Goal: Task Accomplishment & Management: Manage account settings

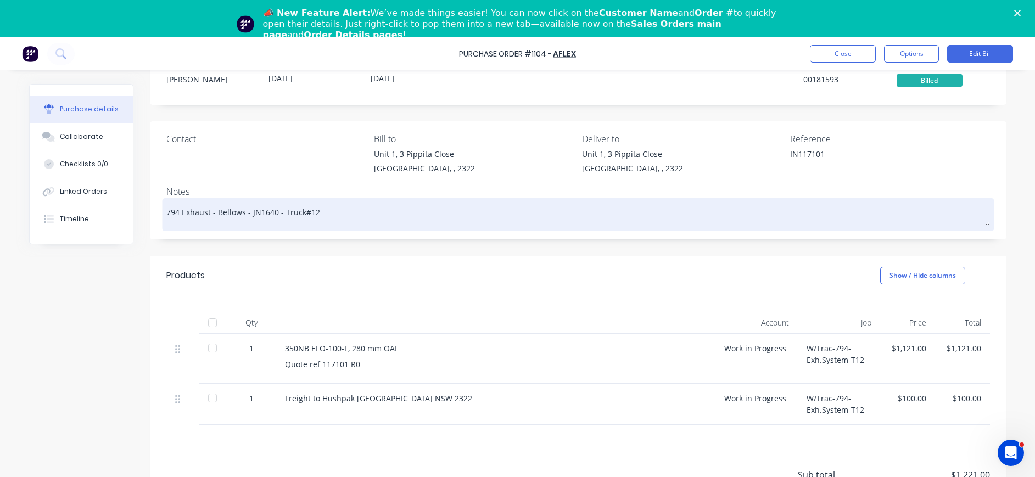
scroll to position [104, 0]
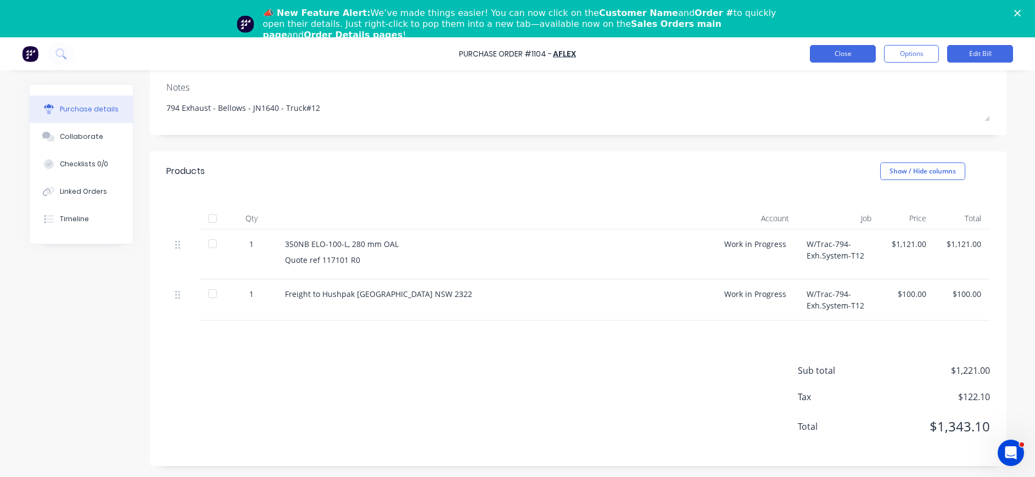
click at [853, 49] on button "Close" at bounding box center [843, 54] width 66 height 18
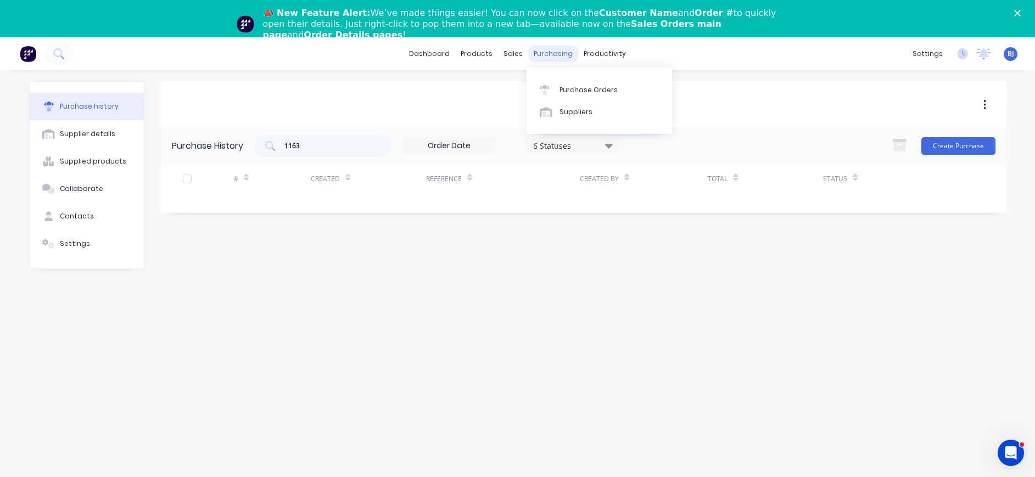
click at [554, 53] on div "purchasing" at bounding box center [553, 54] width 50 height 16
click at [564, 89] on div "Purchase Orders" at bounding box center [588, 90] width 58 height 10
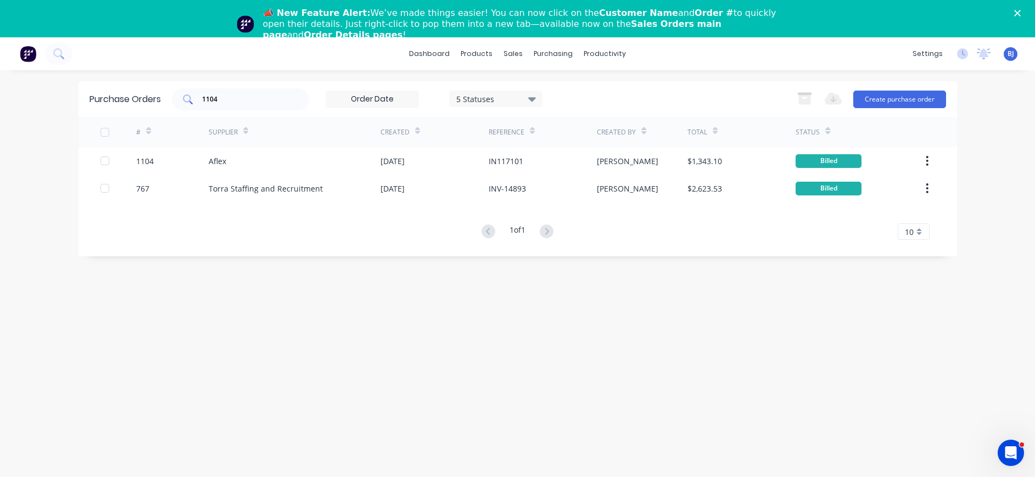
drag, startPoint x: 244, startPoint y: 106, endPoint x: 238, endPoint y: 99, distance: 9.3
click at [240, 103] on div "1104" at bounding box center [240, 99] width 137 height 22
drag, startPoint x: 238, startPoint y: 99, endPoint x: 153, endPoint y: 100, distance: 84.5
click at [153, 99] on div "Purchase Orders 1104 5 Statuses 5 Statuses Export to Excel (XLSX) Create purcha…" at bounding box center [518, 99] width 878 height 36
click at [234, 98] on input "1104" at bounding box center [246, 99] width 91 height 11
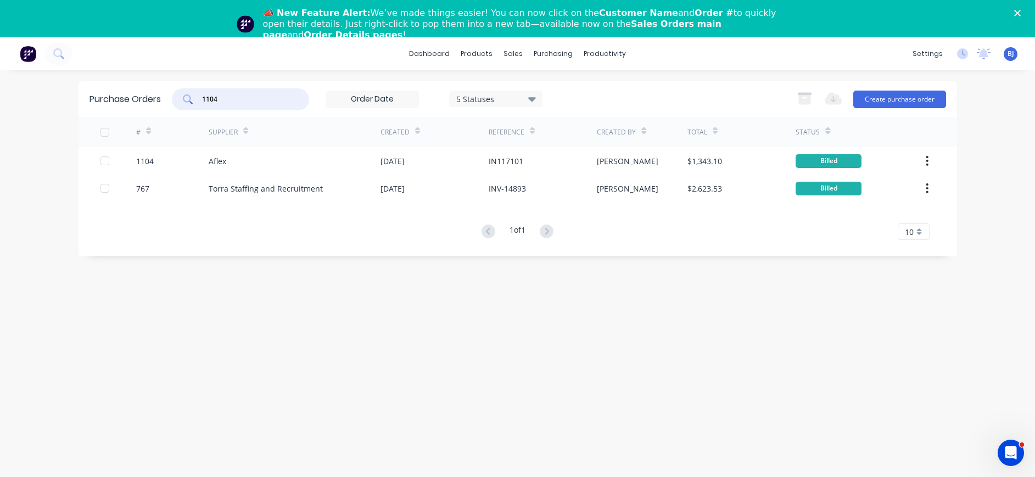
click at [225, 99] on input "1104" at bounding box center [246, 99] width 91 height 11
type input "1"
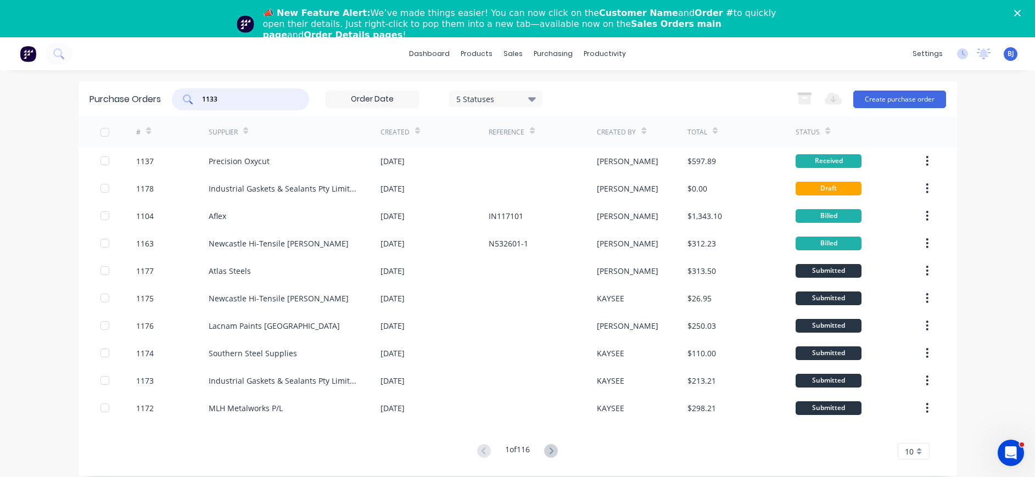
type input "1133"
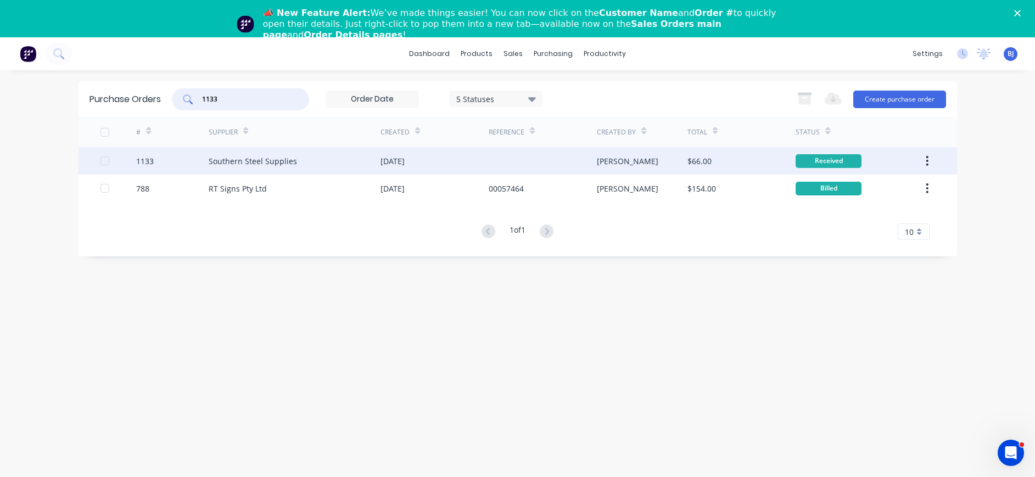
click at [244, 163] on div "Southern Steel Supplies" at bounding box center [253, 161] width 88 height 12
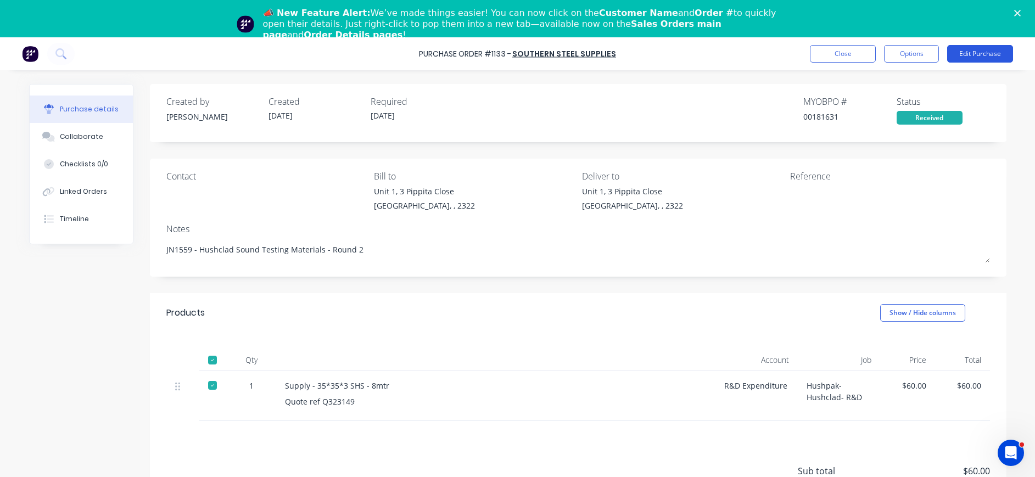
click at [999, 51] on button "Edit Purchase" at bounding box center [980, 54] width 66 height 18
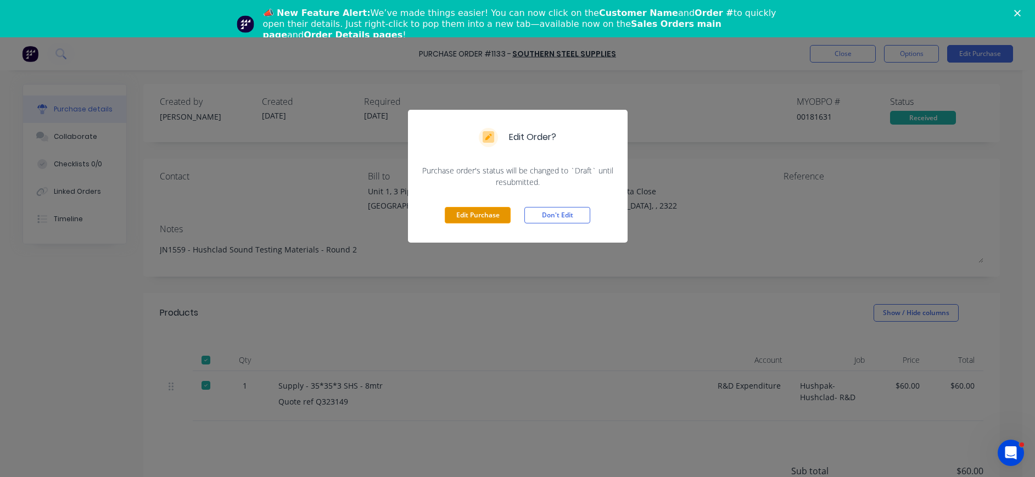
click at [478, 216] on button "Edit Purchase" at bounding box center [478, 215] width 66 height 16
type textarea "x"
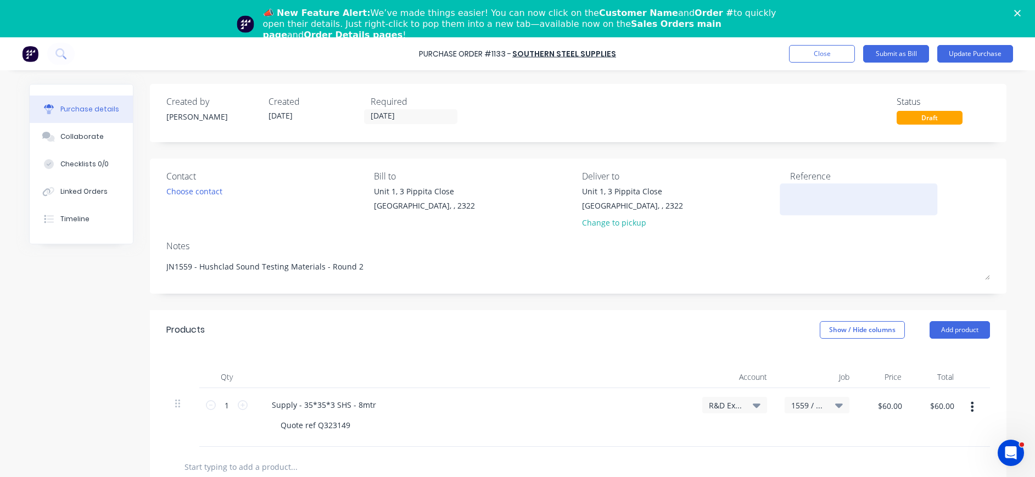
click at [790, 187] on textarea at bounding box center [858, 198] width 137 height 25
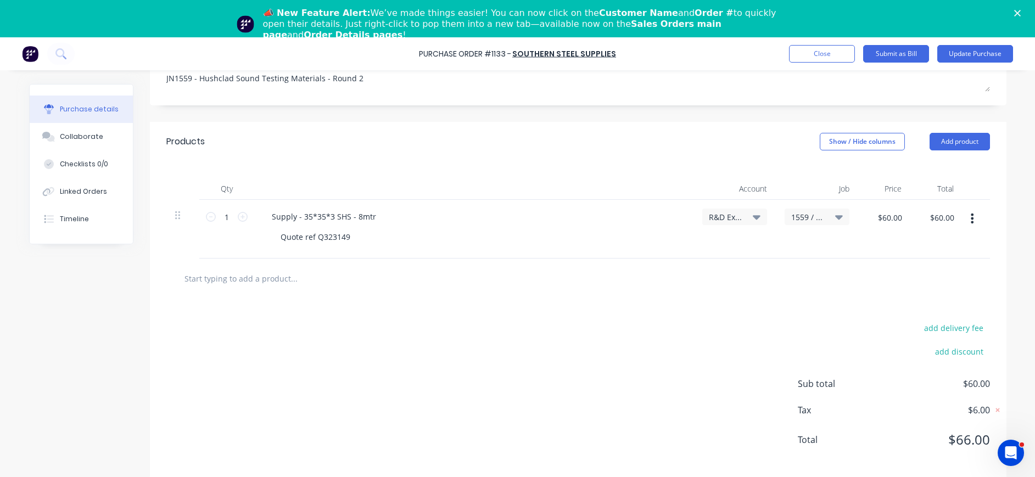
scroll to position [37, 0]
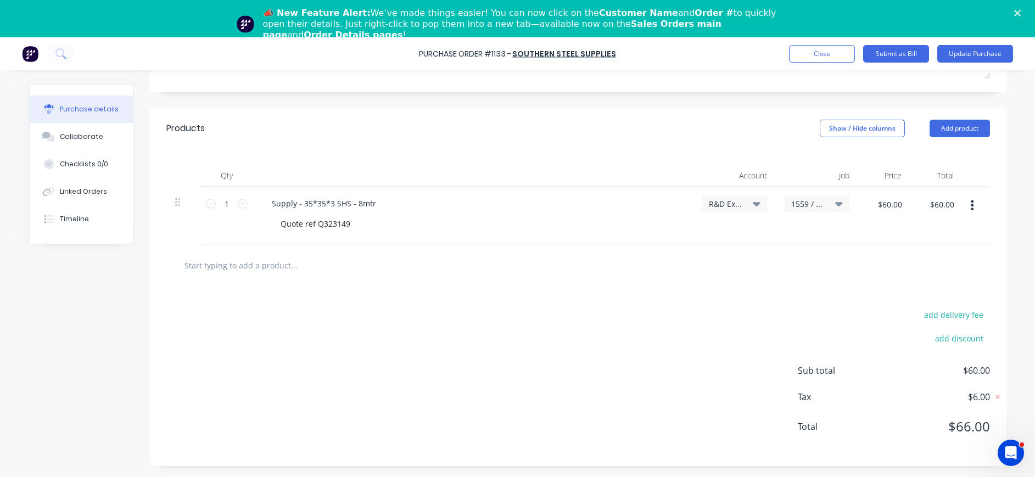
type textarea "I307907"
type textarea "x"
type textarea "I307907"
click at [874, 212] on input "$60.00" at bounding box center [889, 204] width 37 height 18
type input "59.87"
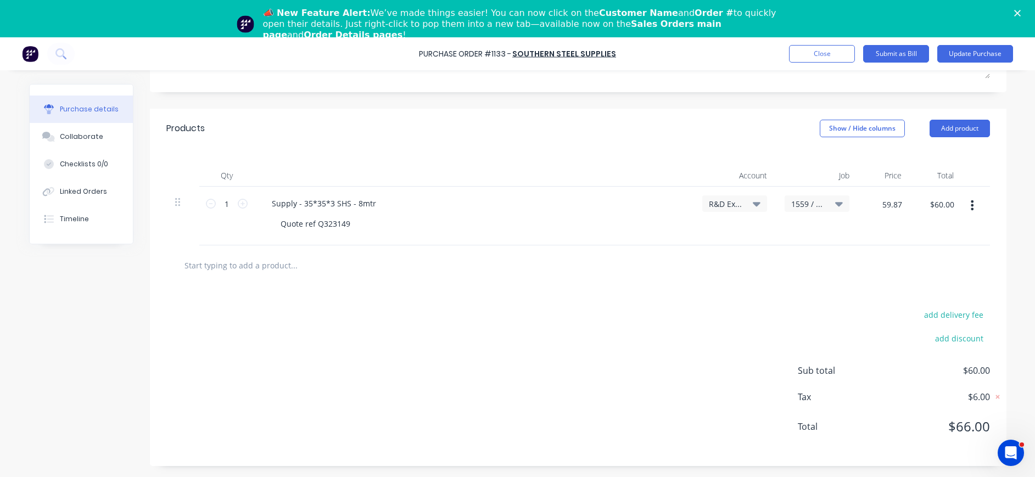
type textarea "x"
type input "$59.87"
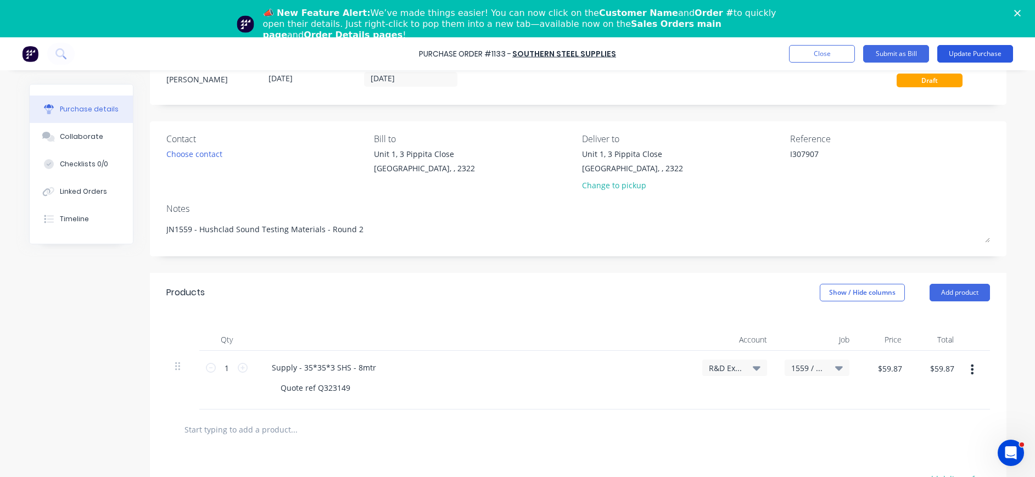
click at [957, 56] on button "Update Purchase" at bounding box center [975, 54] width 76 height 18
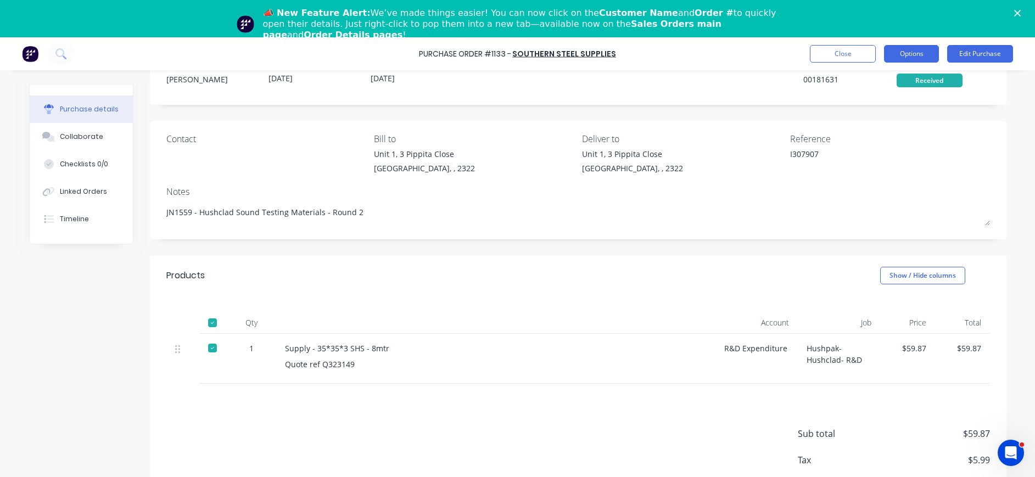
click at [910, 56] on button "Options" at bounding box center [911, 54] width 55 height 18
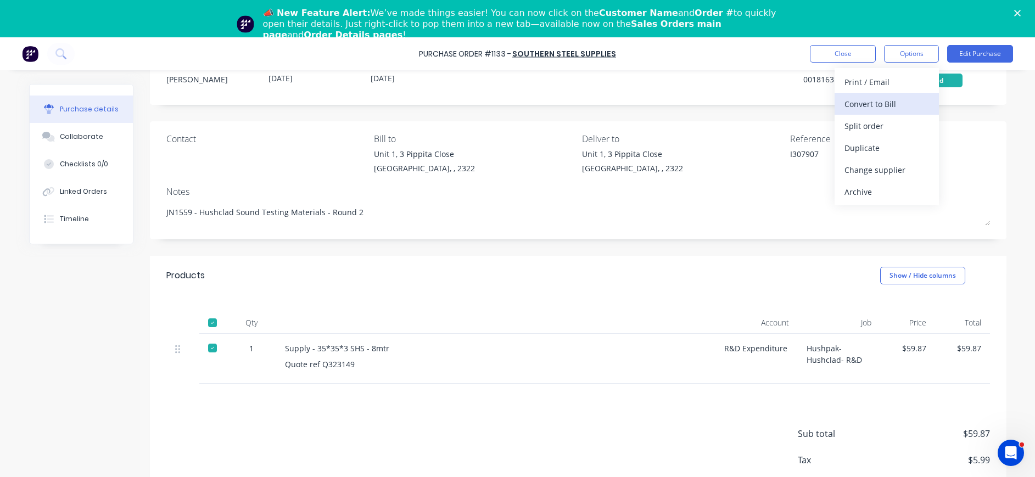
click at [893, 99] on div "Convert to Bill" at bounding box center [886, 104] width 85 height 16
type textarea "x"
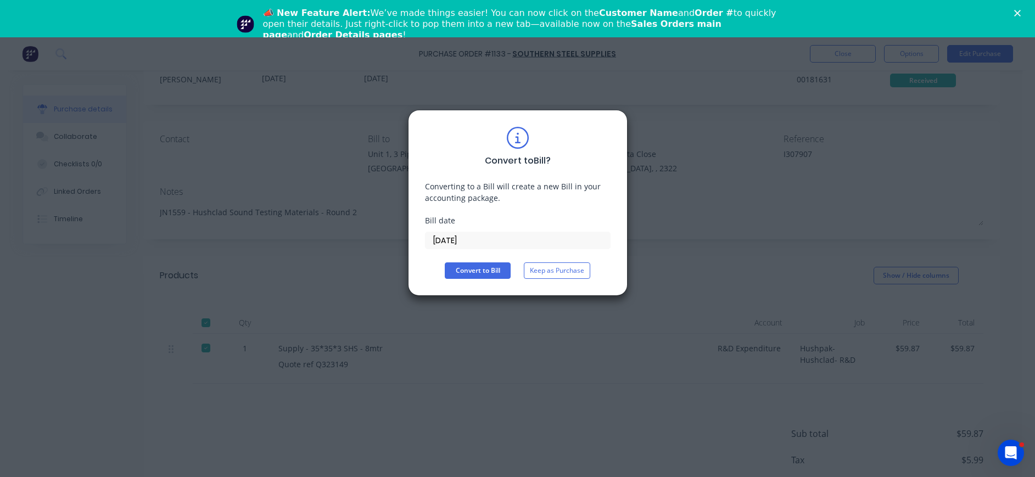
click at [455, 243] on input "[DATE]" at bounding box center [517, 240] width 184 height 16
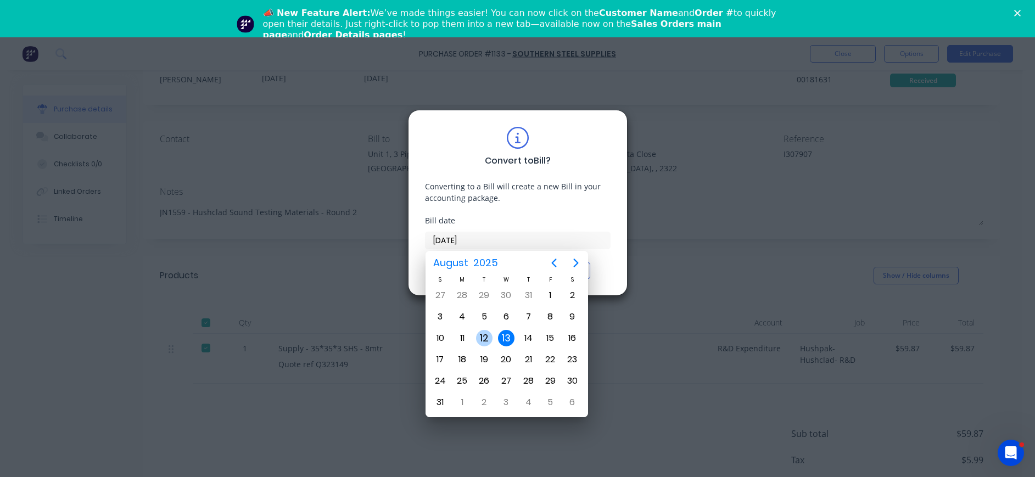
click at [485, 340] on div "12" at bounding box center [484, 338] width 16 height 16
type input "[DATE]"
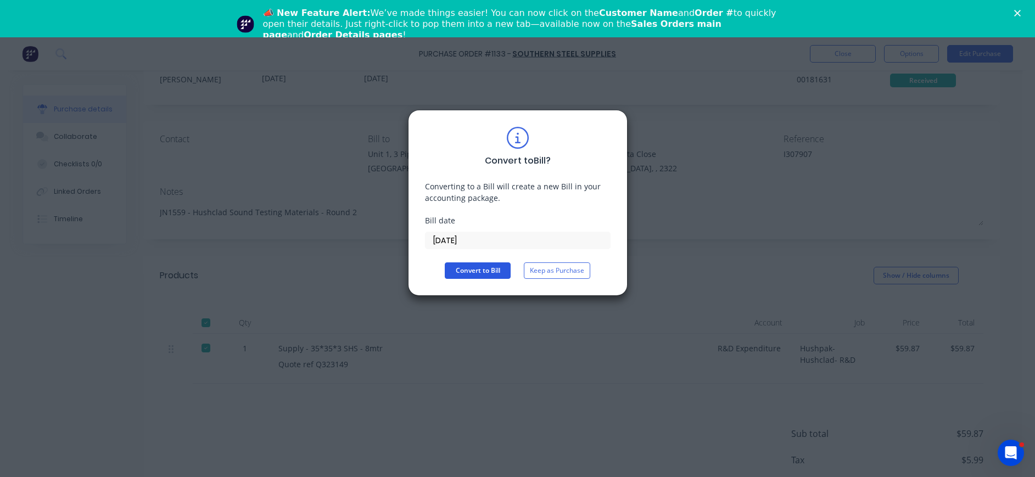
click at [480, 271] on button "Convert to Bill" at bounding box center [478, 270] width 66 height 16
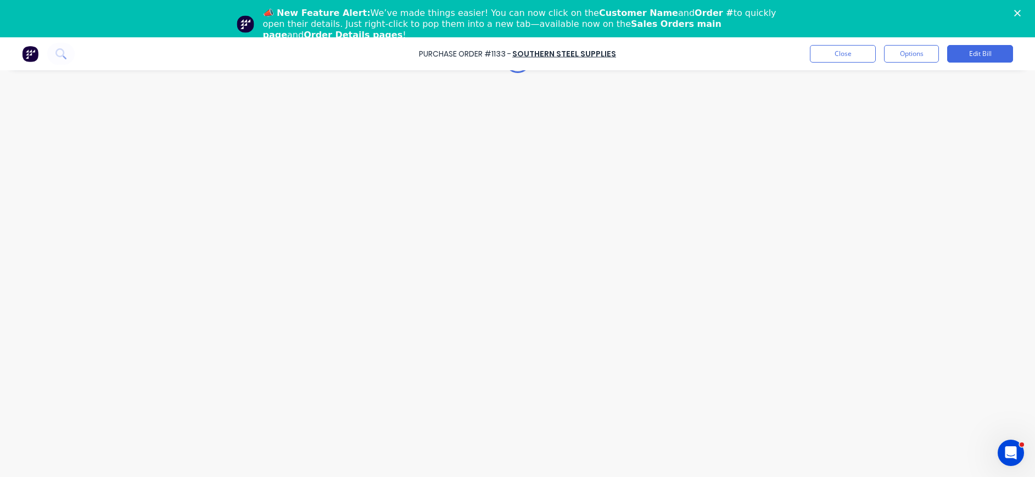
type textarea "x"
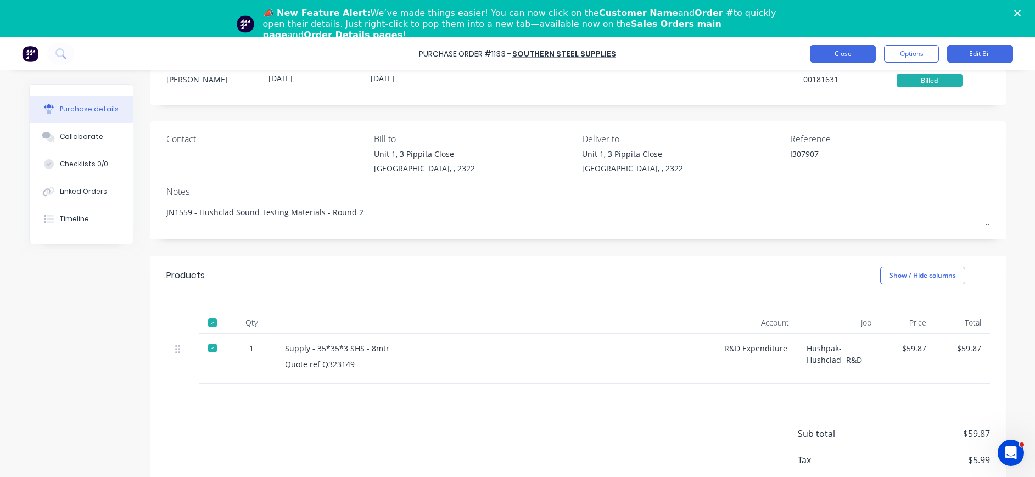
click at [849, 55] on button "Close" at bounding box center [843, 54] width 66 height 18
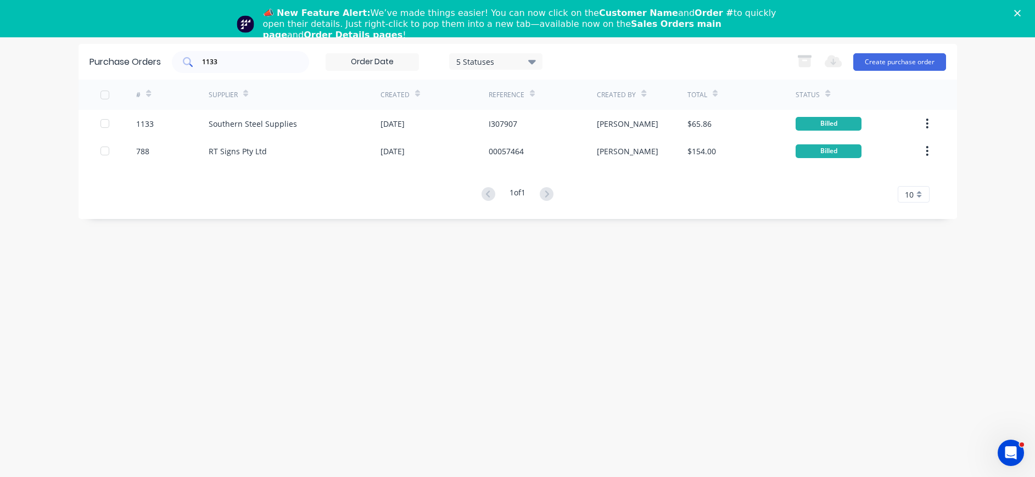
click at [238, 63] on input "1133" at bounding box center [246, 62] width 91 height 11
drag, startPoint x: 238, startPoint y: 63, endPoint x: 190, endPoint y: 60, distance: 47.8
click at [190, 60] on div "1133" at bounding box center [240, 62] width 137 height 22
type input "980"
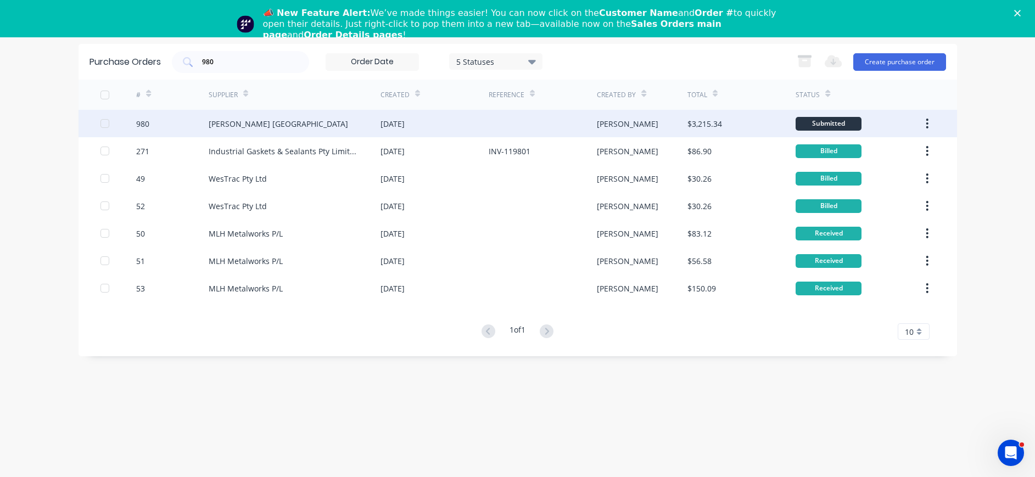
click at [256, 120] on div "[PERSON_NAME] [GEOGRAPHIC_DATA]" at bounding box center [278, 124] width 139 height 12
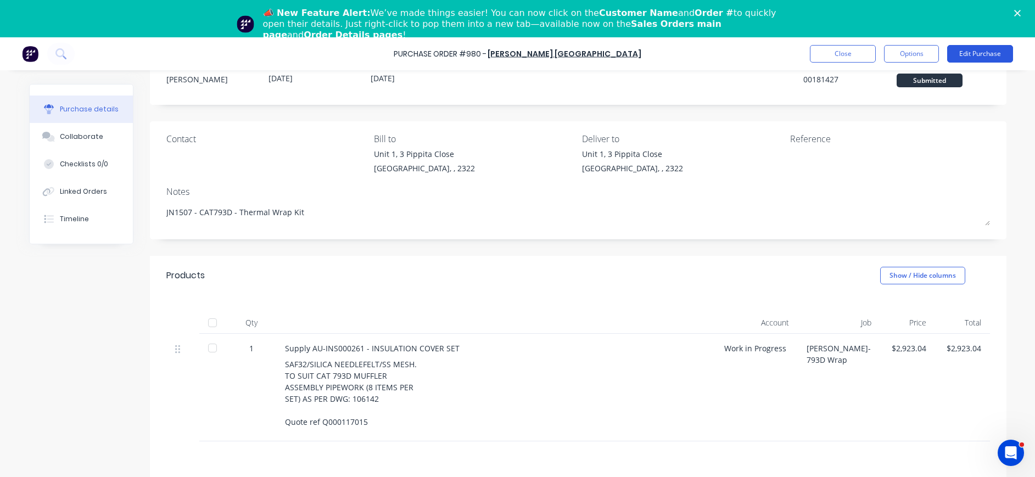
click at [981, 55] on button "Edit Purchase" at bounding box center [980, 54] width 66 height 18
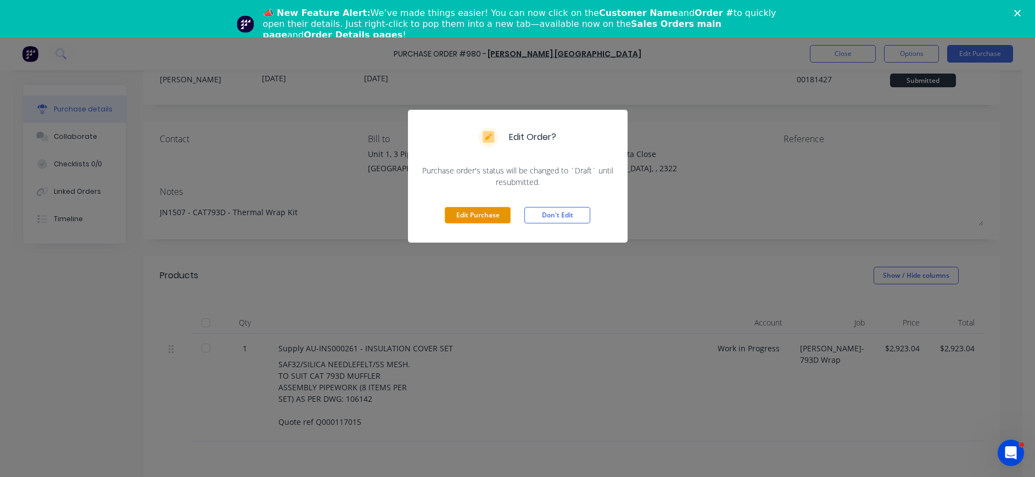
drag, startPoint x: 496, startPoint y: 207, endPoint x: 590, endPoint y: 201, distance: 93.5
click at [502, 209] on button "Edit Purchase" at bounding box center [478, 215] width 66 height 16
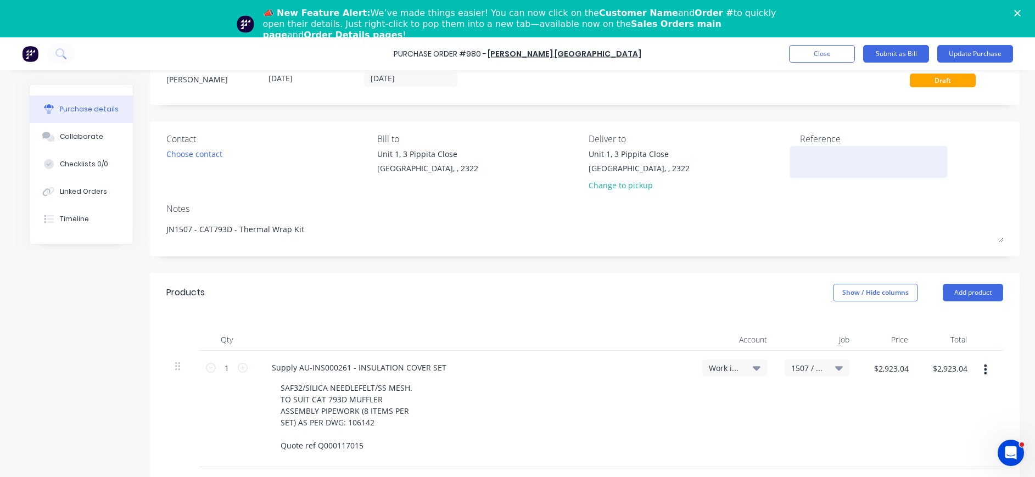
click at [800, 155] on textarea at bounding box center [868, 160] width 137 height 25
click at [800, 156] on textarea at bounding box center [868, 160] width 137 height 25
type textarea "x"
paste textarea "AU0000199691"
type textarea "AU0000199691"
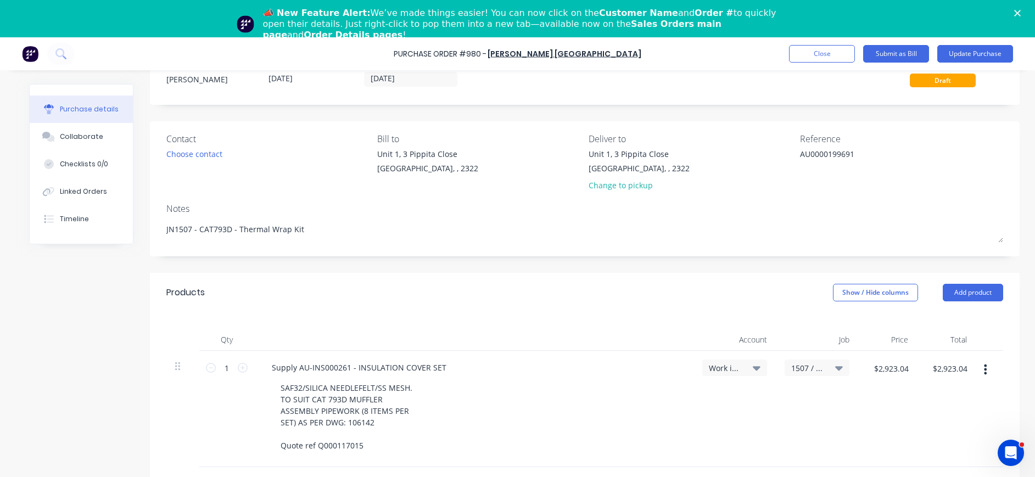
type textarea "x"
type textarea "AU0000199691"
click at [753, 365] on icon at bounding box center [757, 368] width 8 height 12
type textarea "x"
click at [711, 397] on input at bounding box center [698, 401] width 113 height 22
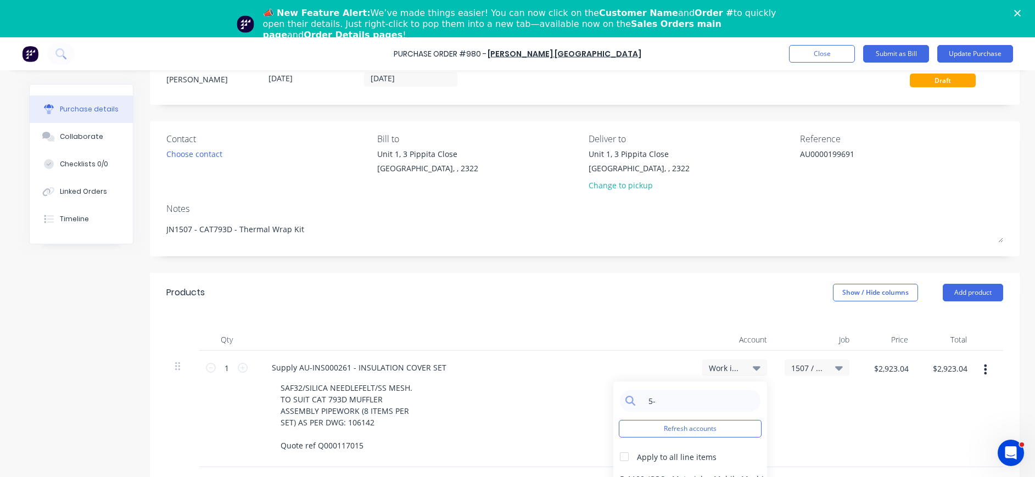
type input "5-"
click at [835, 368] on icon at bounding box center [839, 368] width 8 height 4
click at [733, 365] on span "Work in Progress" at bounding box center [725, 368] width 33 height 12
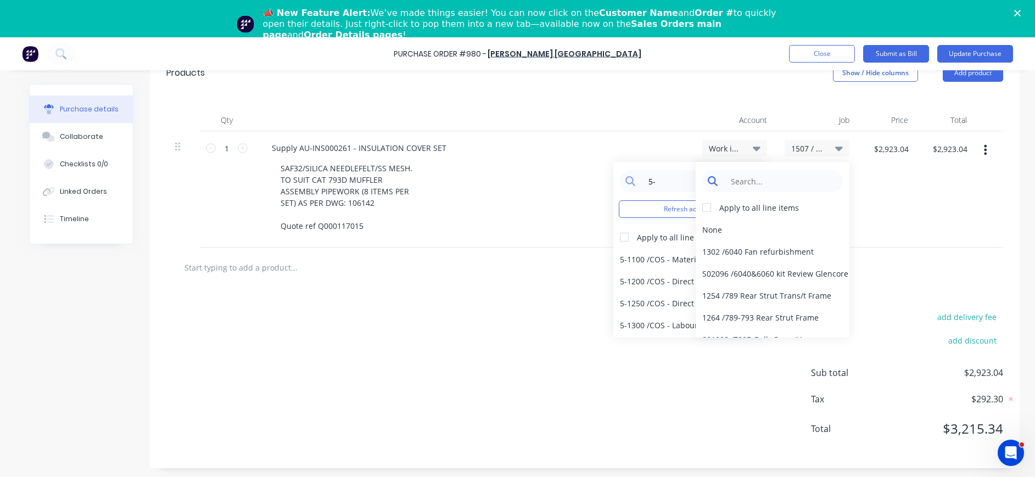
type textarea "x"
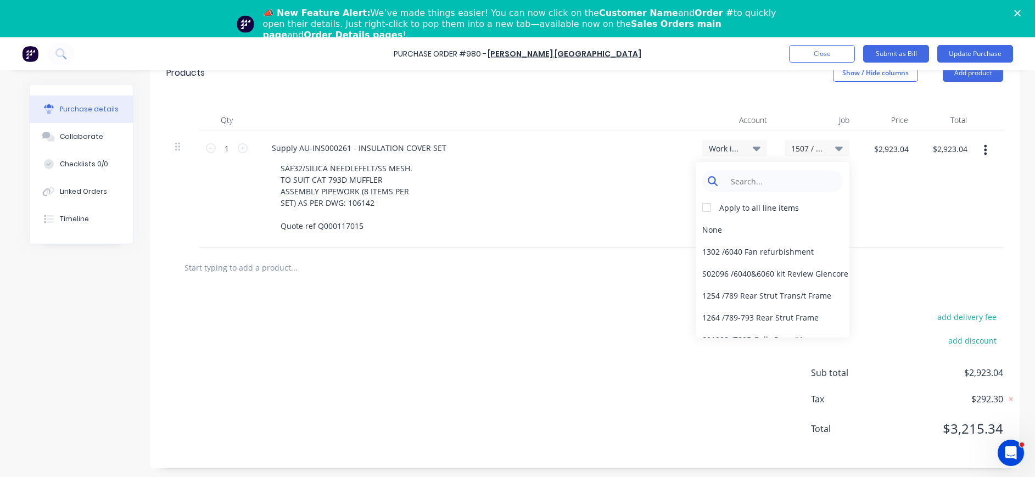
click at [786, 178] on input at bounding box center [781, 181] width 113 height 22
type input "1507"
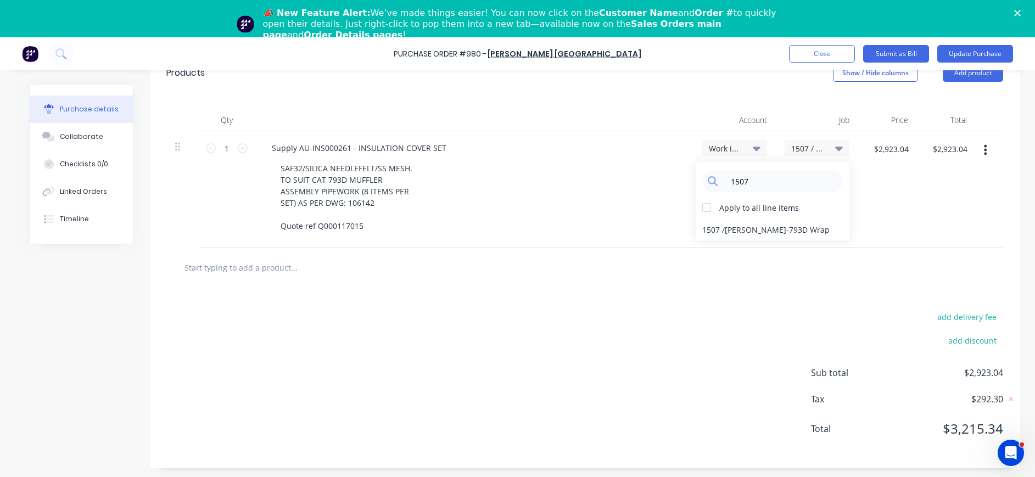
click at [718, 147] on span "Work in Progress" at bounding box center [725, 149] width 33 height 12
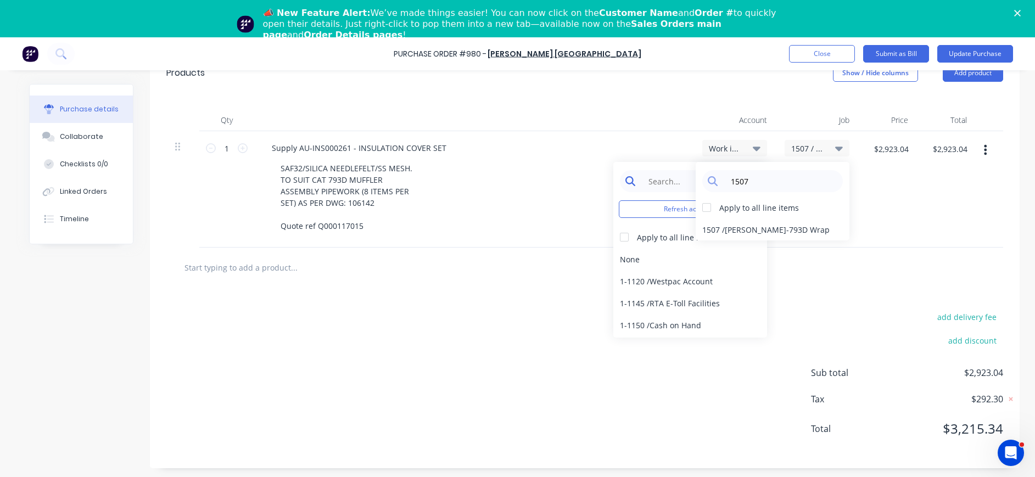
type textarea "x"
click at [664, 181] on input at bounding box center [698, 181] width 113 height 22
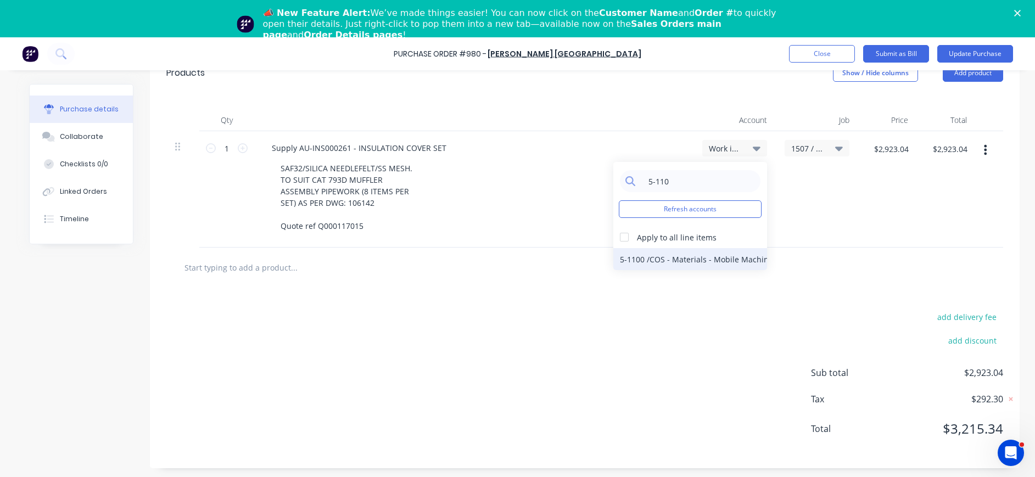
type input "5-110"
click at [713, 259] on div "5-1100 / COS - Materials - Mobile Machines Sound" at bounding box center [690, 259] width 154 height 22
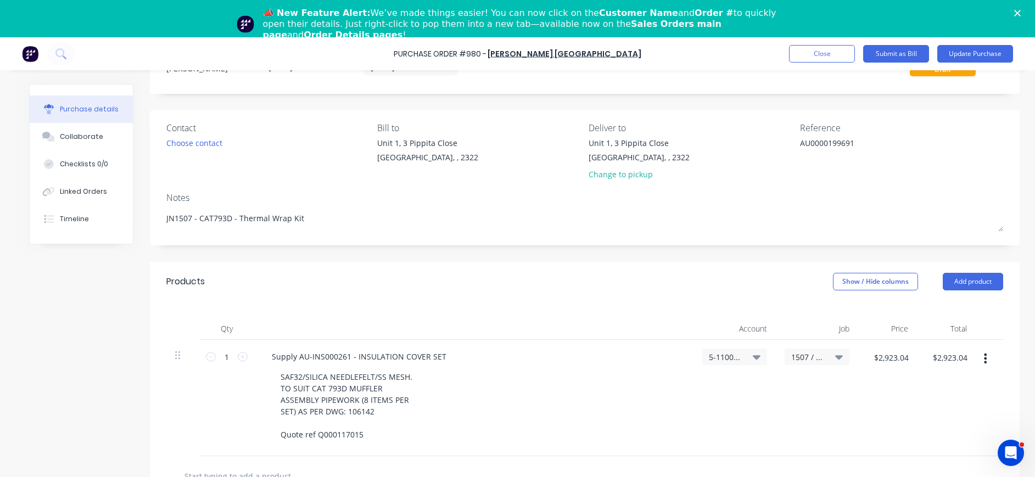
scroll to position [0, 0]
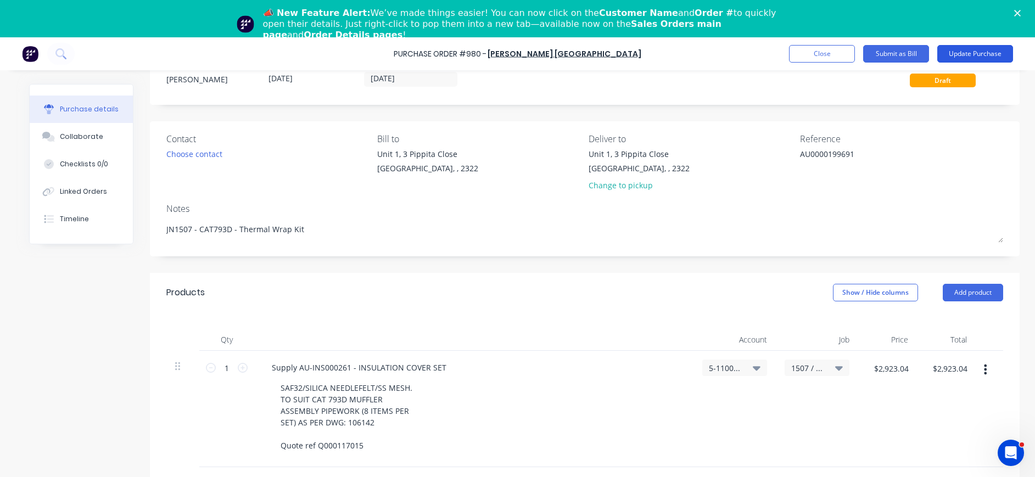
click at [962, 51] on button "Update Purchase" at bounding box center [975, 54] width 76 height 18
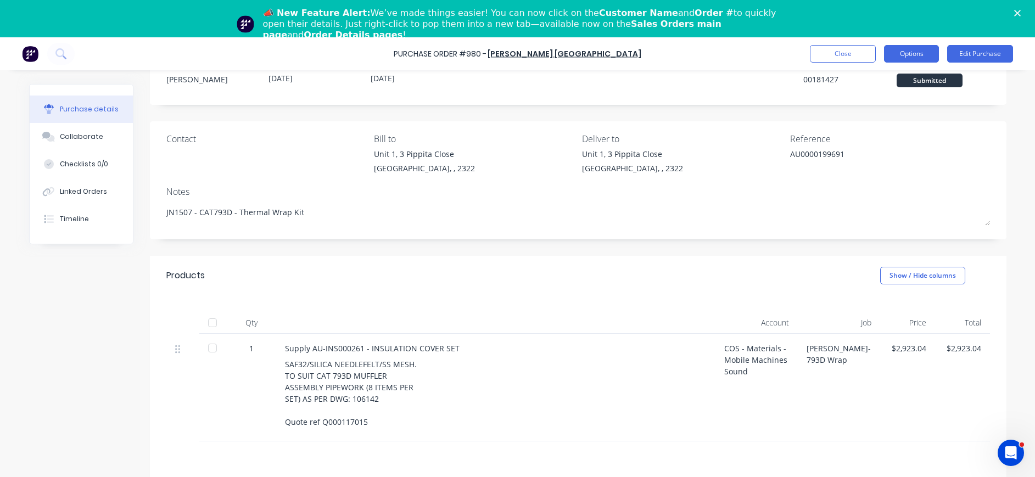
click at [910, 55] on button "Options" at bounding box center [911, 54] width 55 height 18
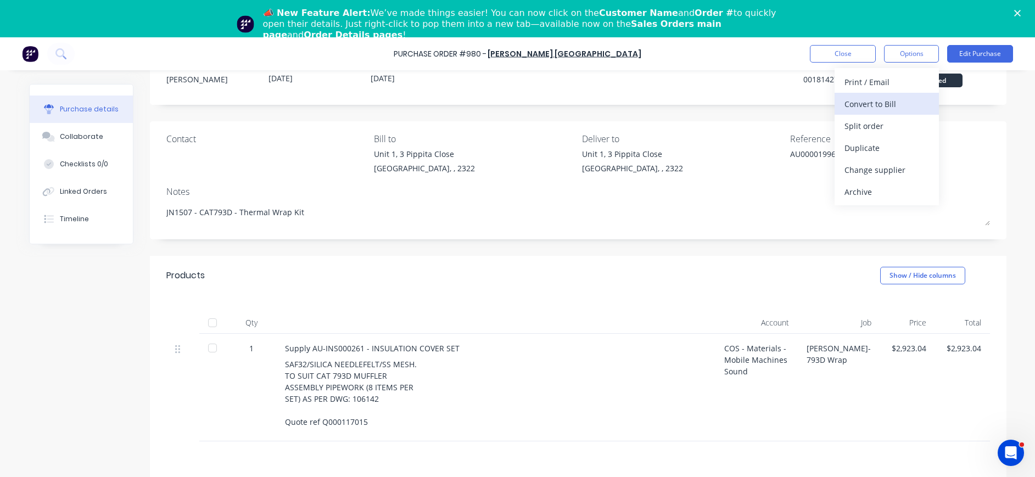
click at [863, 103] on div "Convert to Bill" at bounding box center [886, 104] width 85 height 16
type textarea "x"
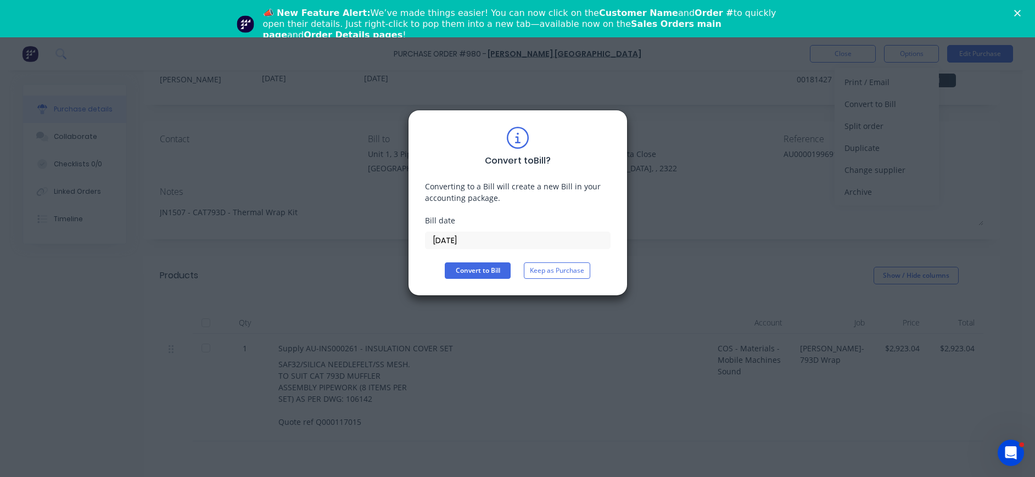
click at [465, 240] on input "[DATE]" at bounding box center [517, 240] width 184 height 16
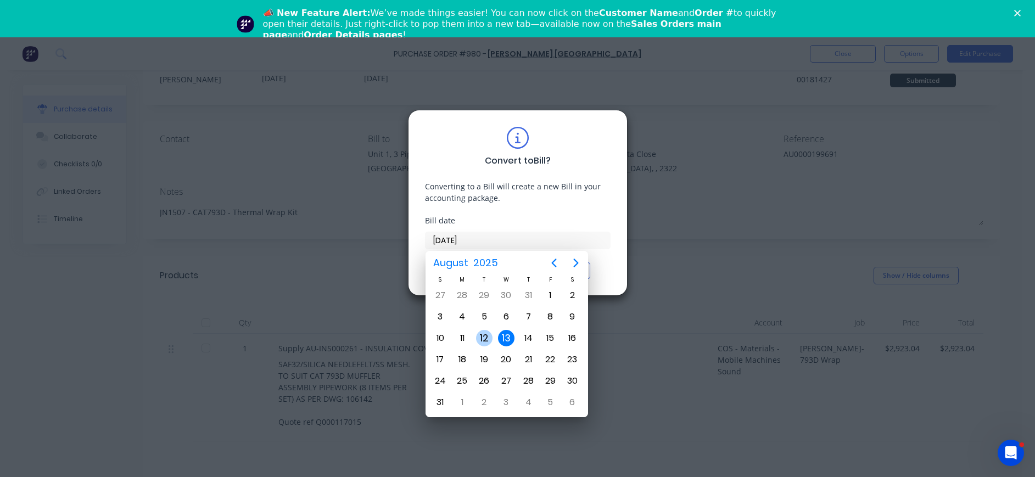
click at [480, 338] on div "12" at bounding box center [484, 338] width 16 height 16
type input "[DATE]"
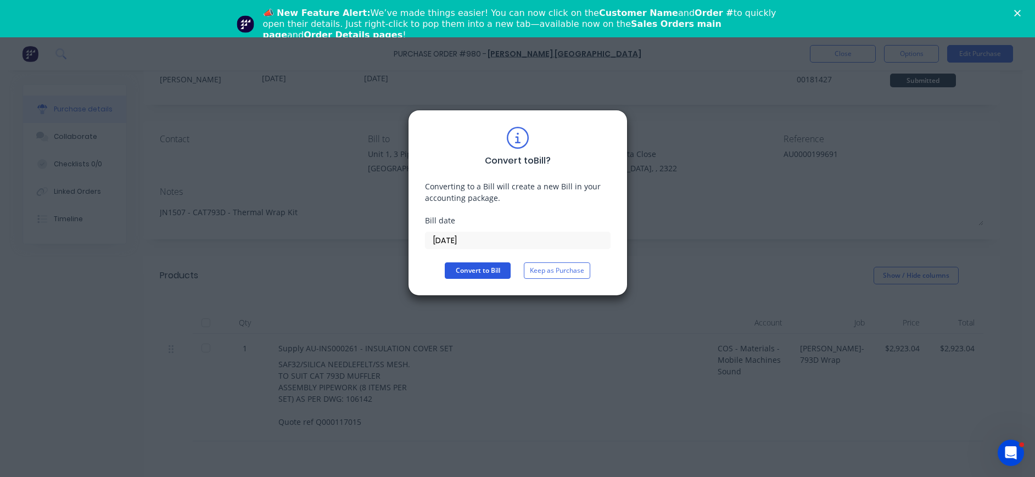
click at [467, 271] on button "Convert to Bill" at bounding box center [478, 270] width 66 height 16
type textarea "x"
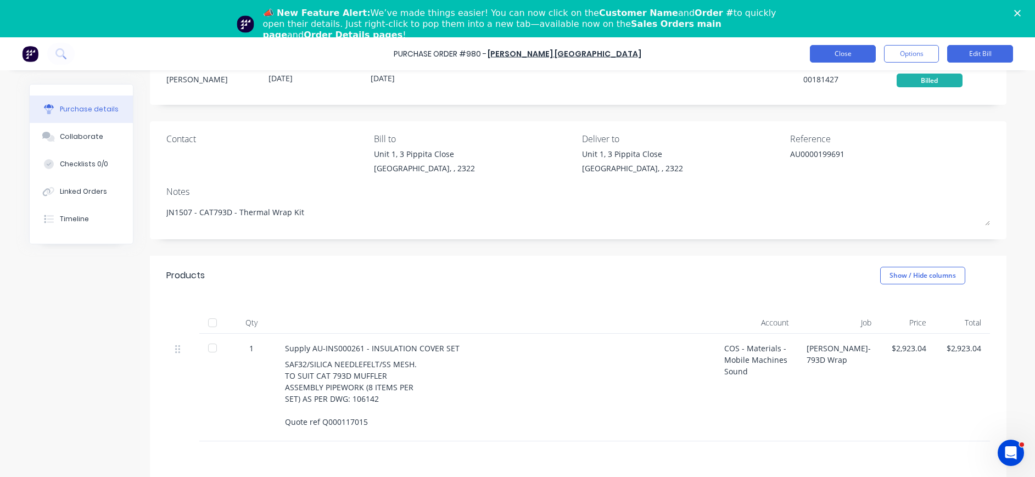
click at [845, 51] on button "Close" at bounding box center [843, 54] width 66 height 18
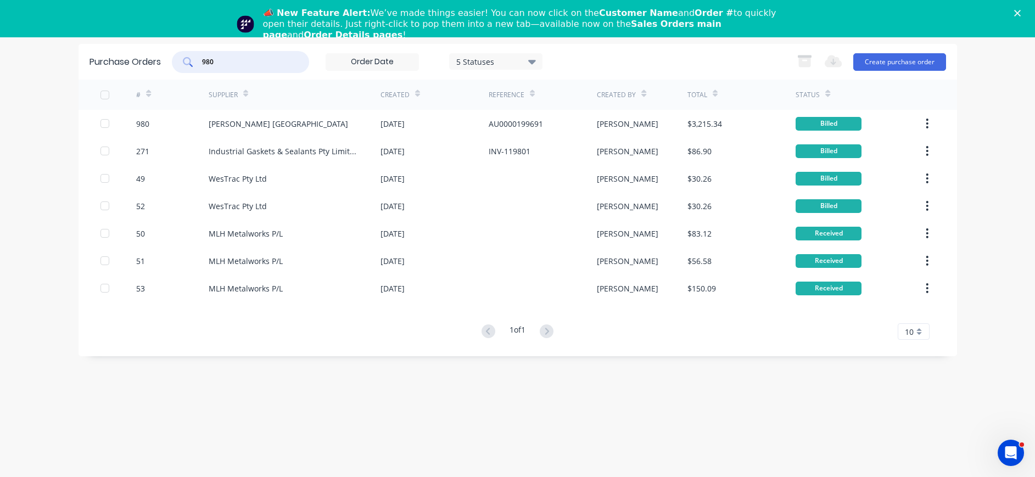
drag, startPoint x: 229, startPoint y: 63, endPoint x: 172, endPoint y: 63, distance: 57.1
click at [172, 63] on div "Purchase Orders 980 5 Statuses 5 Statuses Export to Excel (XLSX) Create purchas…" at bounding box center [518, 62] width 878 height 36
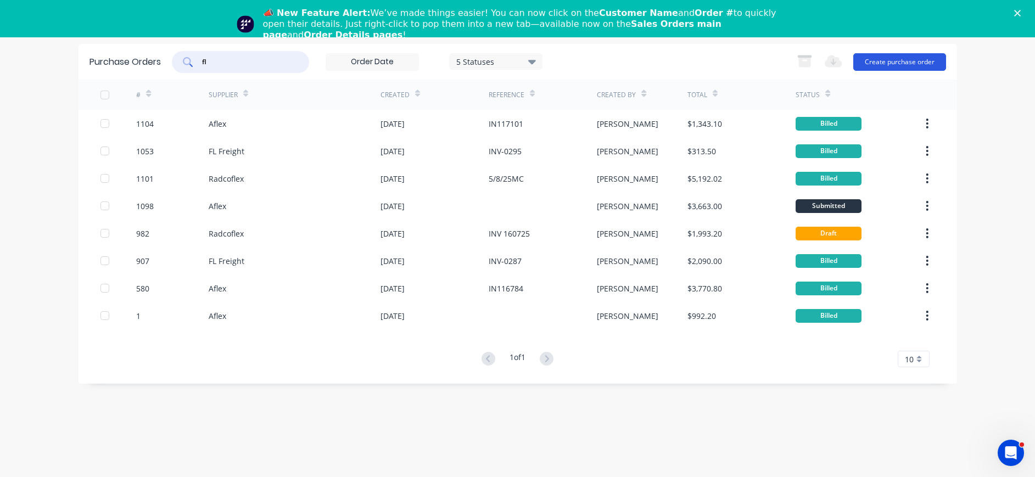
type input "fl"
click at [892, 60] on button "Create purchase order" at bounding box center [899, 62] width 93 height 18
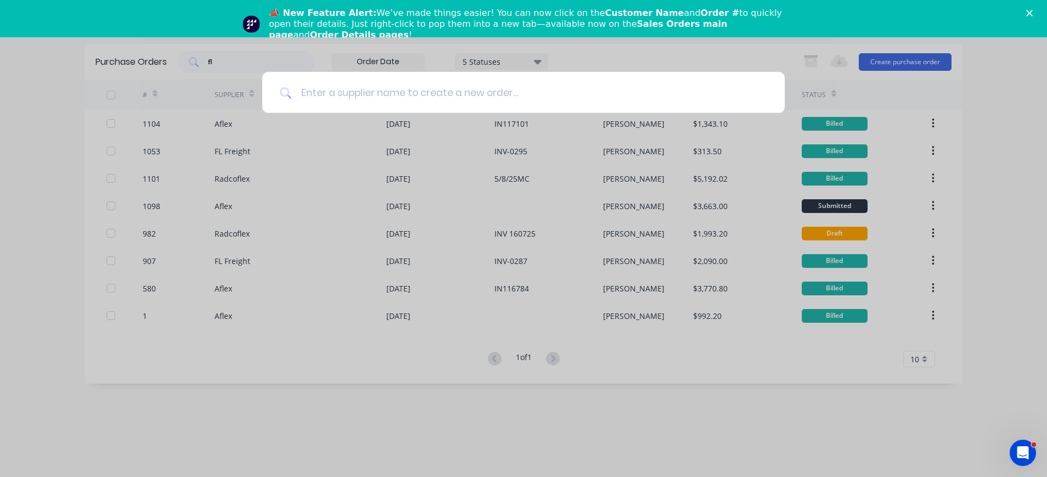
click at [344, 97] on input at bounding box center [529, 92] width 475 height 41
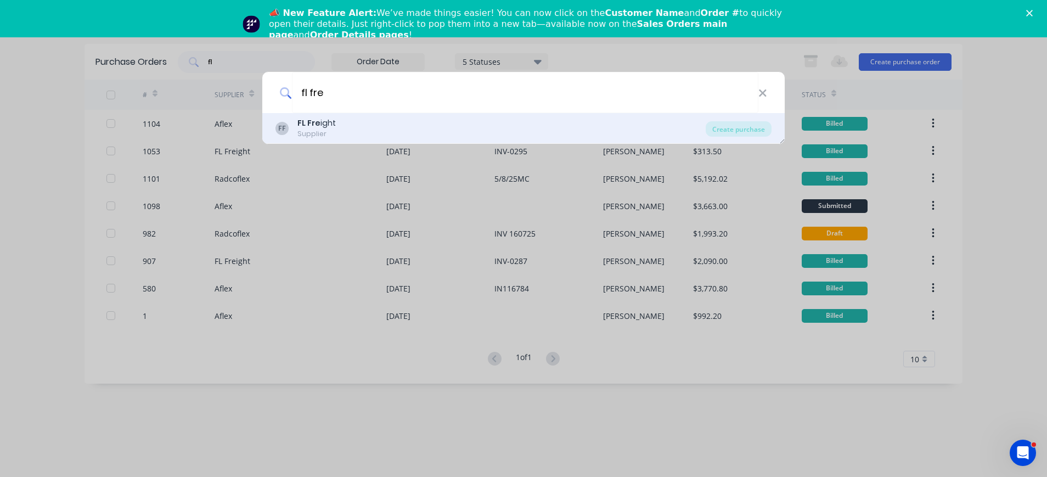
type input "fl fre"
click at [322, 128] on div "FL Fre ight" at bounding box center [317, 123] width 38 height 12
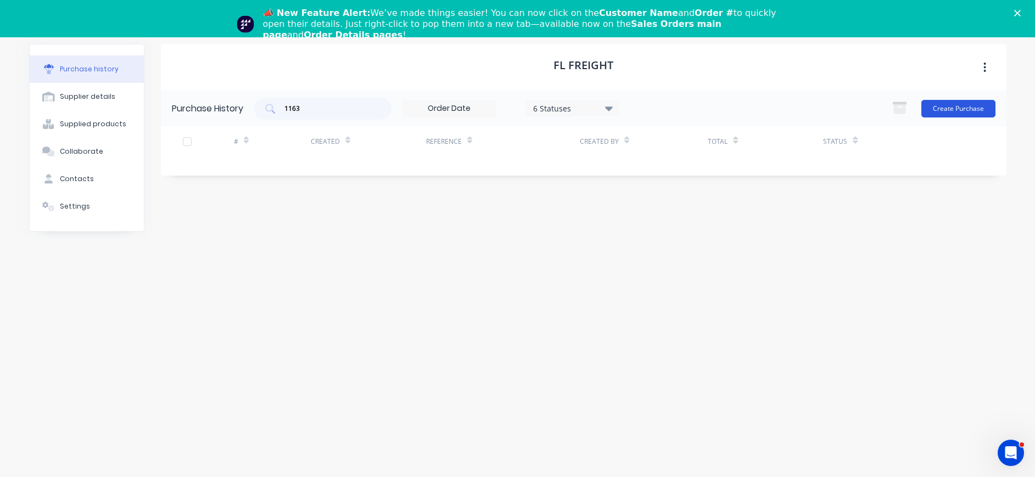
click at [948, 108] on button "Create Purchase" at bounding box center [958, 109] width 74 height 18
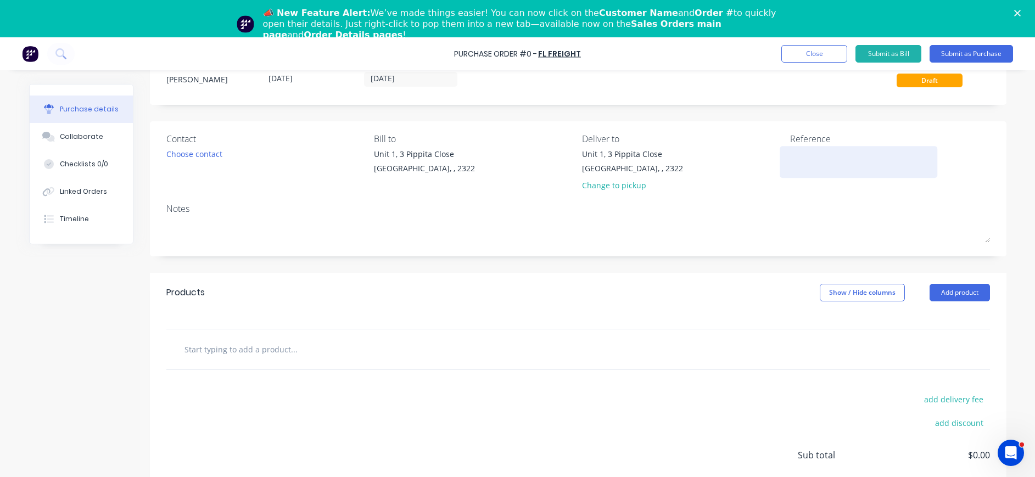
click at [790, 157] on textarea at bounding box center [858, 160] width 137 height 25
type textarea "INV-0305"
type textarea "x"
type textarea "INV-0305"
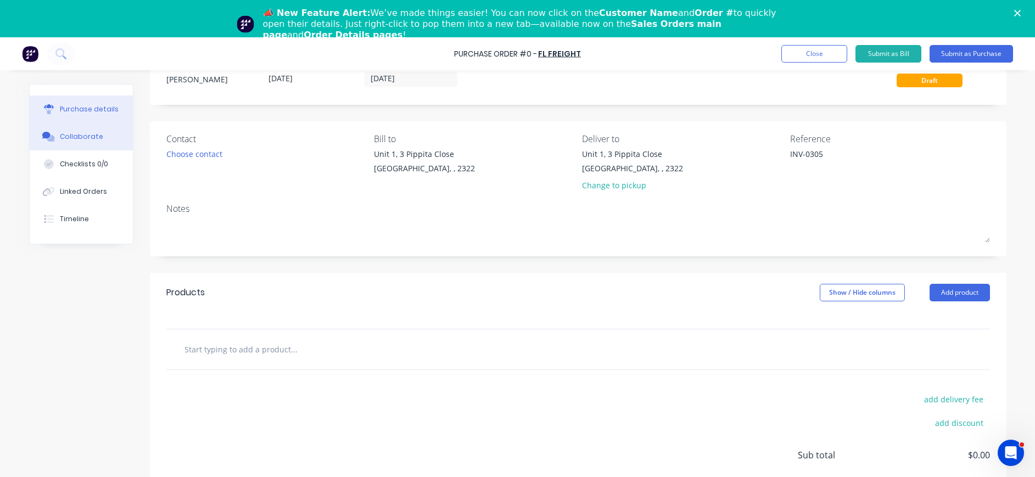
click at [57, 130] on button "Collaborate" at bounding box center [81, 136] width 103 height 27
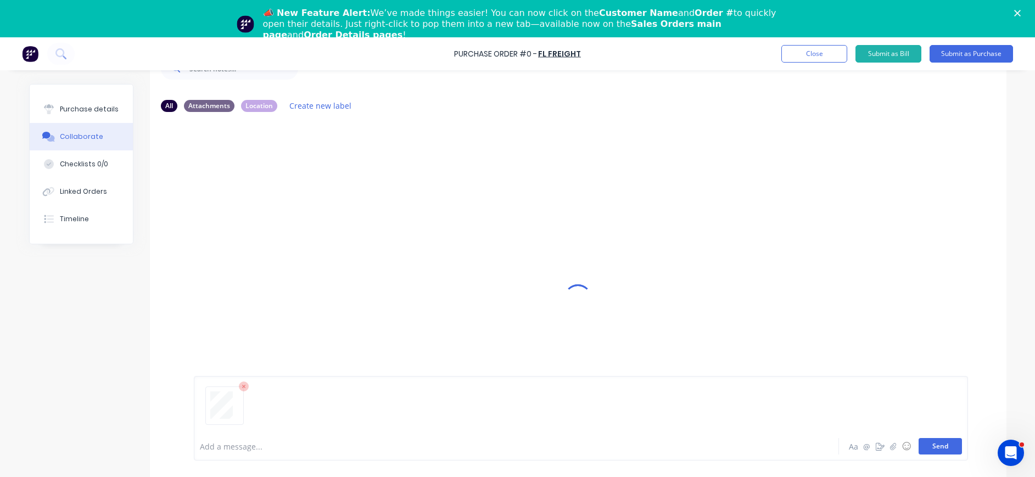
click at [922, 450] on button "Send" at bounding box center [939, 446] width 43 height 16
click at [78, 107] on div "Purchase details" at bounding box center [89, 109] width 59 height 10
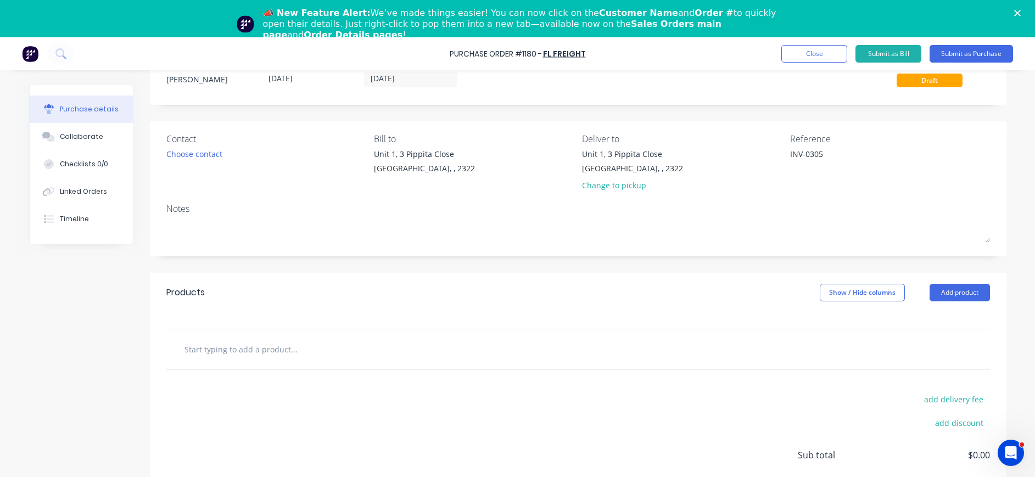
click at [192, 348] on input "text" at bounding box center [294, 349] width 220 height 22
paste input "Transport courier service on [DATE] [GEOGRAPHIC_DATA] to [GEOGRAPHIC_DATA] Refe…"
type textarea "x"
type input "Transport courier service on [DATE] [GEOGRAPHIC_DATA] to [GEOGRAPHIC_DATA] Refe…"
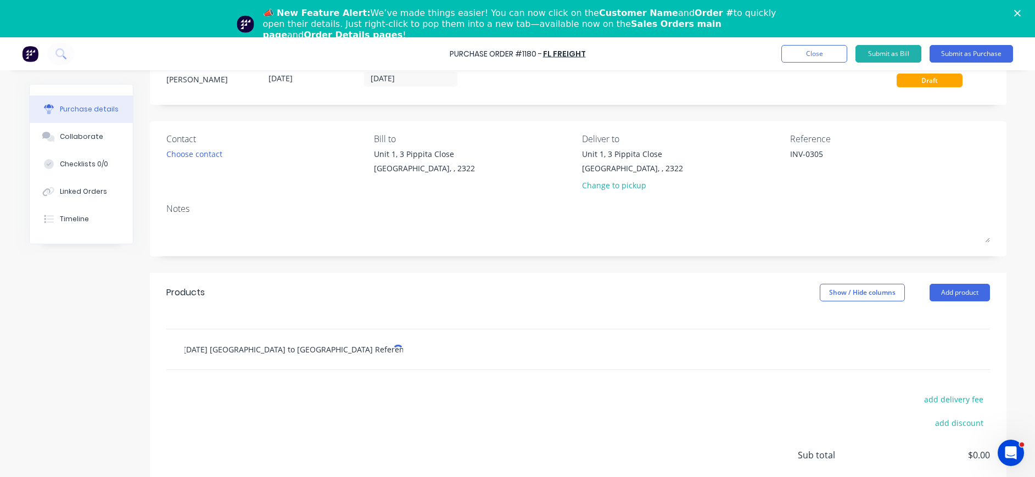
type textarea "x"
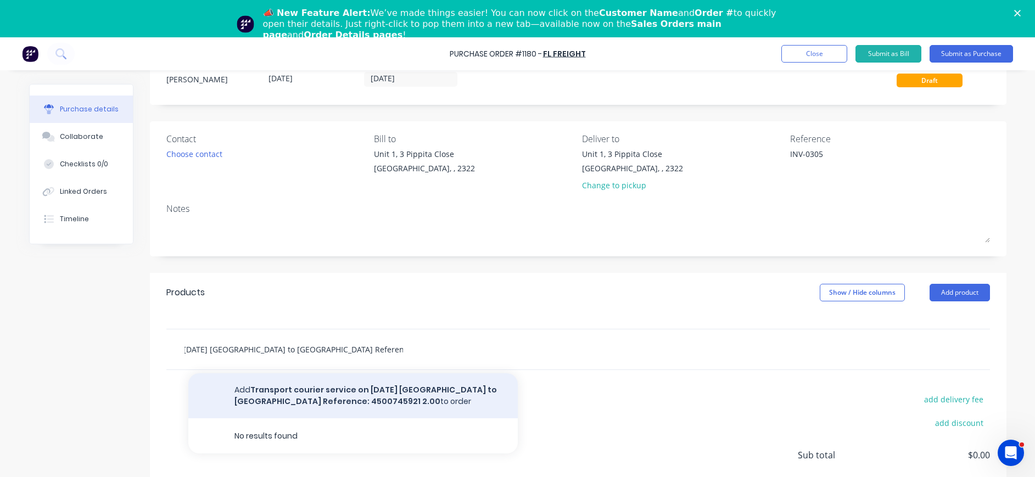
type input "Transport courier service on [DATE] [GEOGRAPHIC_DATA] to [GEOGRAPHIC_DATA] Refe…"
click at [384, 386] on button "Add Transport courier service on [DATE] [GEOGRAPHIC_DATA] to [GEOGRAPHIC_DATA] …" at bounding box center [352, 395] width 329 height 45
type textarea "x"
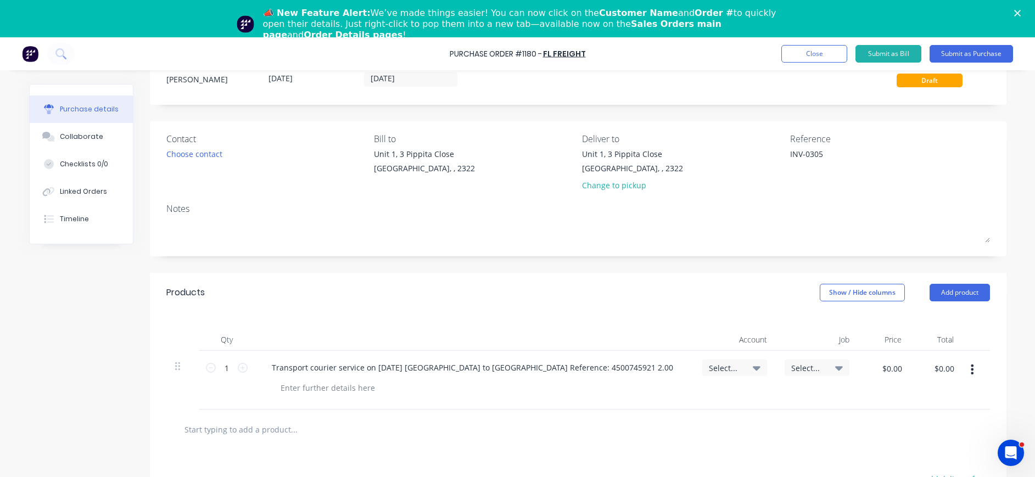
click at [273, 433] on input "text" at bounding box center [294, 429] width 220 height 22
click at [184, 430] on input "text" at bounding box center [294, 429] width 220 height 22
paste input "Transport courier service on [DATE] [GEOGRAPHIC_DATA] to Iancoal MTW 2.00"
type textarea "x"
type input "Transport courier service on [DATE] [GEOGRAPHIC_DATA] to Iancoal MTW 2.00"
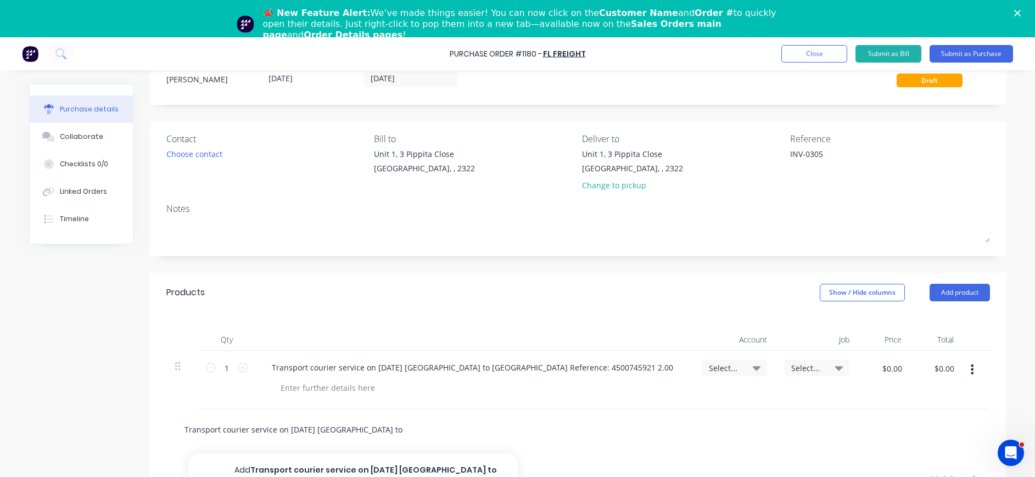
scroll to position [0, 39]
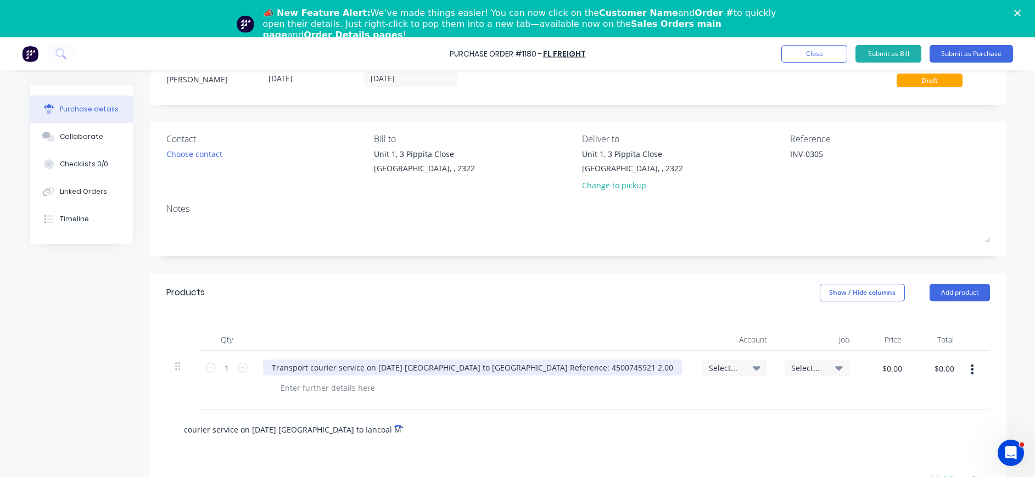
type textarea "x"
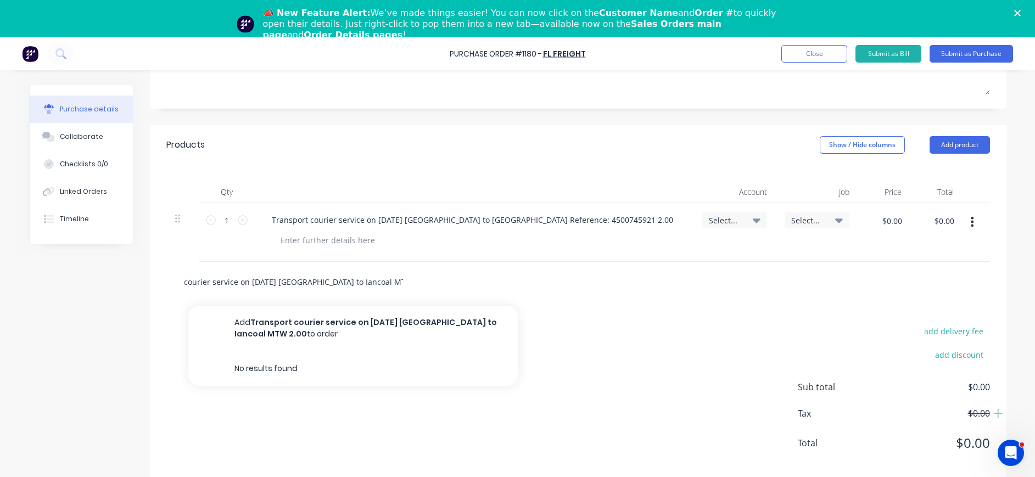
scroll to position [164, 0]
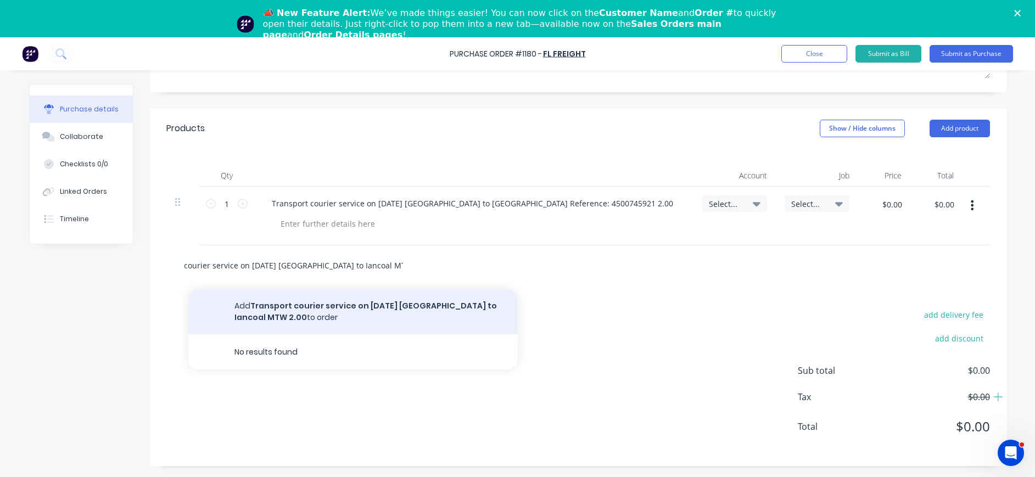
type input "Transport courier service on [DATE] [GEOGRAPHIC_DATA] to Iancoal MTW 2.00"
click at [367, 304] on button "Add Transport courier service on [DATE] [GEOGRAPHIC_DATA] to Iancoal MTW 2.00 t…" at bounding box center [352, 311] width 329 height 45
type textarea "x"
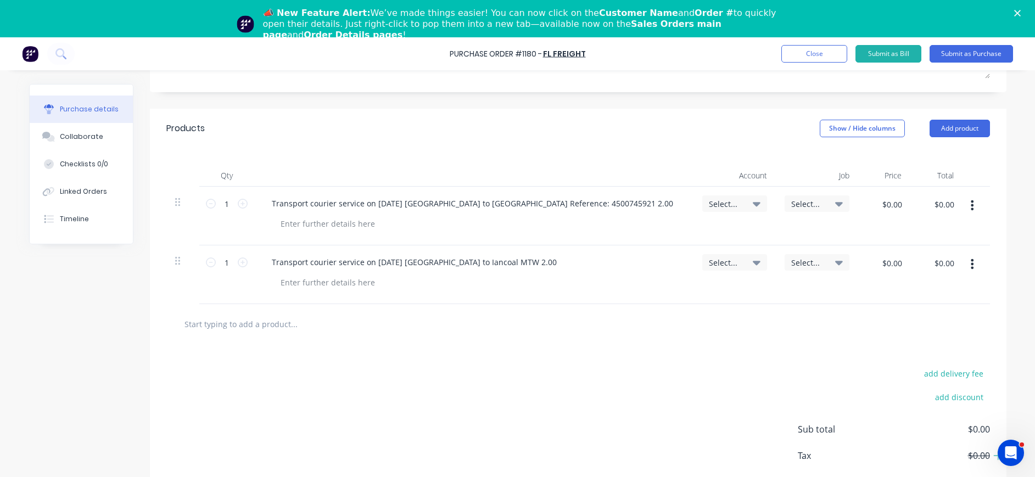
scroll to position [0, 0]
click at [184, 323] on input "text" at bounding box center [294, 324] width 220 height 22
paste input "Transport courier service on [DATE] Bennetts Green to [GEOGRAPHIC_DATA] to [GEO…"
type textarea "x"
type input "Transport courier service on [DATE] Bennetts Green to [GEOGRAPHIC_DATA] to [GEO…"
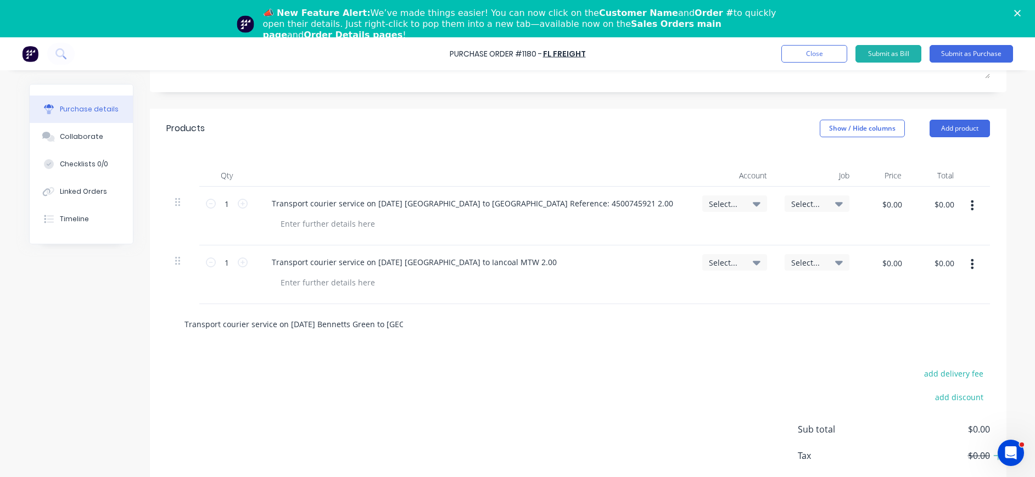
scroll to position [0, 89]
type textarea "x"
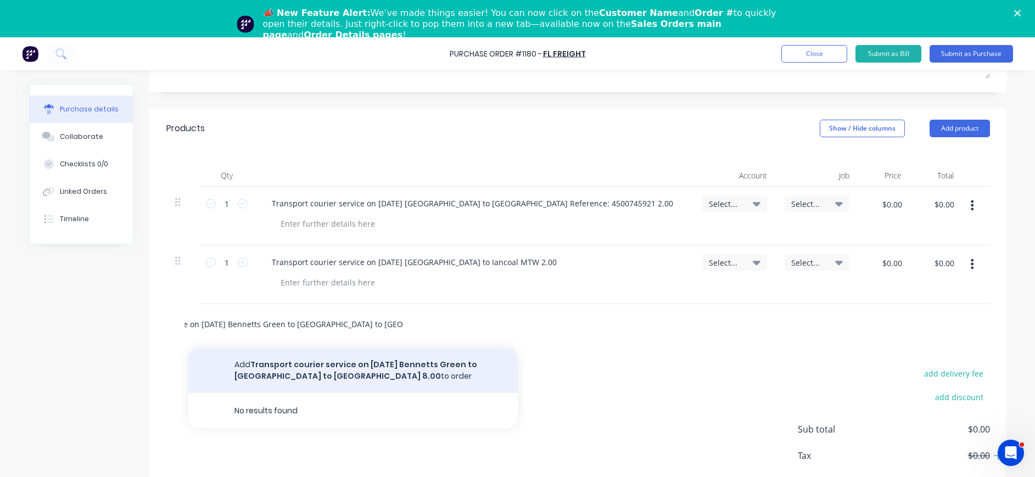
type input "Transport courier service on [DATE] Bennetts Green to [GEOGRAPHIC_DATA] to [GEO…"
click at [351, 367] on button "Add Transport courier service on [DATE] Bennetts Green to [GEOGRAPHIC_DATA] to …" at bounding box center [352, 370] width 329 height 45
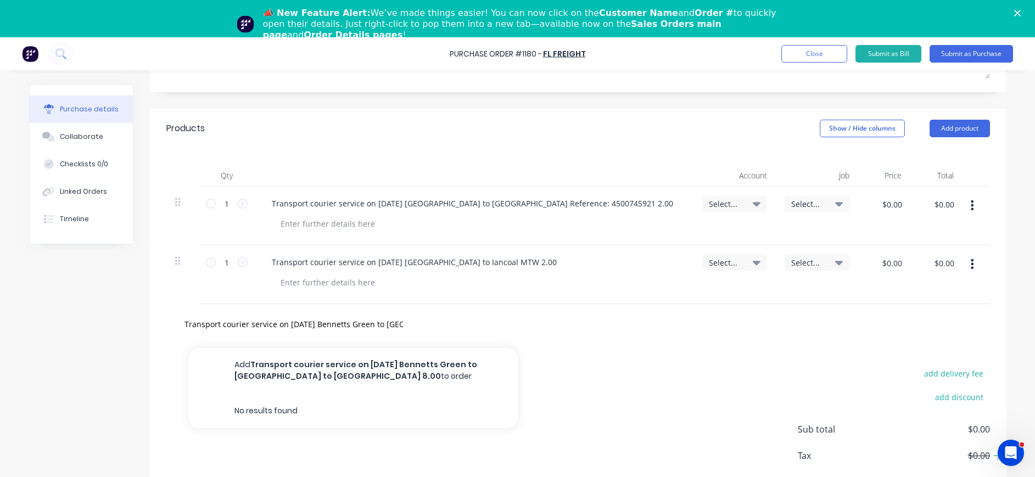
type textarea "x"
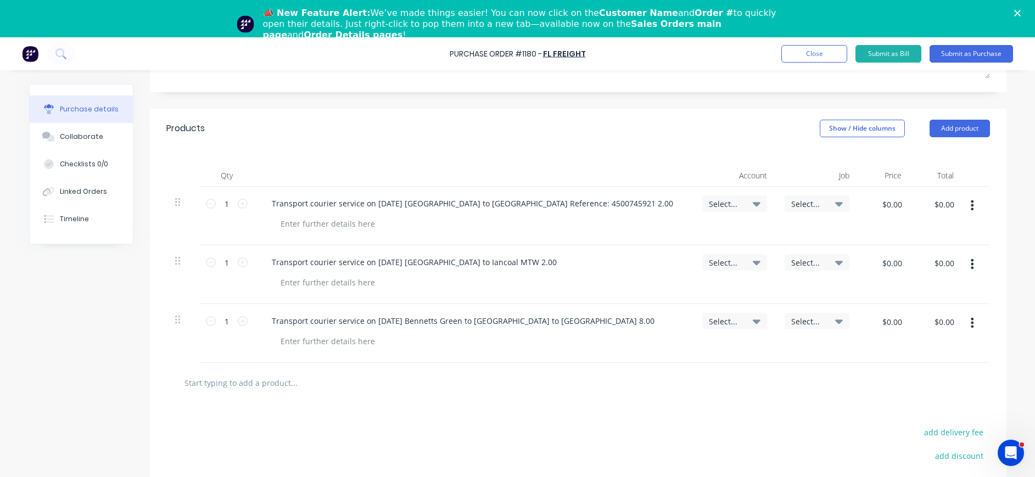
click at [753, 322] on icon at bounding box center [757, 322] width 8 height 4
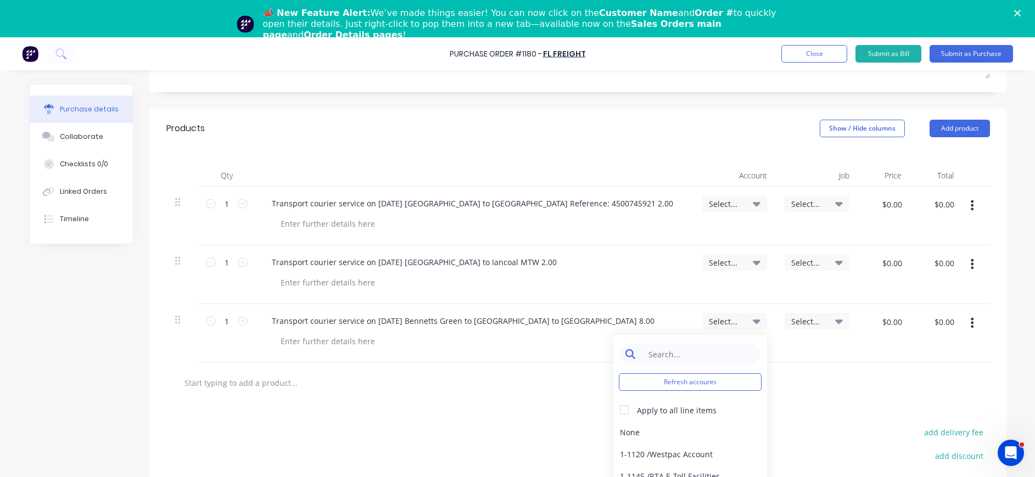
type textarea "x"
click at [718, 350] on input at bounding box center [698, 354] width 113 height 22
type input "5-310"
click at [725, 431] on div "5-3100 / COS - Materials - Manufacturing Other" at bounding box center [690, 432] width 154 height 22
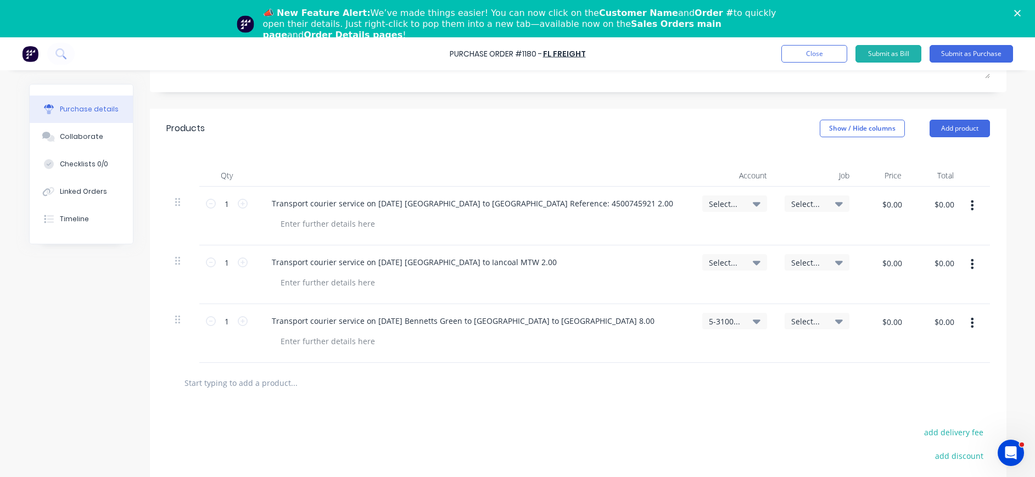
click at [791, 317] on span "Select..." at bounding box center [807, 322] width 33 height 12
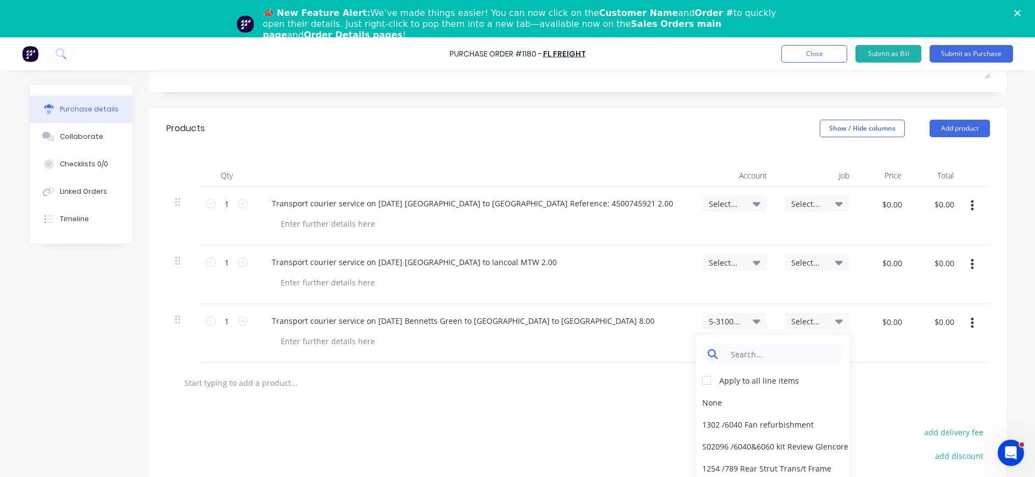
type textarea "x"
click at [773, 346] on input at bounding box center [781, 354] width 113 height 22
type input "1214"
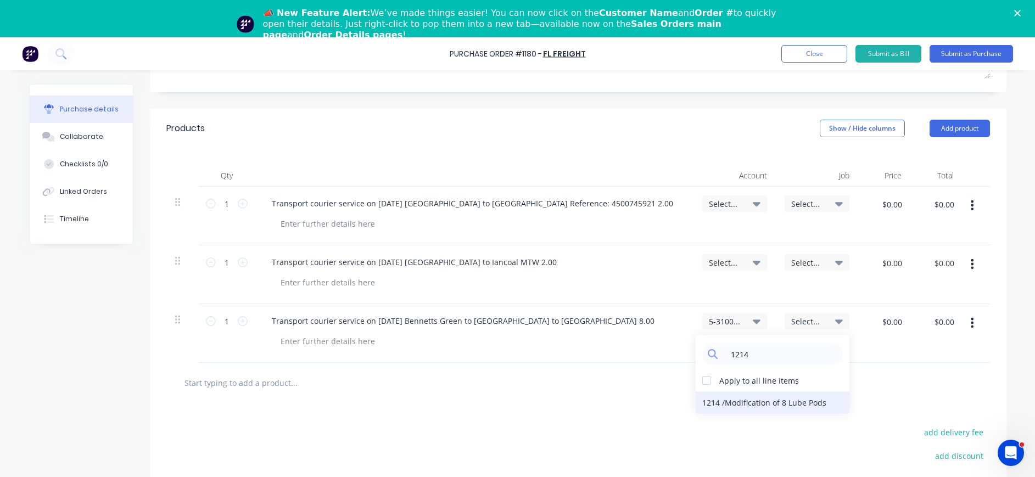
click at [783, 401] on div "1214 / Modification of 8 Lube Pods" at bounding box center [773, 402] width 154 height 22
click at [727, 258] on span "Select..." at bounding box center [725, 263] width 33 height 12
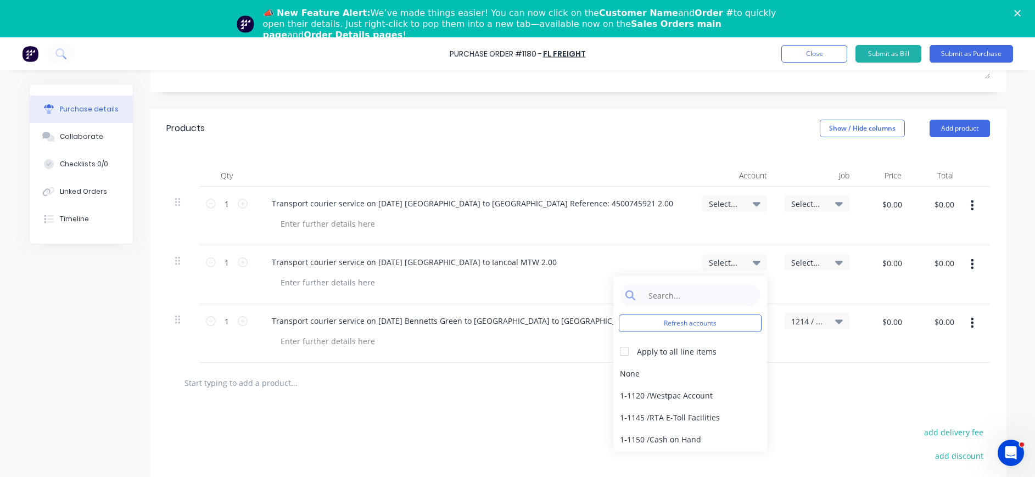
click at [801, 266] on span "Select..." at bounding box center [807, 263] width 33 height 12
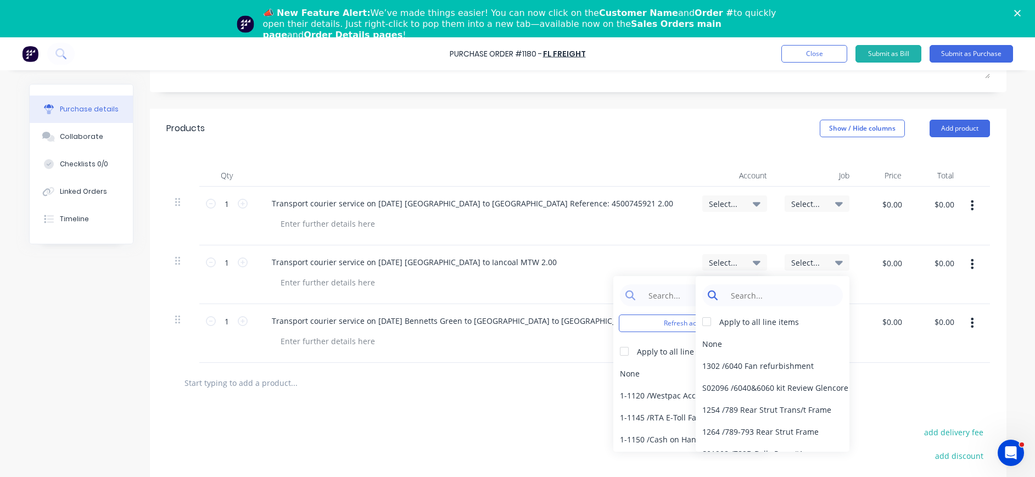
type textarea "x"
click at [775, 297] on input at bounding box center [781, 295] width 113 height 22
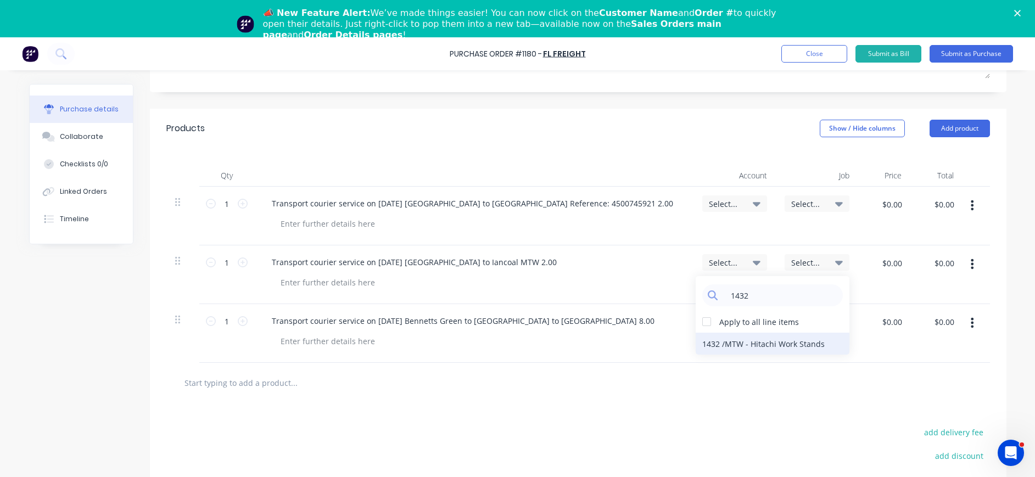
type input "1432"
click at [783, 341] on div "1432 / MTW - Hitachi Work Stands" at bounding box center [773, 344] width 154 height 22
click at [733, 262] on span "Select..." at bounding box center [725, 263] width 33 height 12
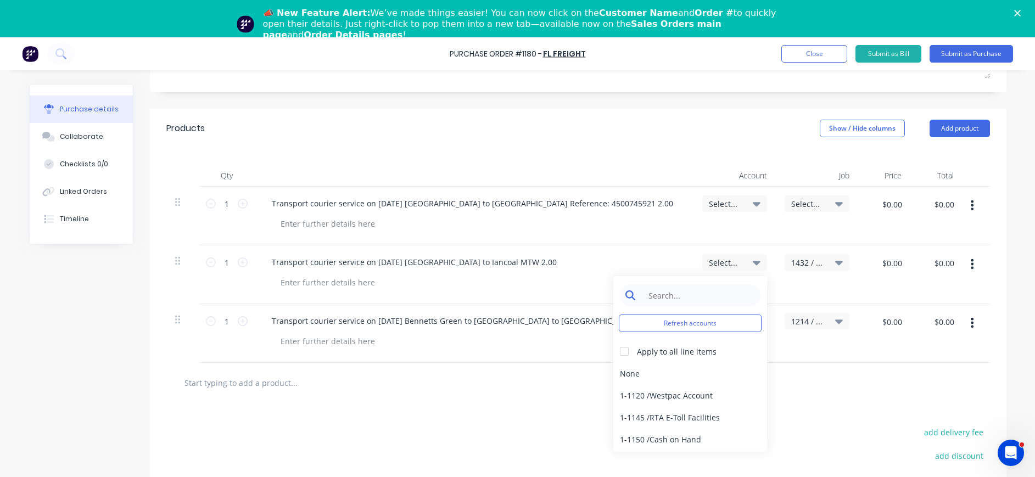
type textarea "x"
click at [717, 291] on input at bounding box center [698, 295] width 113 height 22
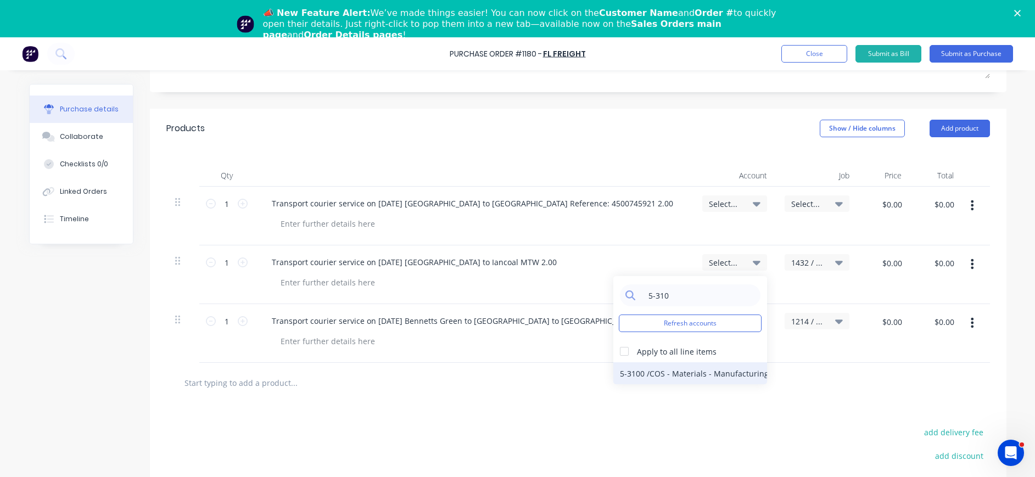
type input "5-310"
click at [732, 372] on div "5-3100 / COS - Materials - Manufacturing Other" at bounding box center [690, 373] width 154 height 22
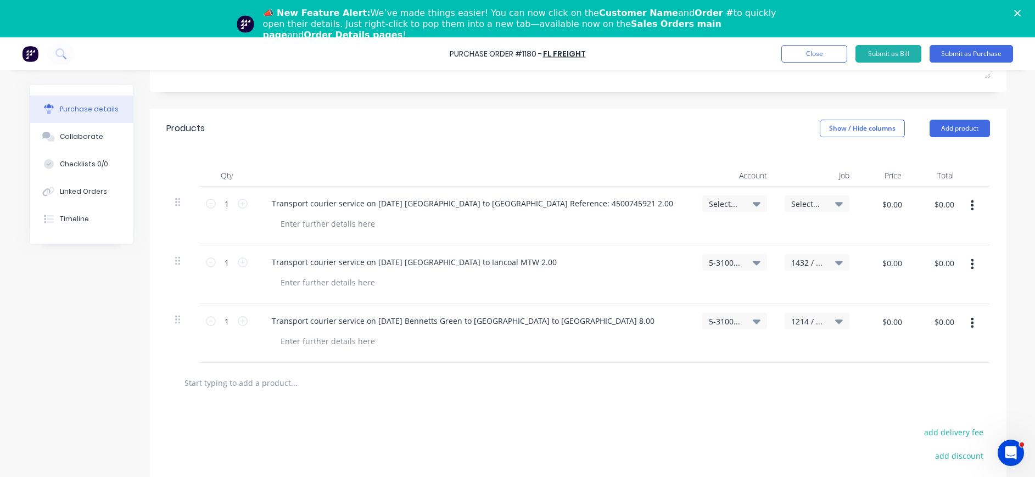
click at [794, 204] on span "Select..." at bounding box center [807, 204] width 33 height 12
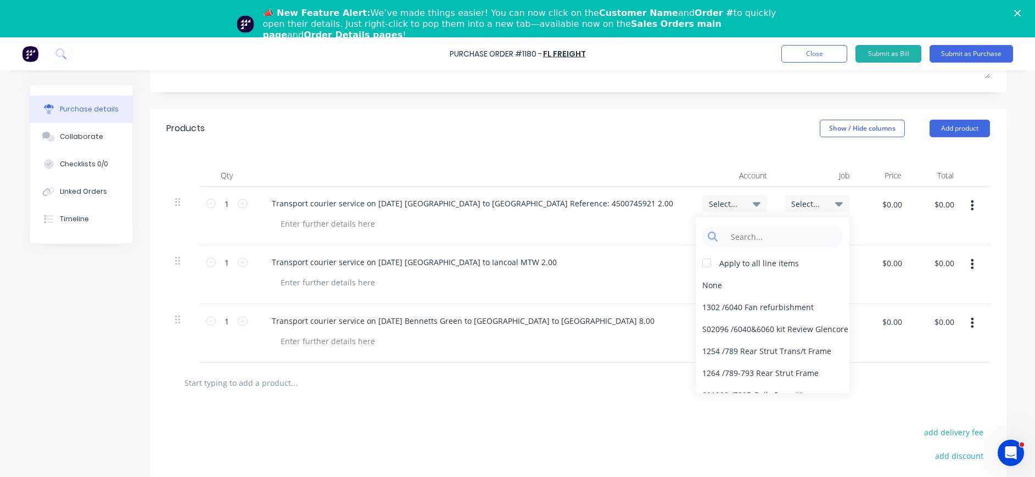
click at [806, 201] on span "Select..." at bounding box center [807, 204] width 33 height 12
type textarea "x"
click at [785, 234] on input at bounding box center [781, 237] width 113 height 22
type input "990"
click at [778, 238] on input "990" at bounding box center [781, 237] width 113 height 22
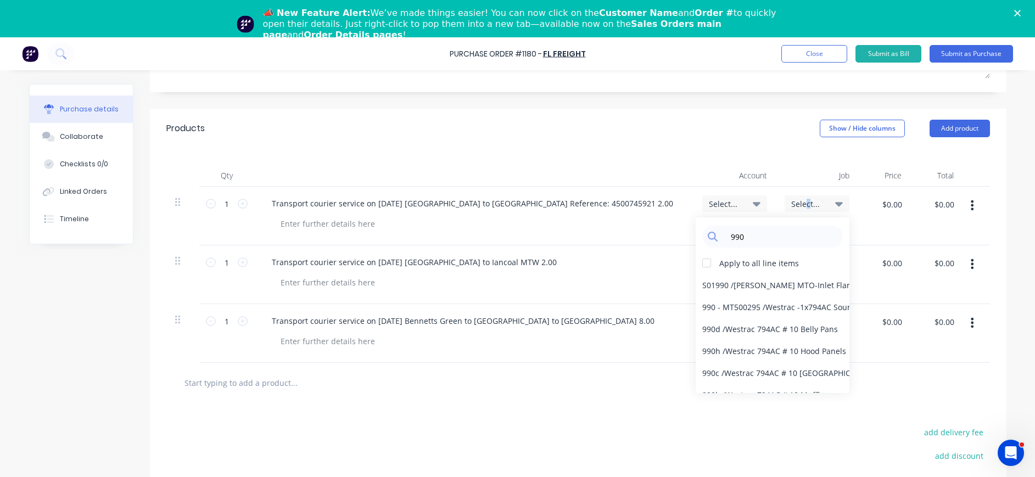
click at [802, 196] on div "Select..." at bounding box center [817, 203] width 65 height 16
drag, startPoint x: 802, startPoint y: 196, endPoint x: 729, endPoint y: 237, distance: 83.3
click at [729, 237] on input "990" at bounding box center [781, 237] width 113 height 22
click at [779, 309] on div "990 - MT500295 / Westrac -1x794AC Sound kit #10" at bounding box center [773, 307] width 154 height 22
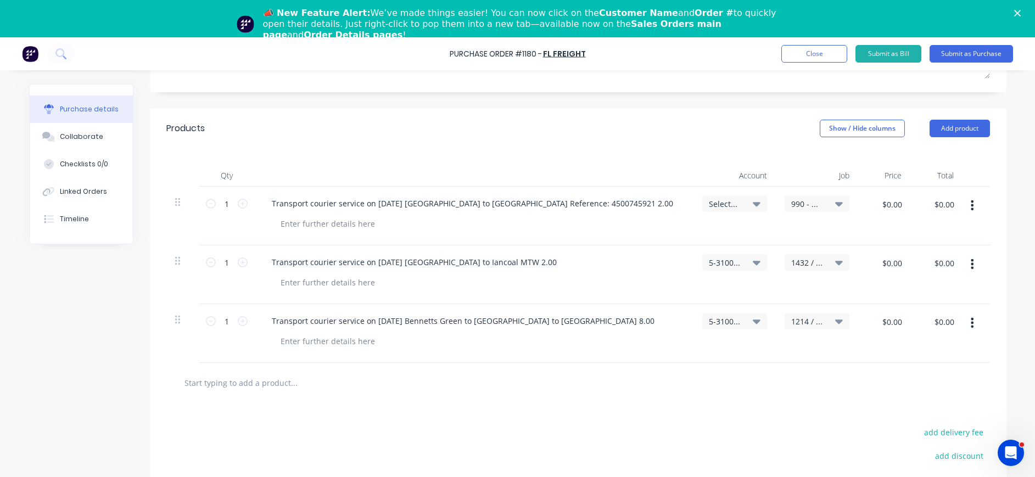
click at [721, 203] on span "Select..." at bounding box center [725, 204] width 33 height 12
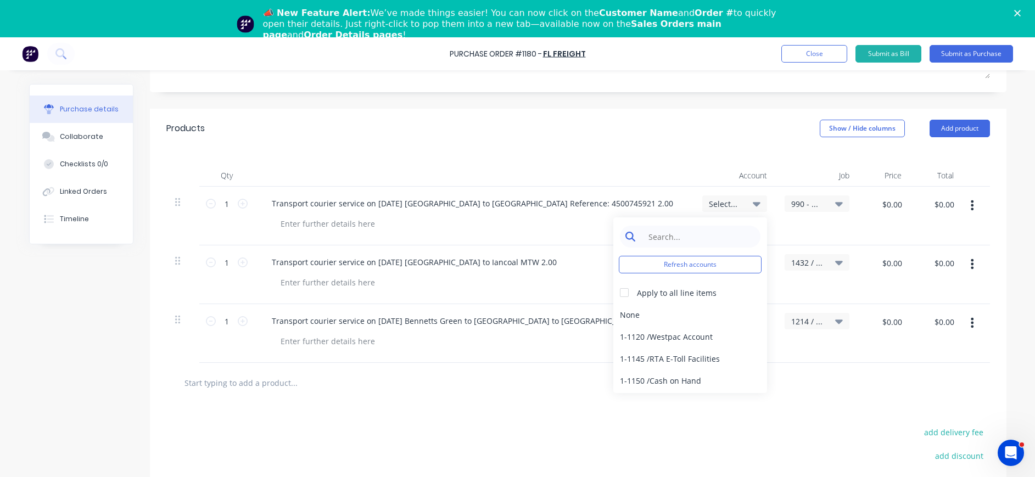
type textarea "x"
click at [713, 235] on input at bounding box center [698, 237] width 113 height 22
type input "5"
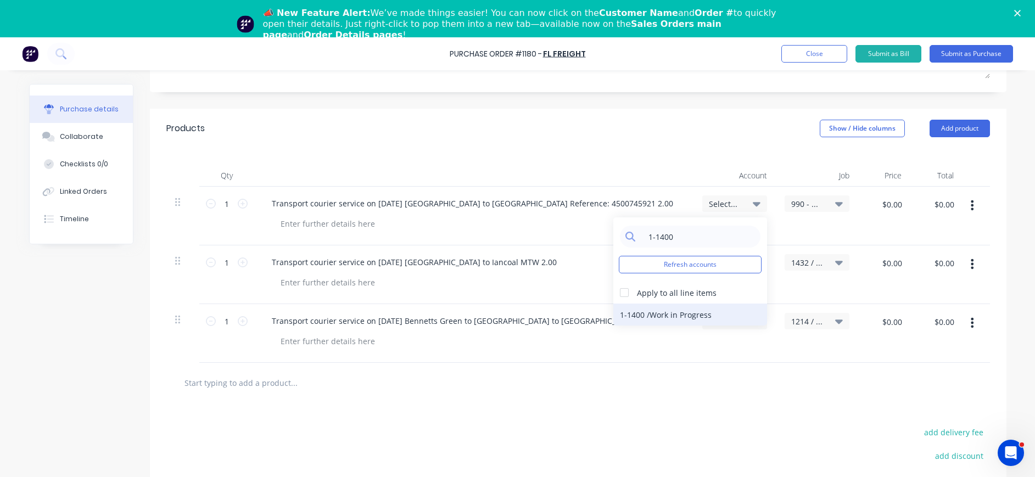
type input "1-1400"
click at [703, 312] on div "1-1400 / Work in Progress" at bounding box center [690, 315] width 154 height 22
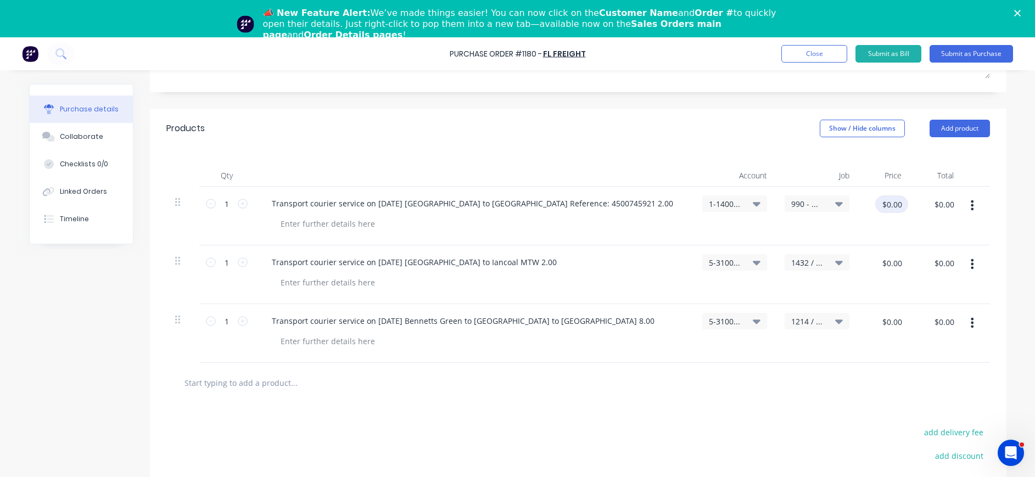
type textarea "x"
click at [888, 204] on input "$0.00" at bounding box center [891, 204] width 33 height 18
type input "190"
type textarea "x"
type input "$190.00"
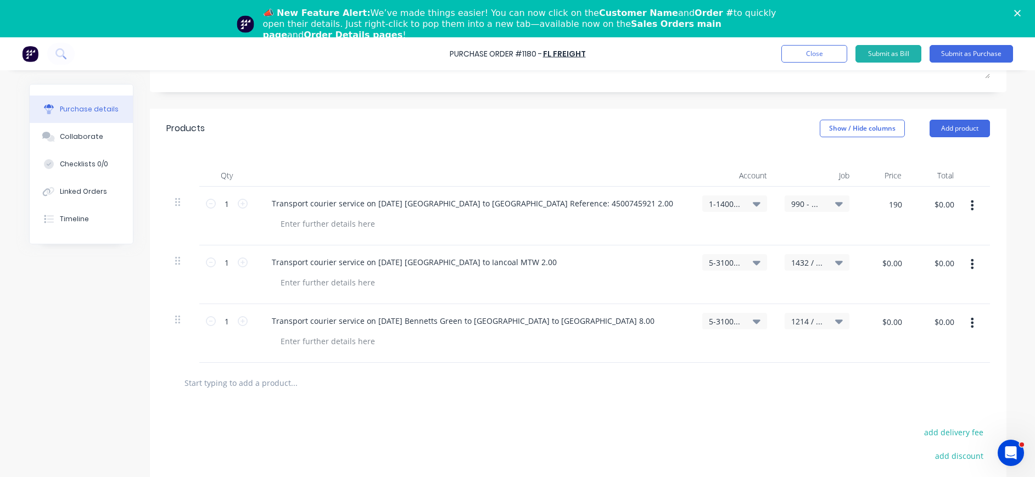
type input "$190.00"
type textarea "x"
click at [899, 262] on input "$0.00" at bounding box center [892, 263] width 33 height 18
type input "190"
type textarea "x"
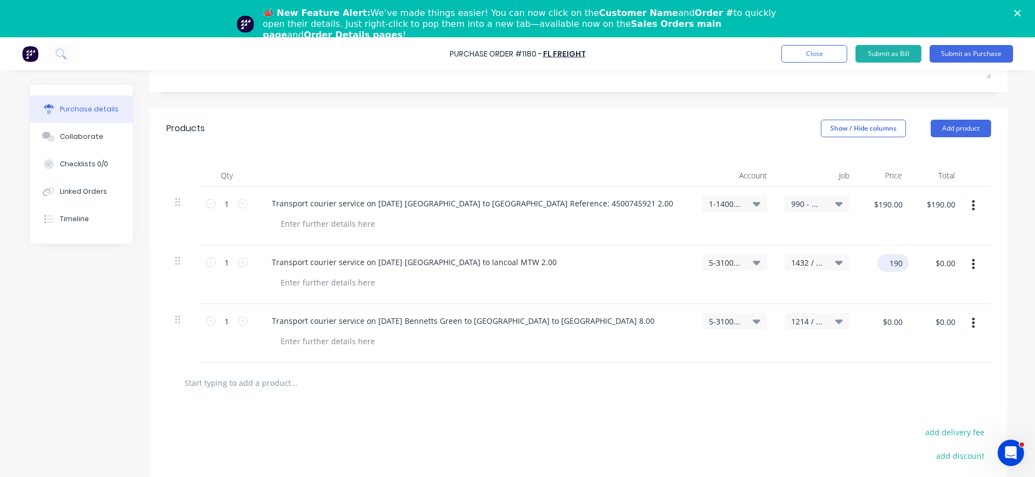
type input "$190.00"
type textarea "x"
click at [895, 316] on input "$0.00" at bounding box center [892, 322] width 33 height 18
type input "760."
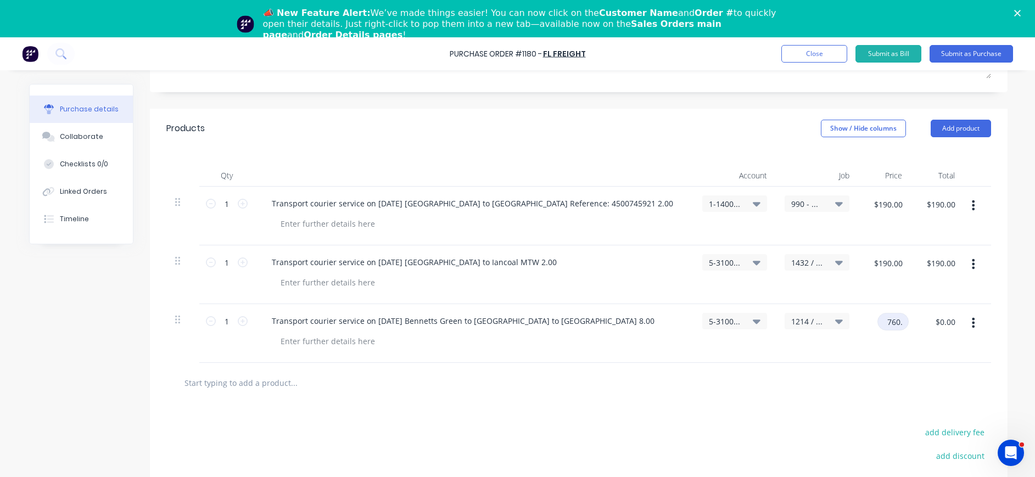
type textarea "x"
type input "$760.00"
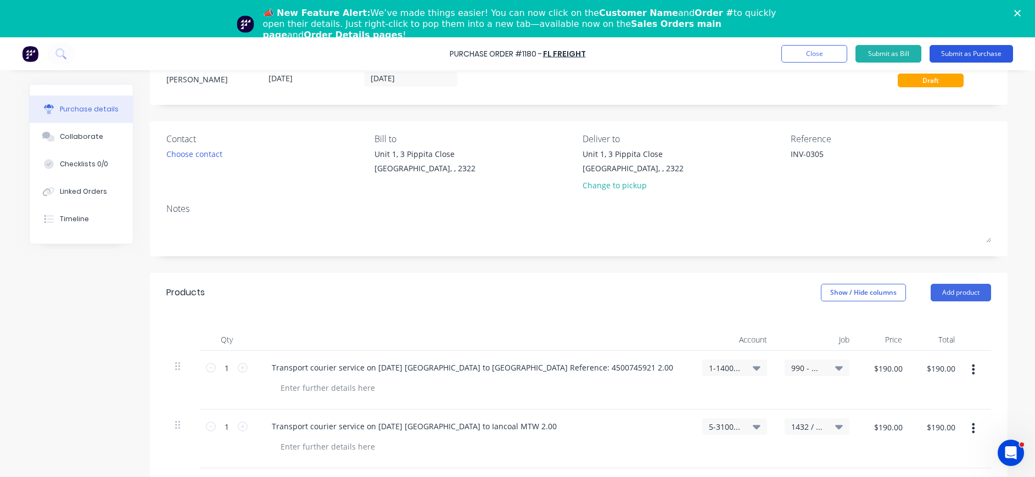
click at [966, 53] on button "Submit as Purchase" at bounding box center [970, 54] width 83 height 18
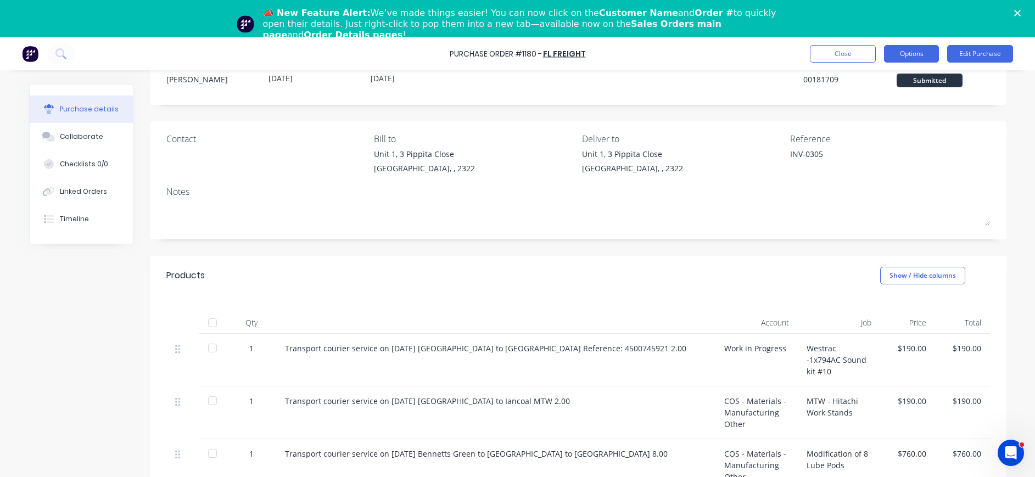
click at [901, 54] on button "Options" at bounding box center [911, 54] width 55 height 18
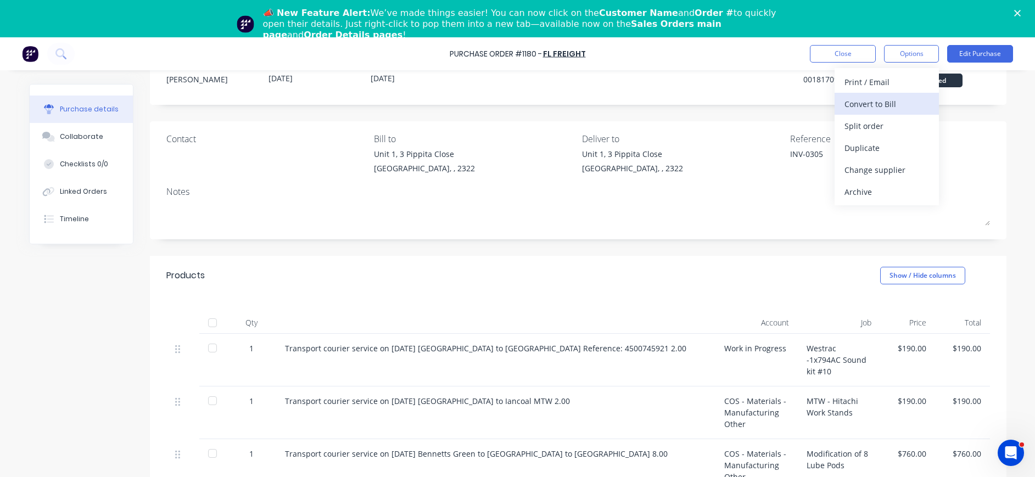
click at [884, 102] on div "Convert to Bill" at bounding box center [886, 104] width 85 height 16
type textarea "x"
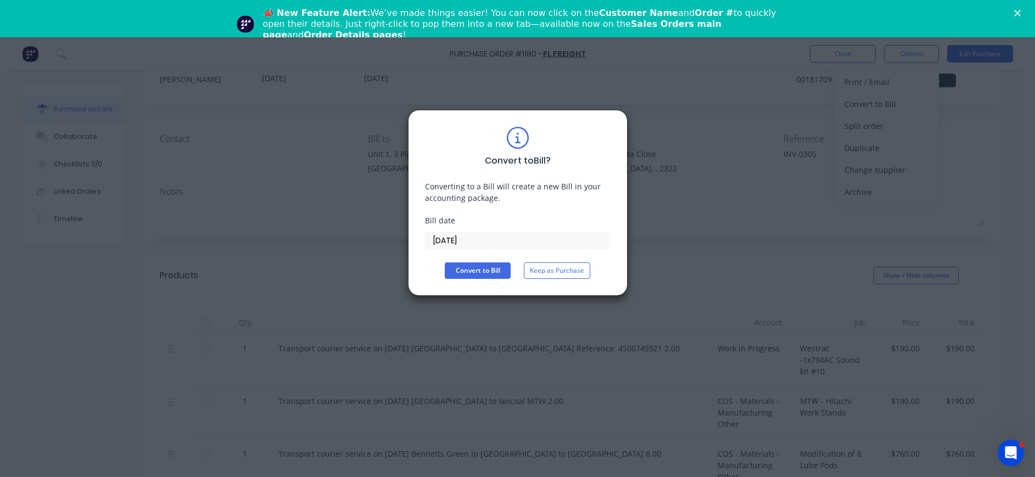
click at [466, 242] on input "[DATE]" at bounding box center [517, 240] width 184 height 16
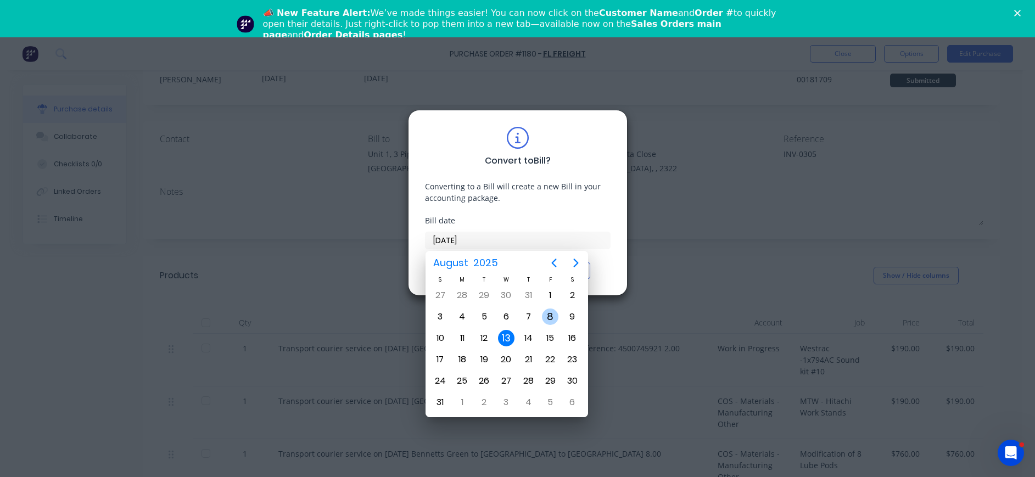
click at [553, 313] on div "8" at bounding box center [550, 317] width 16 height 16
type input "[DATE]"
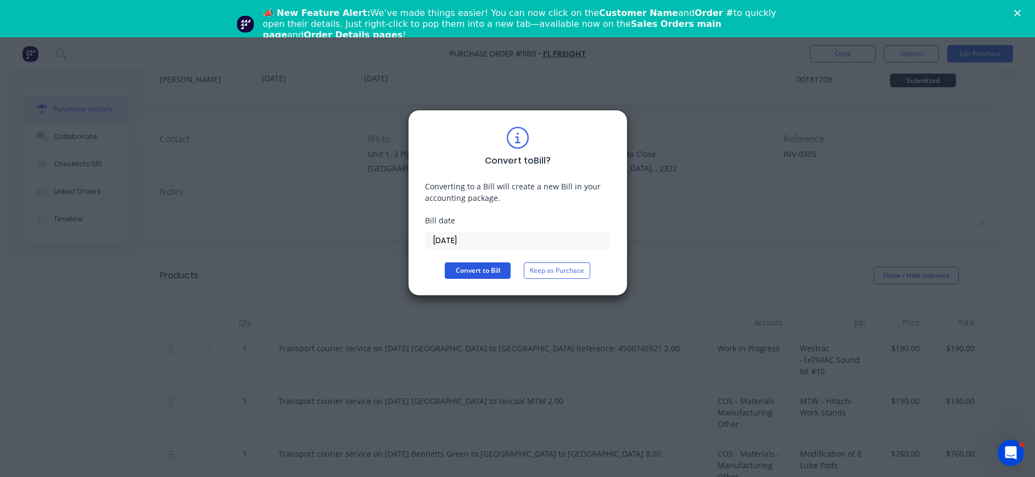
click at [476, 272] on button "Convert to Bill" at bounding box center [478, 270] width 66 height 16
type textarea "x"
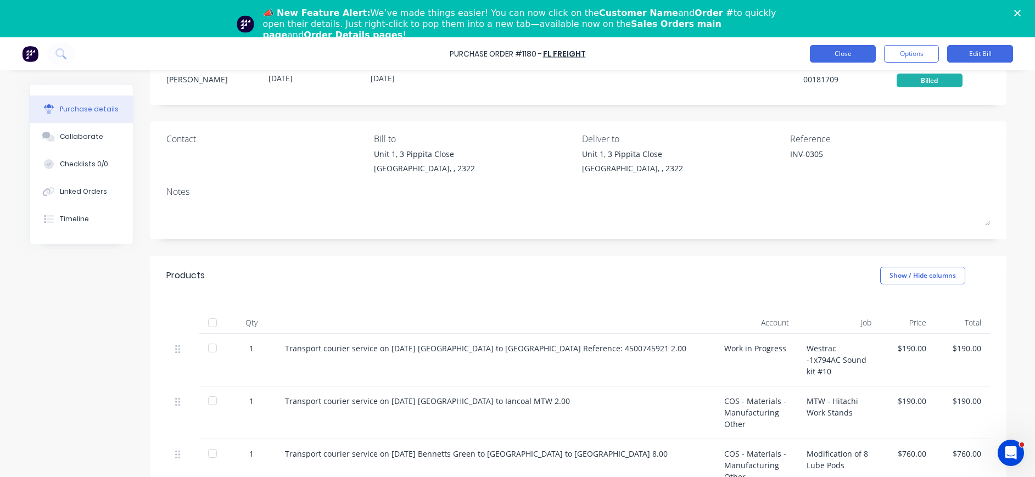
click at [835, 47] on button "Close" at bounding box center [843, 54] width 66 height 18
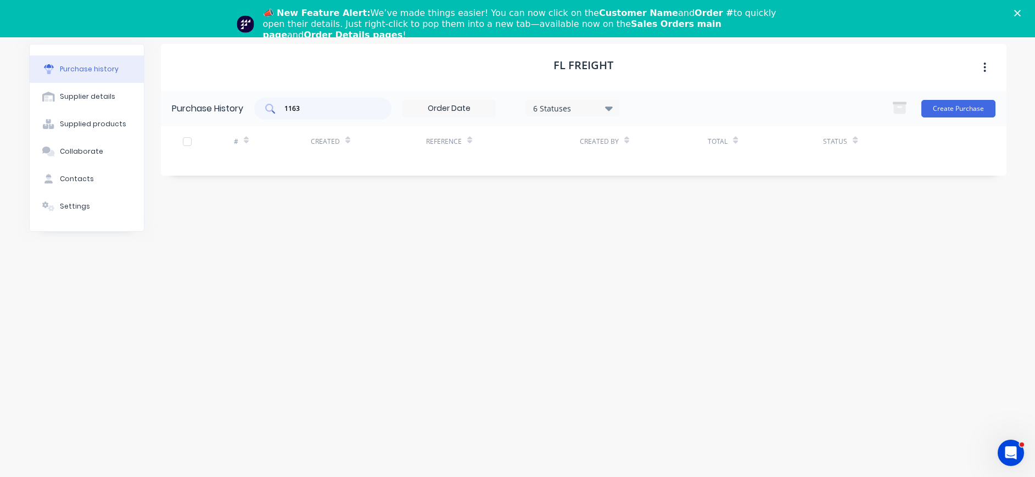
click at [337, 109] on input "1163" at bounding box center [328, 108] width 91 height 11
drag, startPoint x: 338, startPoint y: 109, endPoint x: 254, endPoint y: 109, distance: 83.4
click at [254, 109] on div "Purchase History 1163 6 Statuses 6 Statuses Create Purchase" at bounding box center [583, 109] width 845 height 36
type input "1156"
drag, startPoint x: 308, startPoint y: 109, endPoint x: 274, endPoint y: 109, distance: 34.0
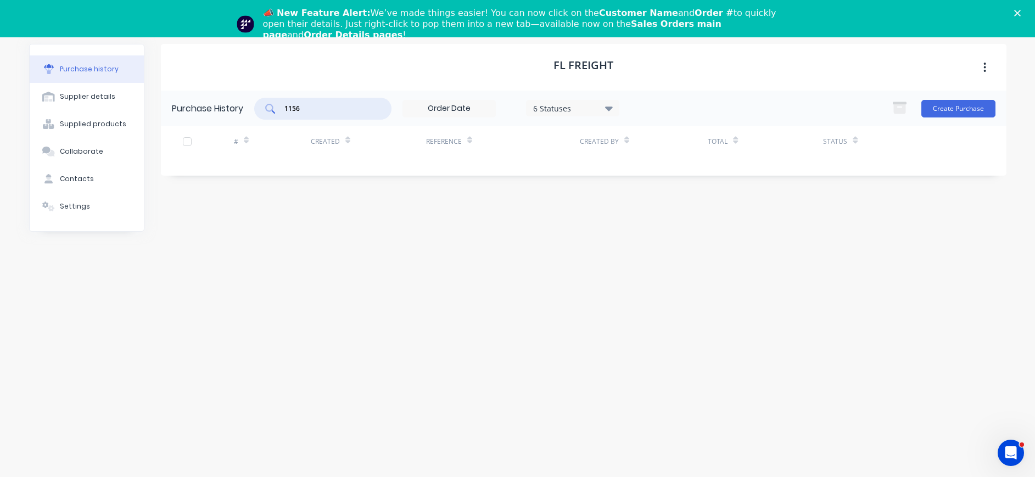
click at [274, 109] on div "1156" at bounding box center [322, 109] width 137 height 22
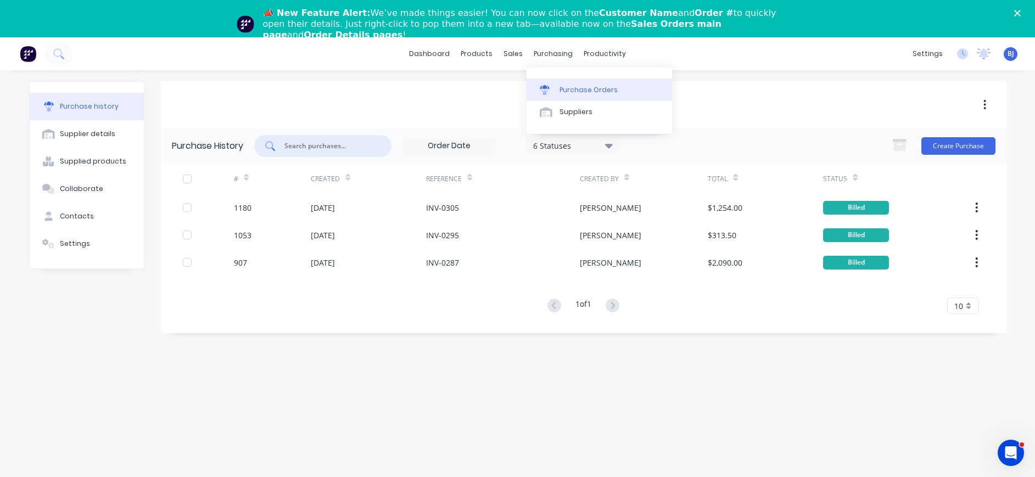
click at [575, 86] on div "Purchase Orders" at bounding box center [588, 90] width 58 height 10
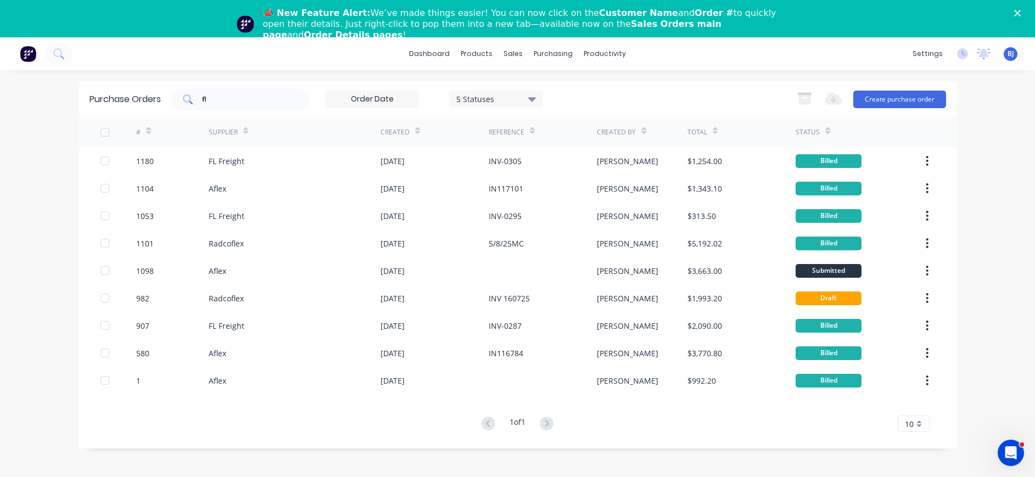
click at [254, 98] on input "fl" at bounding box center [246, 99] width 91 height 11
drag, startPoint x: 241, startPoint y: 99, endPoint x: 193, endPoint y: 99, distance: 47.8
click at [193, 99] on div "fl" at bounding box center [240, 99] width 137 height 22
paste input "1156"
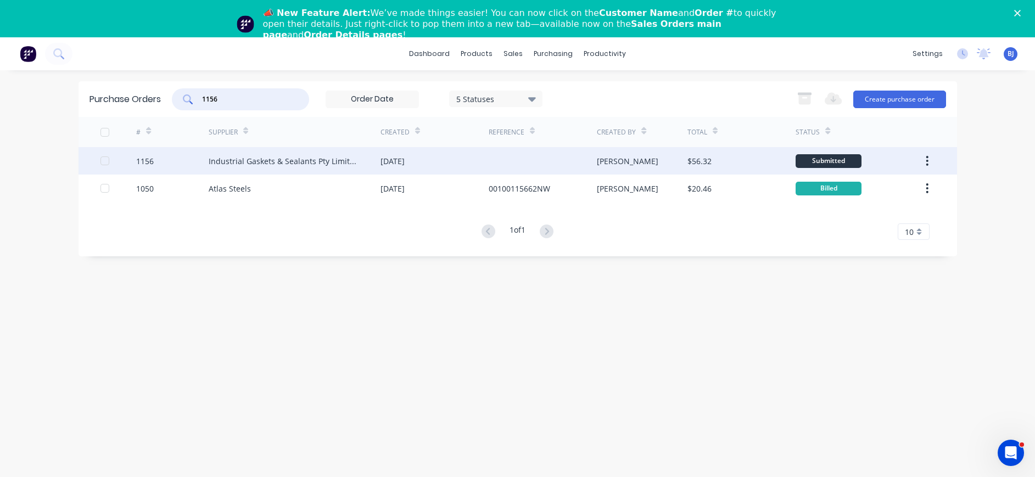
type input "1156"
click at [289, 157] on div "Industrial Gaskets & Sealants Pty Limited" at bounding box center [284, 161] width 150 height 12
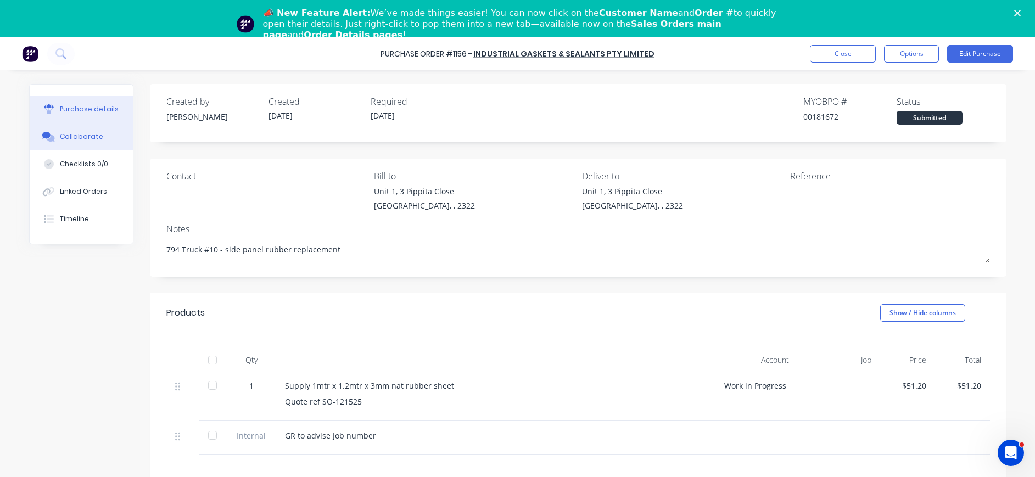
click at [81, 135] on div "Collaborate" at bounding box center [81, 137] width 43 height 10
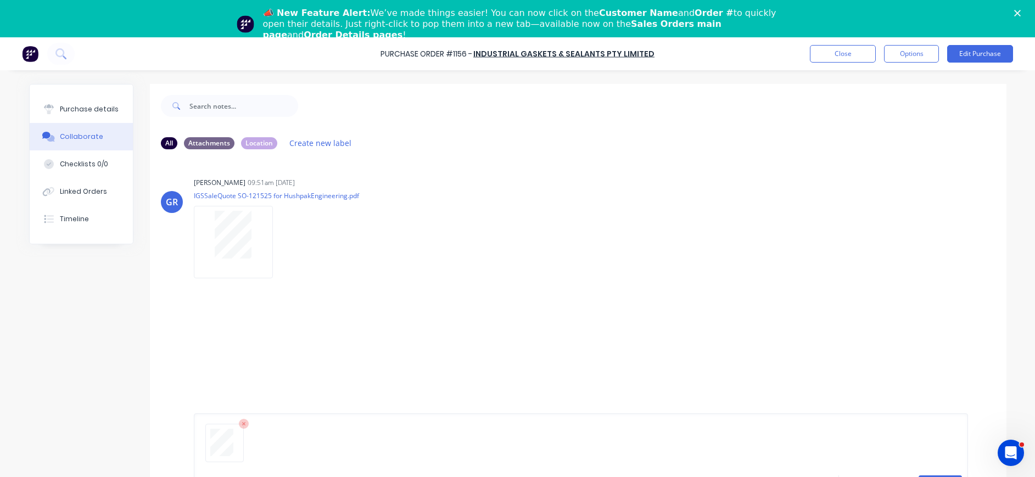
click at [934, 475] on button "Send" at bounding box center [939, 483] width 43 height 16
click at [70, 112] on div "Purchase details" at bounding box center [89, 109] width 59 height 10
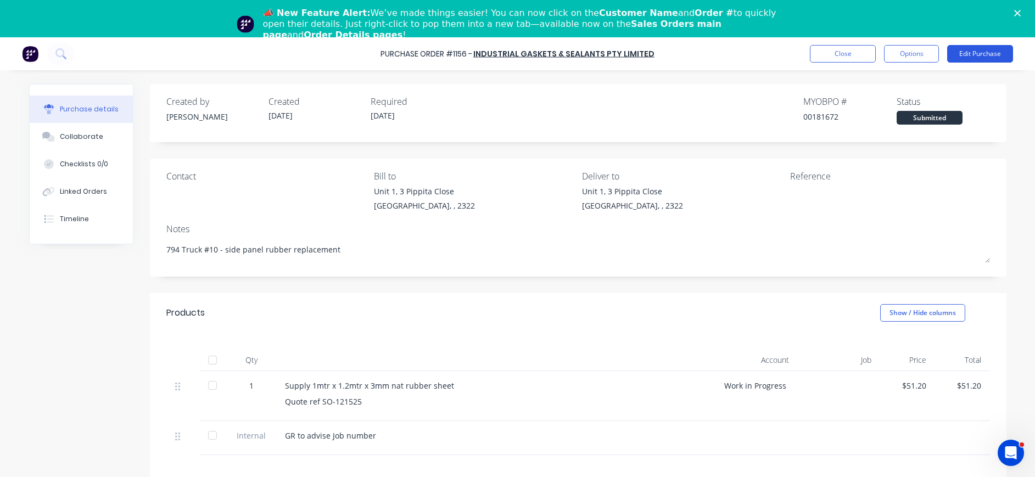
click at [977, 51] on button "Edit Purchase" at bounding box center [980, 54] width 66 height 18
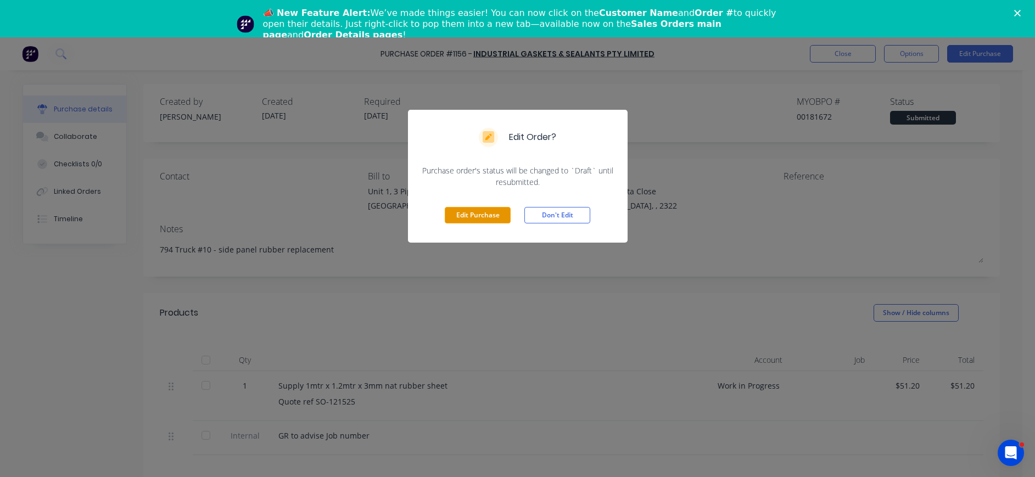
click at [484, 215] on button "Edit Purchase" at bounding box center [478, 215] width 66 height 16
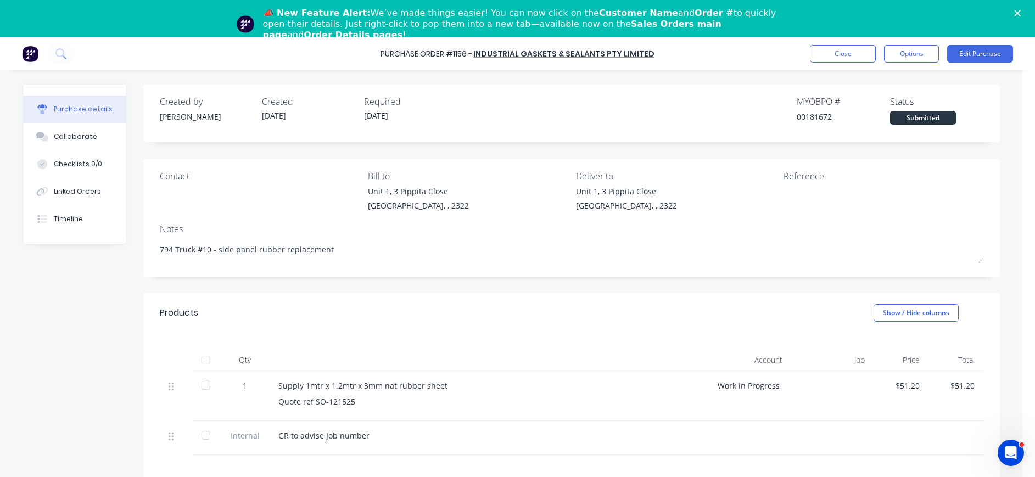
type textarea "x"
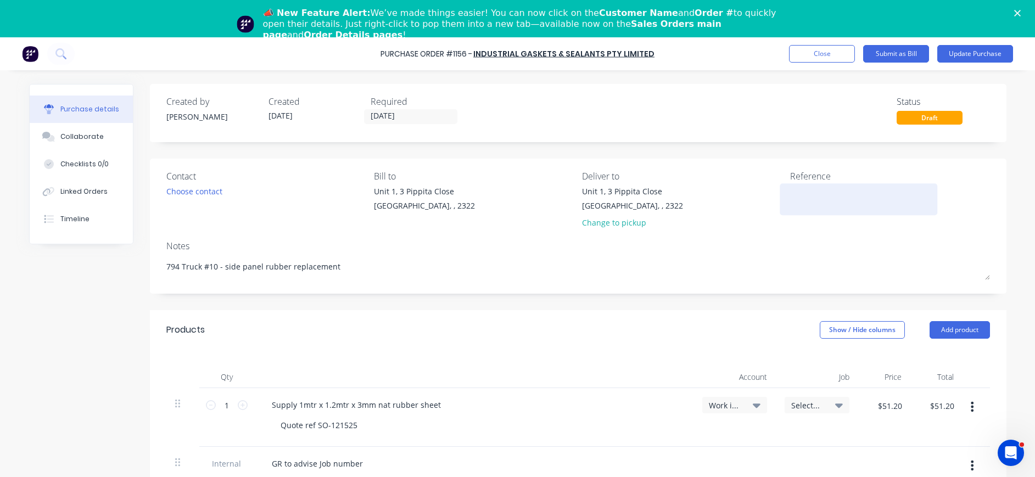
click at [790, 190] on textarea at bounding box center [858, 198] width 137 height 25
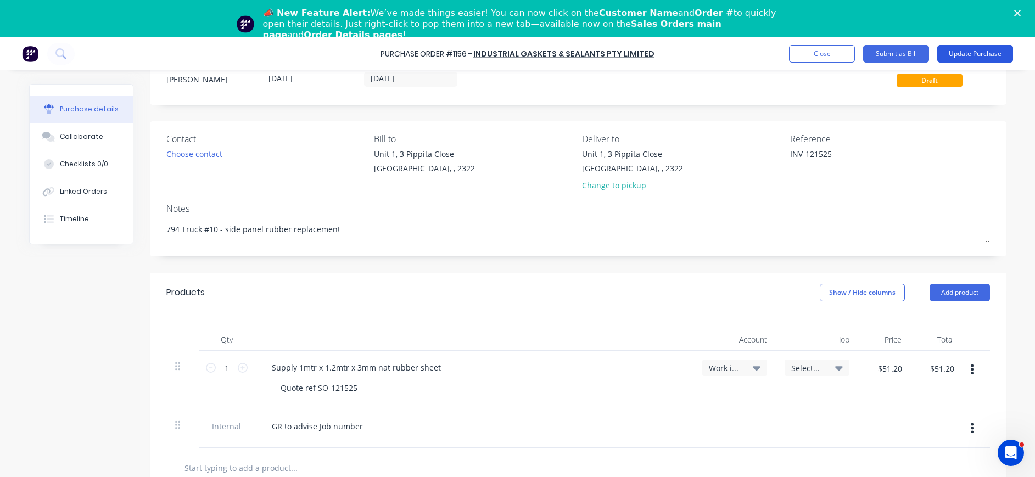
type textarea "INV-121525"
type textarea "x"
type textarea "INV-121525"
click at [961, 52] on button "Update Purchase" at bounding box center [975, 54] width 76 height 18
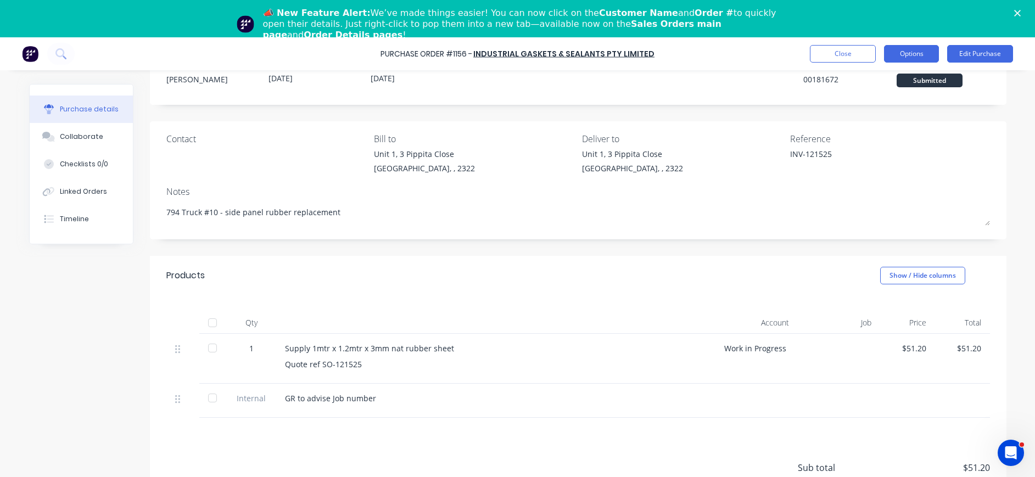
click at [913, 52] on button "Options" at bounding box center [911, 54] width 55 height 18
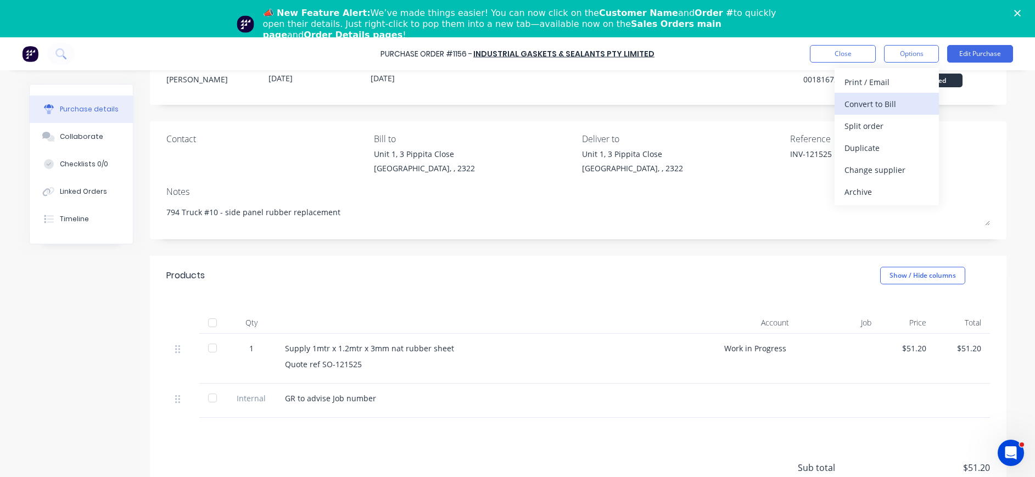
click at [879, 105] on div "Convert to Bill" at bounding box center [886, 104] width 85 height 16
type textarea "x"
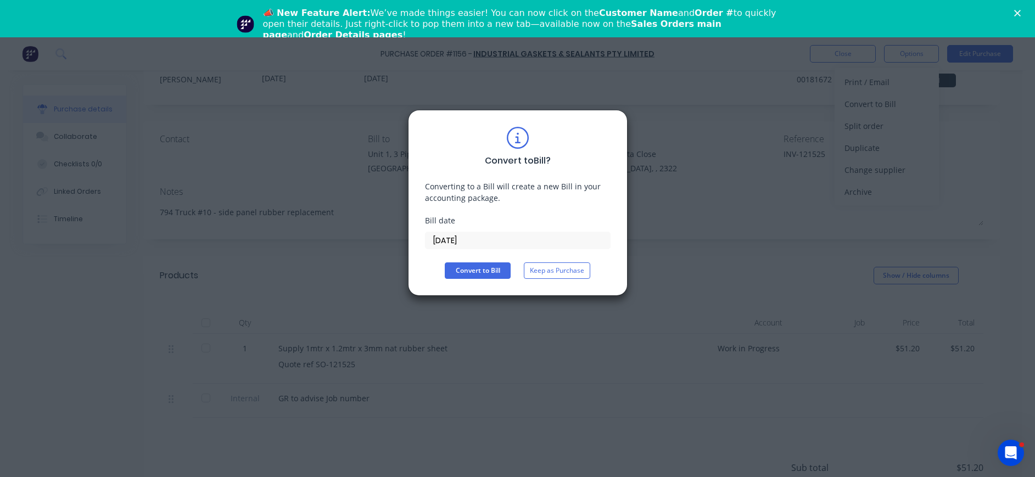
click at [478, 242] on input "[DATE]" at bounding box center [517, 240] width 184 height 16
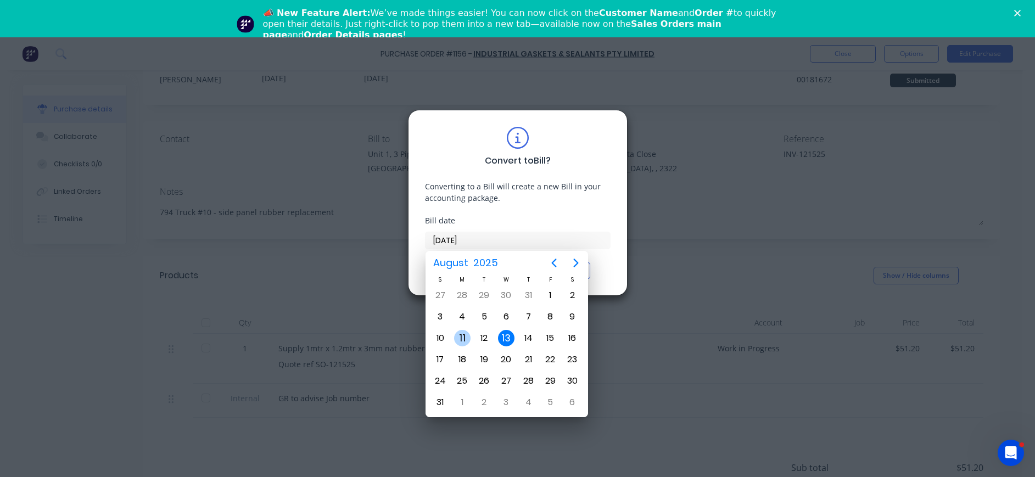
click at [462, 338] on div "11" at bounding box center [462, 338] width 16 height 16
type input "[DATE]"
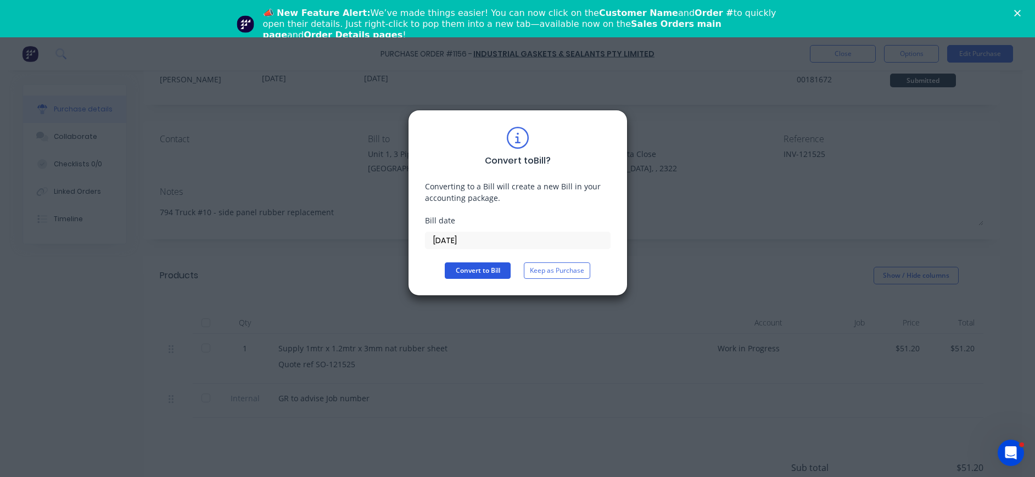
click at [480, 270] on button "Convert to Bill" at bounding box center [478, 270] width 66 height 16
type textarea "x"
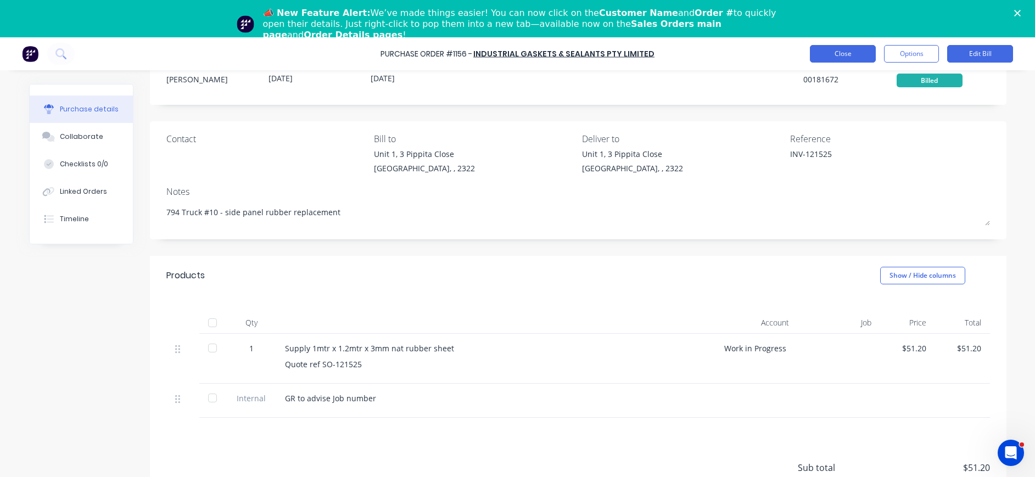
click at [848, 56] on button "Close" at bounding box center [843, 54] width 66 height 18
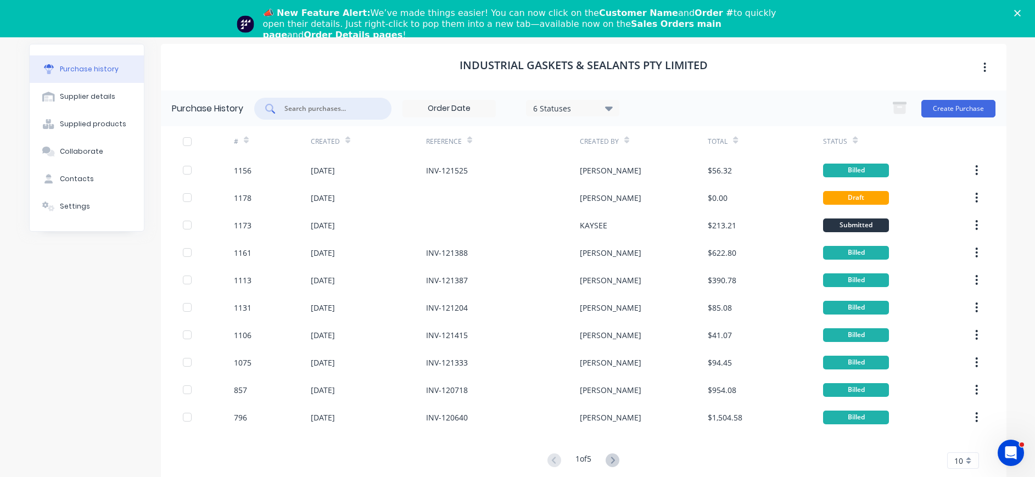
click at [290, 109] on input "text" at bounding box center [328, 108] width 91 height 11
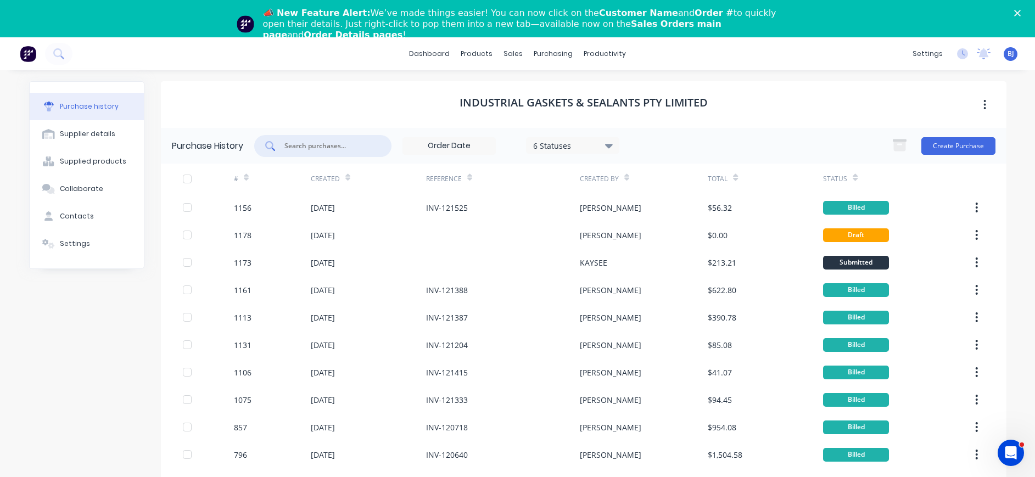
click at [1024, 12] on div "📣 New Feature Alert: We’ve made things easier! You can now click on the Custome…" at bounding box center [517, 24] width 1035 height 40
drag, startPoint x: 496, startPoint y: 104, endPoint x: 482, endPoint y: 102, distance: 14.4
click at [482, 102] on h1 "Industrial Gaskets & Sealants Pty Limited" at bounding box center [584, 102] width 248 height 13
drag, startPoint x: 467, startPoint y: 101, endPoint x: 437, endPoint y: 95, distance: 30.3
click at [430, 95] on div "Industrial Gaskets & Sealants Pty Limited" at bounding box center [583, 104] width 845 height 47
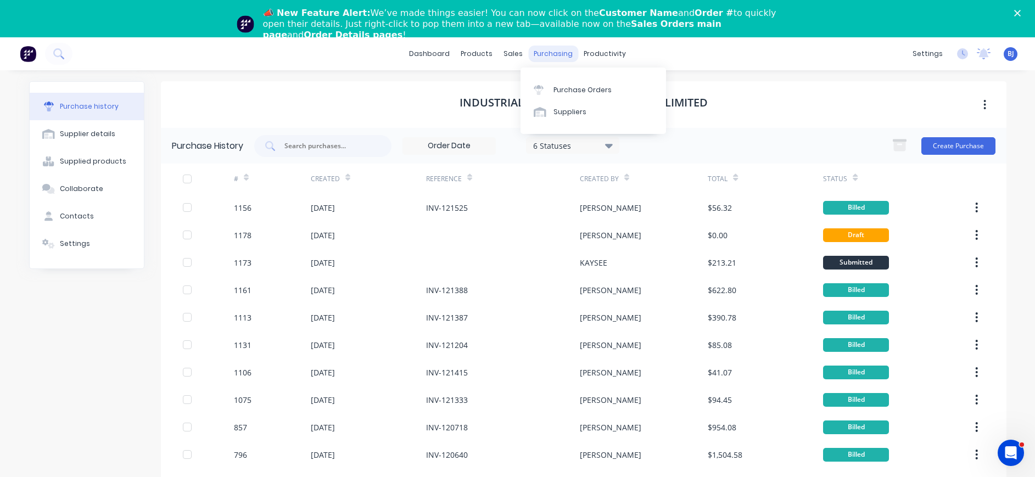
click at [545, 51] on div "purchasing" at bounding box center [553, 54] width 50 height 16
click at [565, 86] on div "Purchase Orders" at bounding box center [582, 90] width 58 height 10
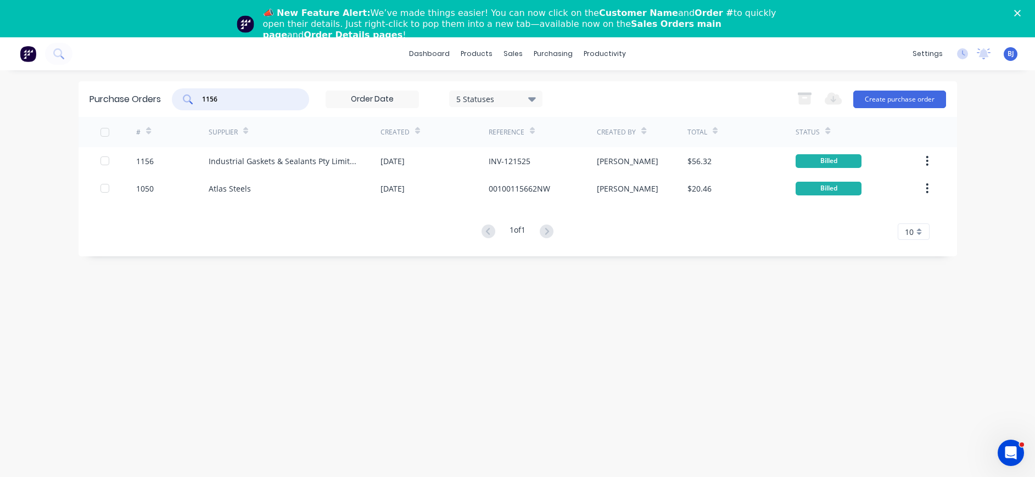
click at [223, 102] on input "1156" at bounding box center [246, 99] width 91 height 11
drag, startPoint x: 220, startPoint y: 100, endPoint x: 212, endPoint y: 100, distance: 7.7
click at [212, 100] on input "1156" at bounding box center [246, 99] width 91 height 11
type input "1136"
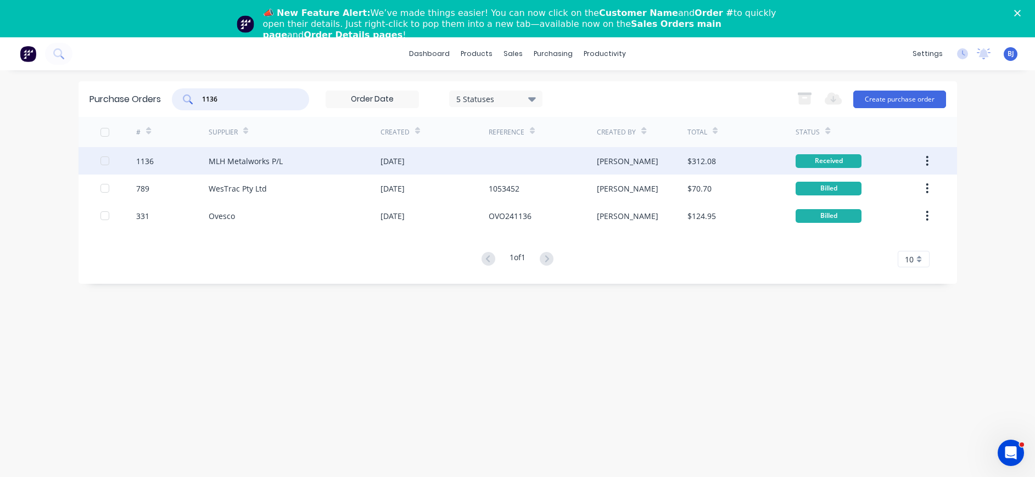
click at [264, 156] on div "MLH Metalworks P/L" at bounding box center [246, 161] width 74 height 12
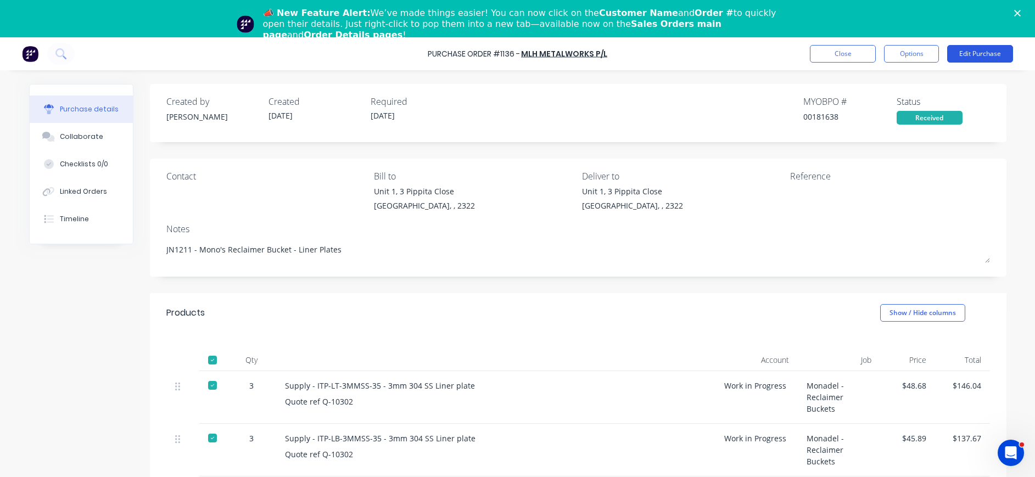
click at [972, 52] on button "Edit Purchase" at bounding box center [980, 54] width 66 height 18
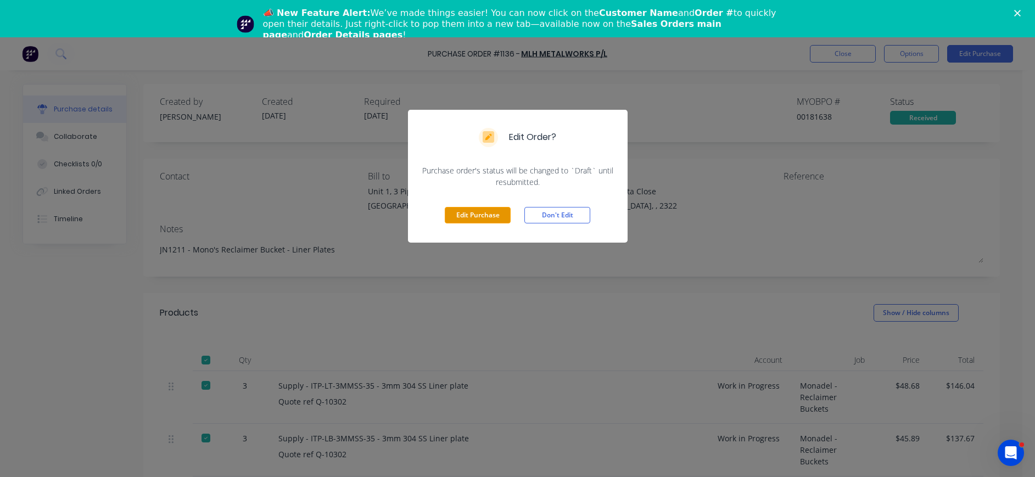
click at [457, 210] on button "Edit Purchase" at bounding box center [478, 215] width 66 height 16
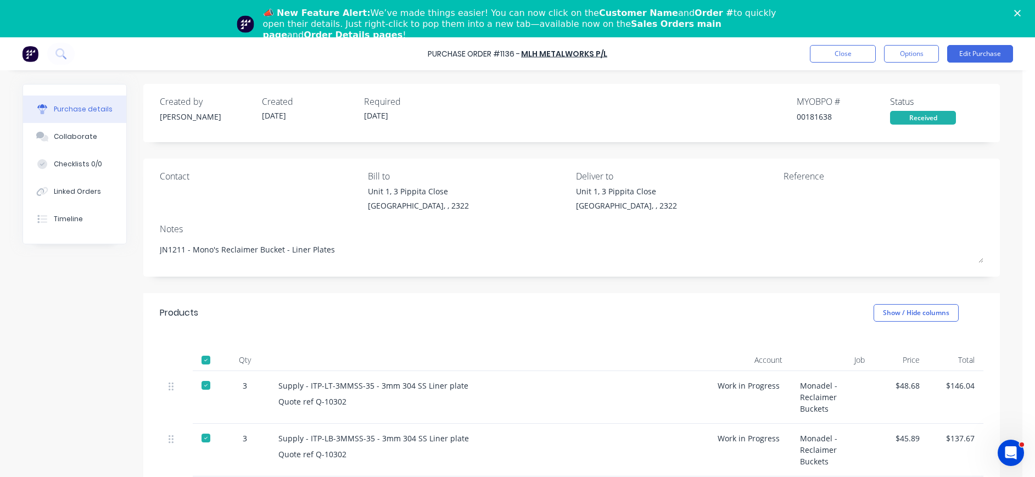
type textarea "x"
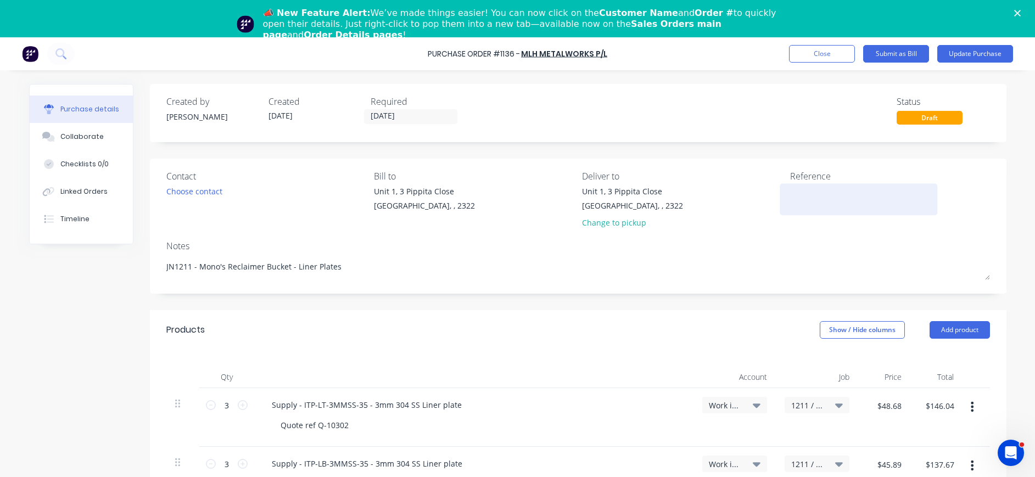
click at [819, 198] on textarea at bounding box center [858, 198] width 137 height 25
type textarea "INV-414"
type textarea "x"
type textarea "INV-414"
click at [753, 405] on icon at bounding box center [757, 406] width 8 height 4
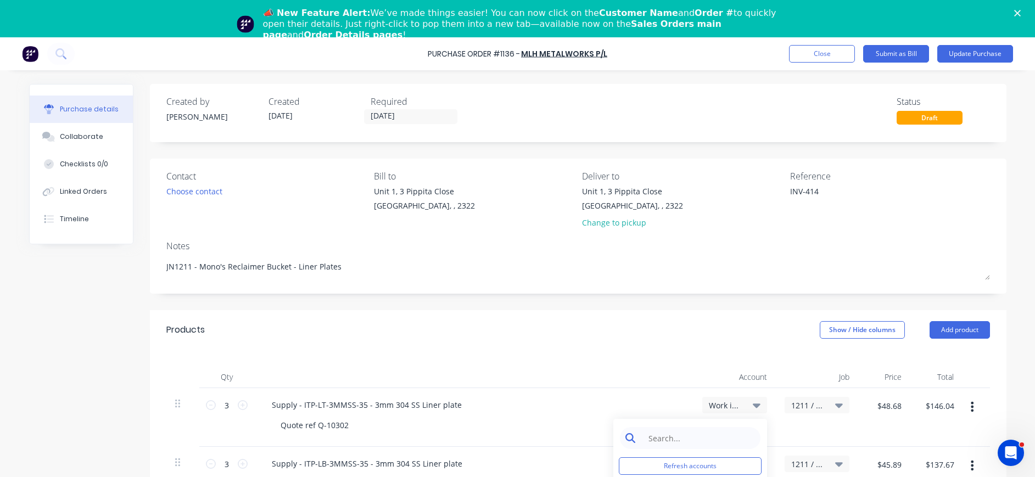
type textarea "x"
click at [706, 443] on input at bounding box center [698, 438] width 113 height 22
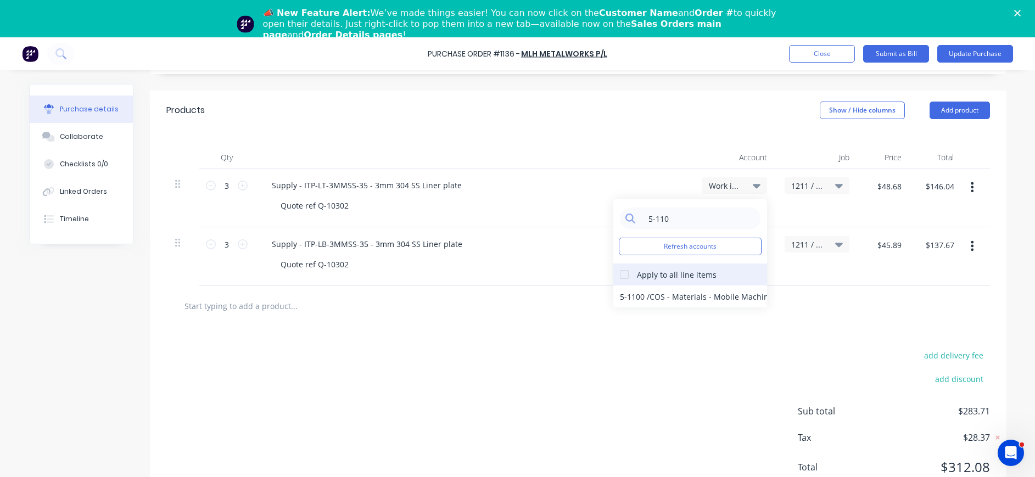
type input "5-110"
click at [619, 275] on div at bounding box center [624, 275] width 22 height 22
drag, startPoint x: 680, startPoint y: 295, endPoint x: 690, endPoint y: 293, distance: 10.1
click at [681, 295] on div "5-1100 / COS - Materials - Mobile Machines Sound" at bounding box center [690, 296] width 154 height 22
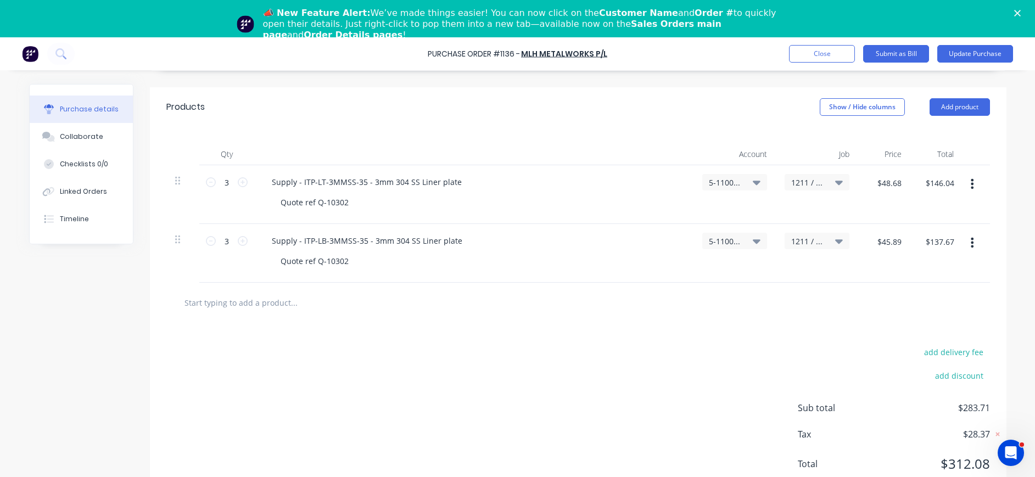
scroll to position [0, 0]
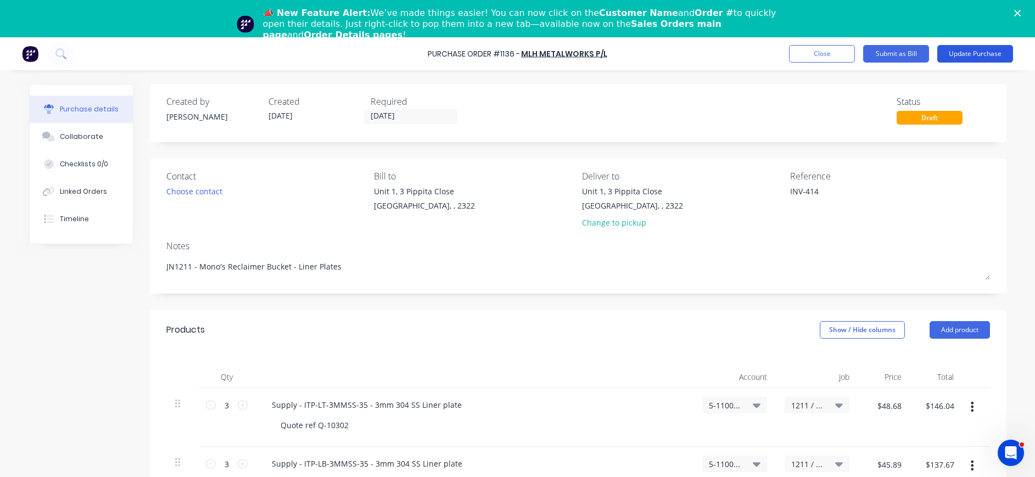
click at [979, 49] on button "Update Purchase" at bounding box center [975, 54] width 76 height 18
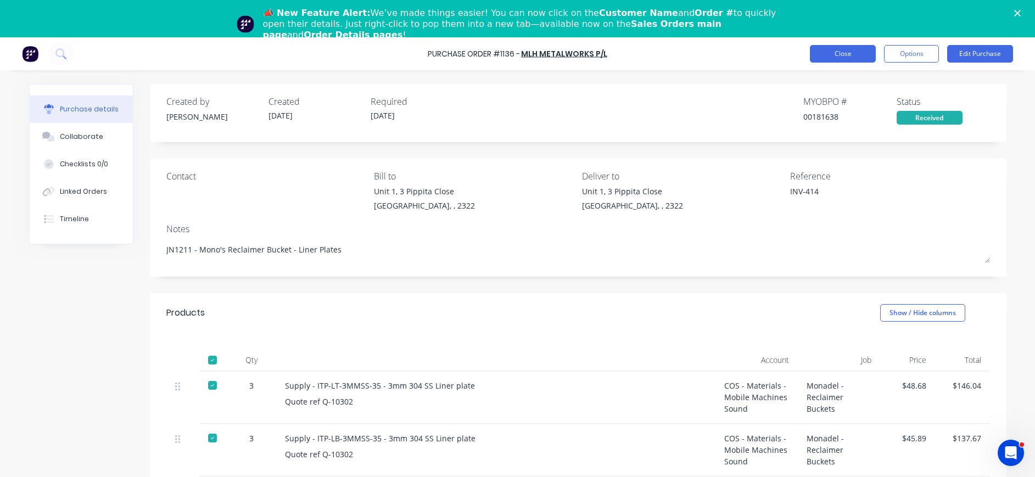
click at [852, 52] on button "Close" at bounding box center [843, 54] width 66 height 18
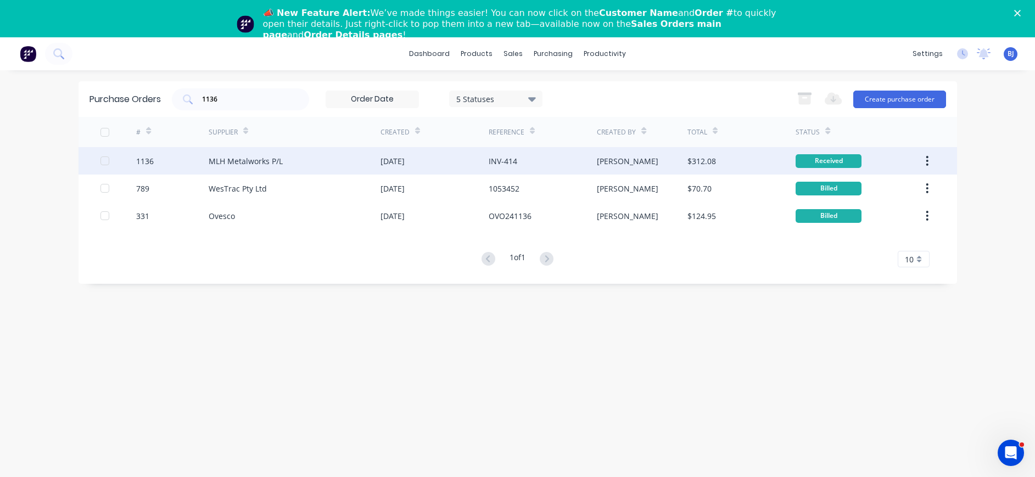
click at [826, 163] on div "Received" at bounding box center [828, 161] width 66 height 14
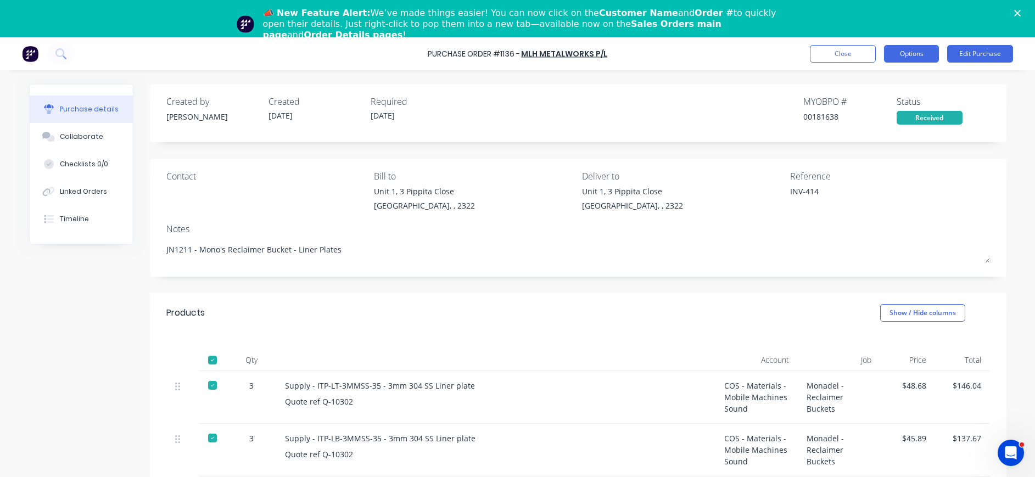
click at [915, 54] on button "Options" at bounding box center [911, 54] width 55 height 18
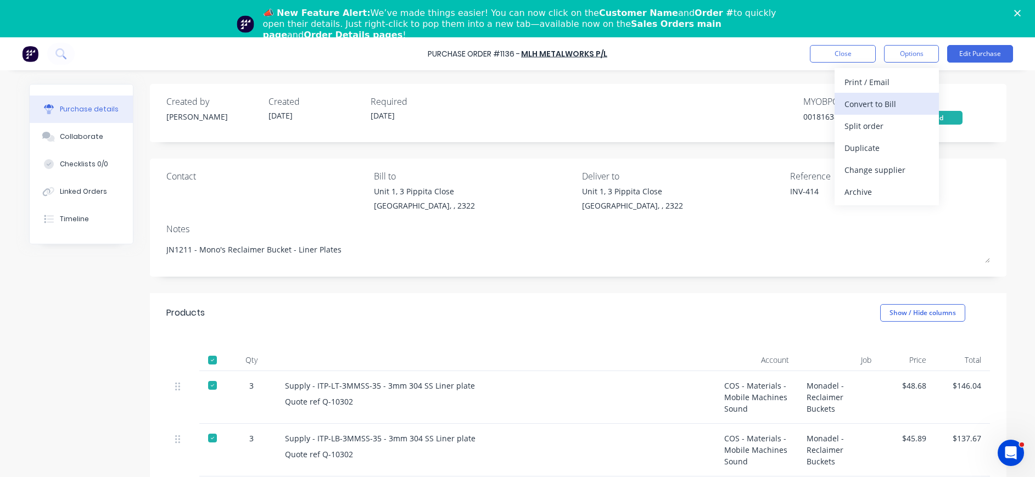
click at [883, 102] on div "Convert to Bill" at bounding box center [886, 104] width 85 height 16
type textarea "x"
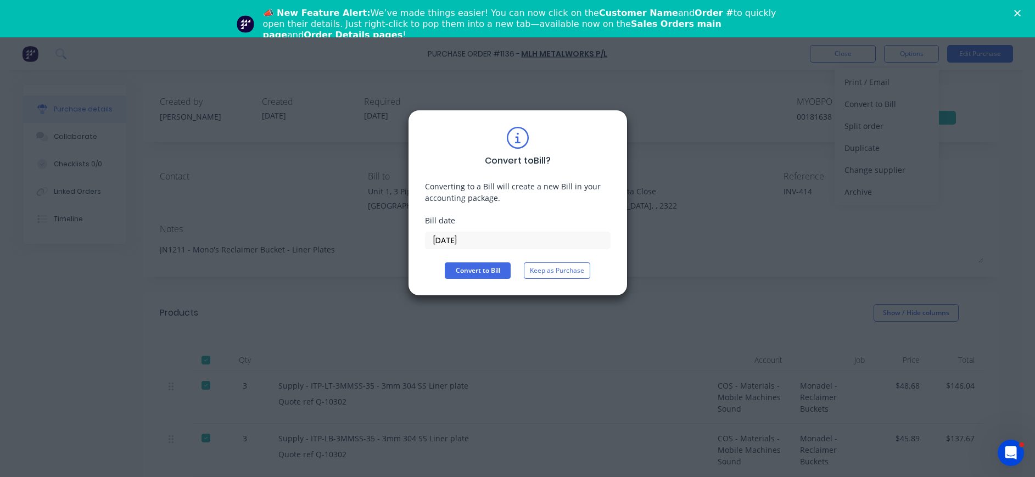
click at [460, 236] on input "[DATE]" at bounding box center [517, 240] width 184 height 16
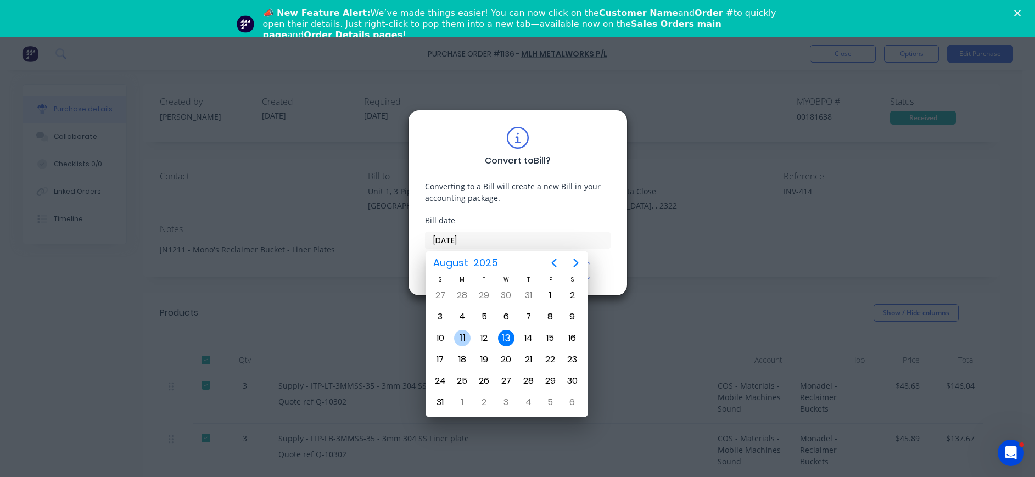
drag, startPoint x: 461, startPoint y: 335, endPoint x: 469, endPoint y: 327, distance: 12.4
click at [462, 334] on div "11" at bounding box center [462, 338] width 16 height 16
type input "[DATE]"
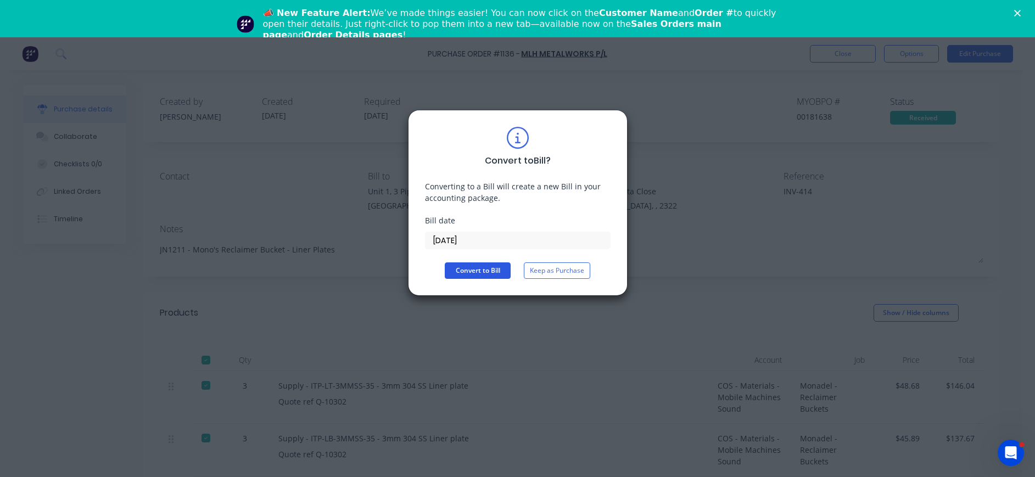
click at [477, 266] on button "Convert to Bill" at bounding box center [478, 270] width 66 height 16
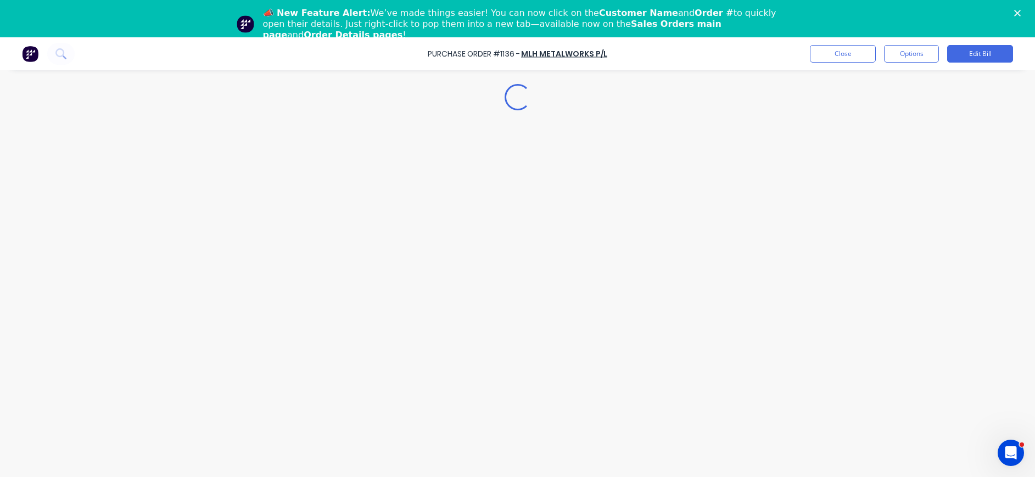
type textarea "x"
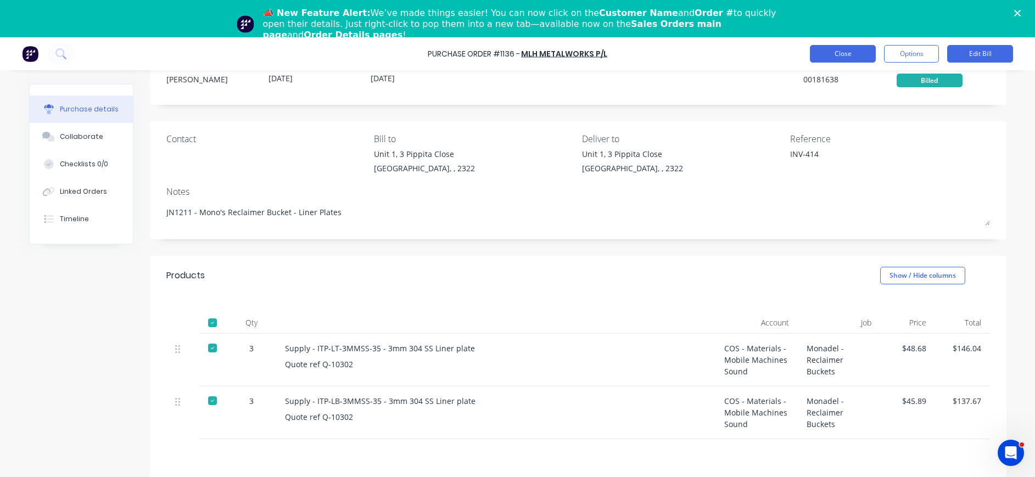
click at [845, 51] on button "Close" at bounding box center [843, 54] width 66 height 18
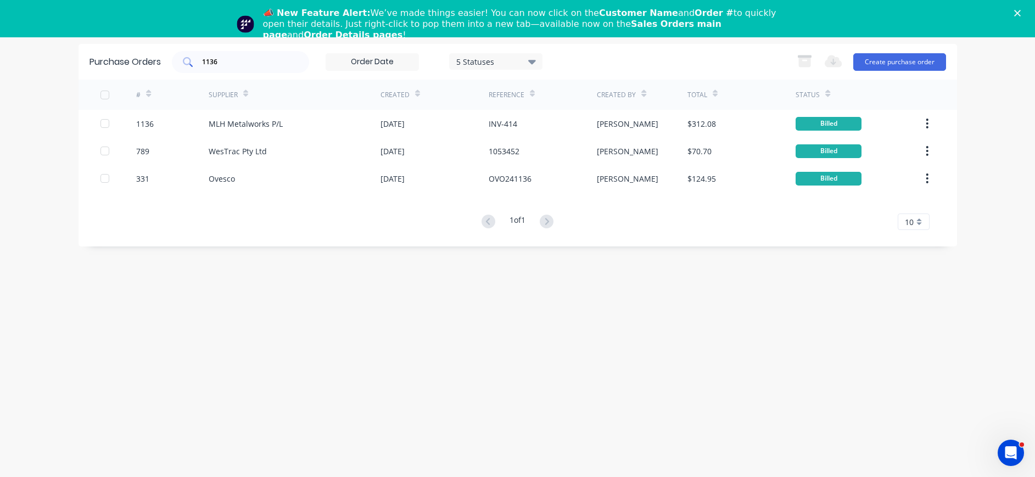
click at [221, 70] on div "1136" at bounding box center [240, 62] width 137 height 22
drag, startPoint x: 223, startPoint y: 62, endPoint x: 195, endPoint y: 62, distance: 28.5
click at [195, 62] on div "1136" at bounding box center [240, 62] width 137 height 22
type input "1152"
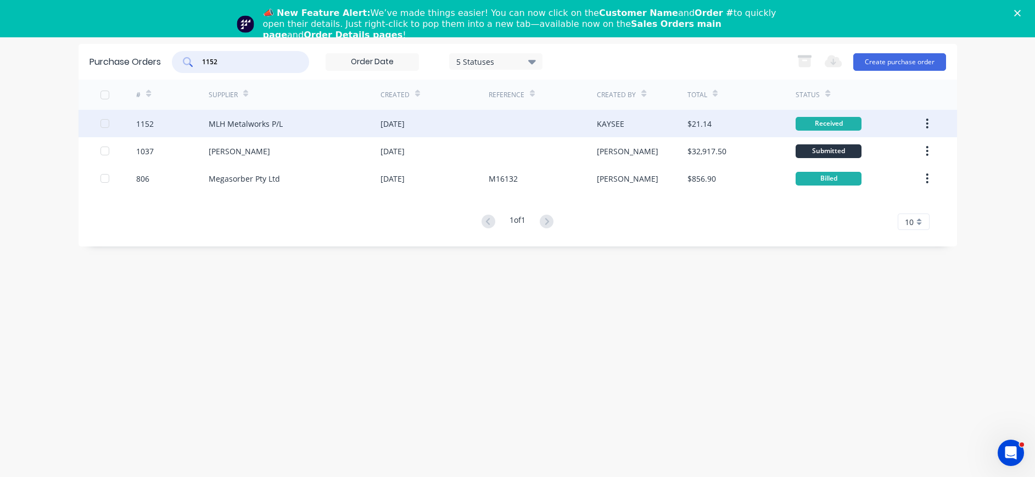
click at [254, 123] on div "MLH Metalworks P/L" at bounding box center [246, 124] width 74 height 12
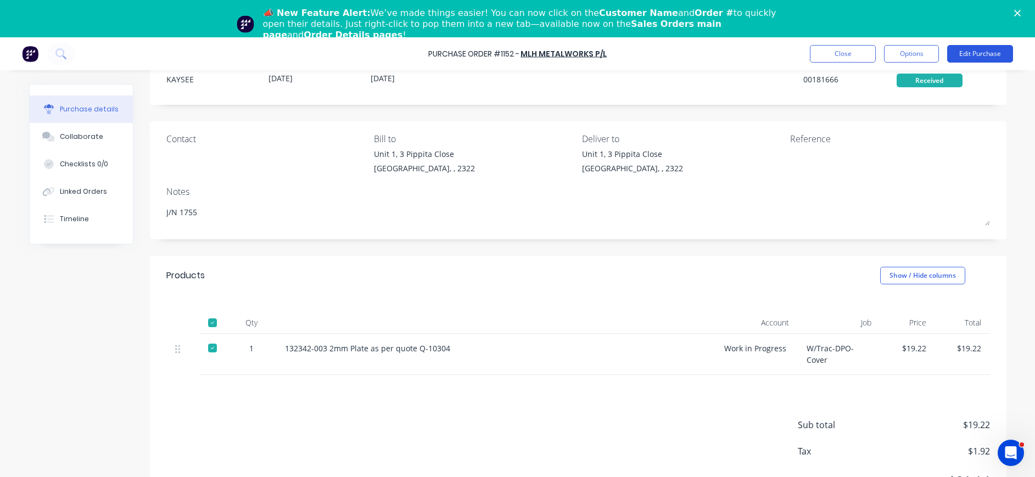
click at [972, 52] on button "Edit Purchase" at bounding box center [980, 54] width 66 height 18
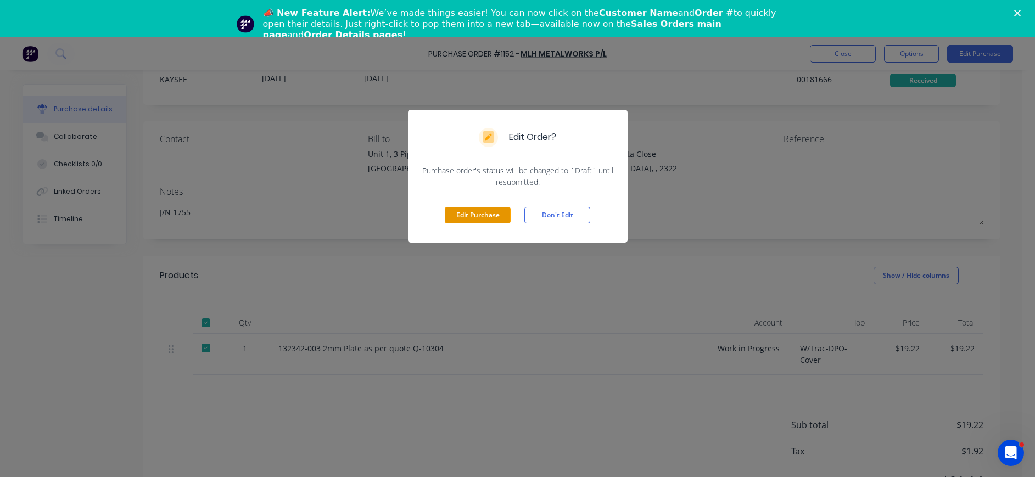
click at [493, 209] on button "Edit Purchase" at bounding box center [478, 215] width 66 height 16
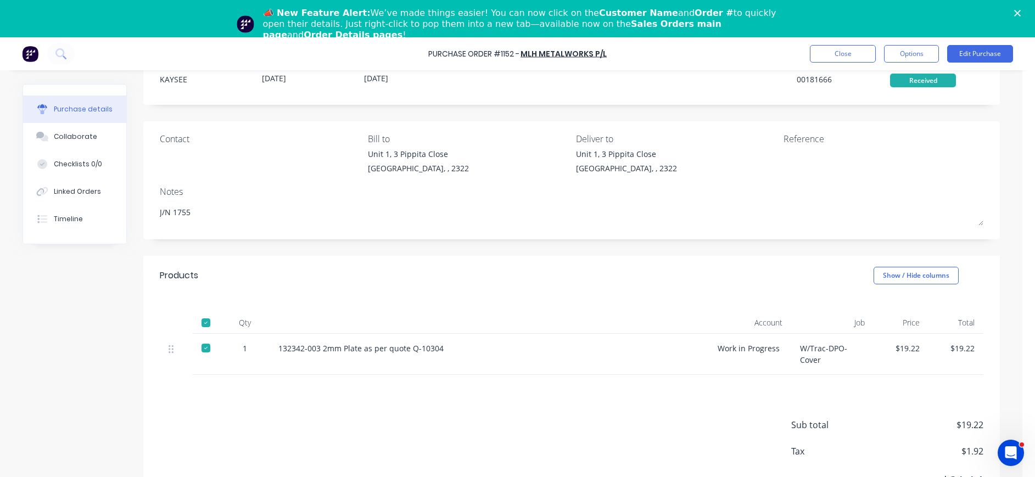
type textarea "x"
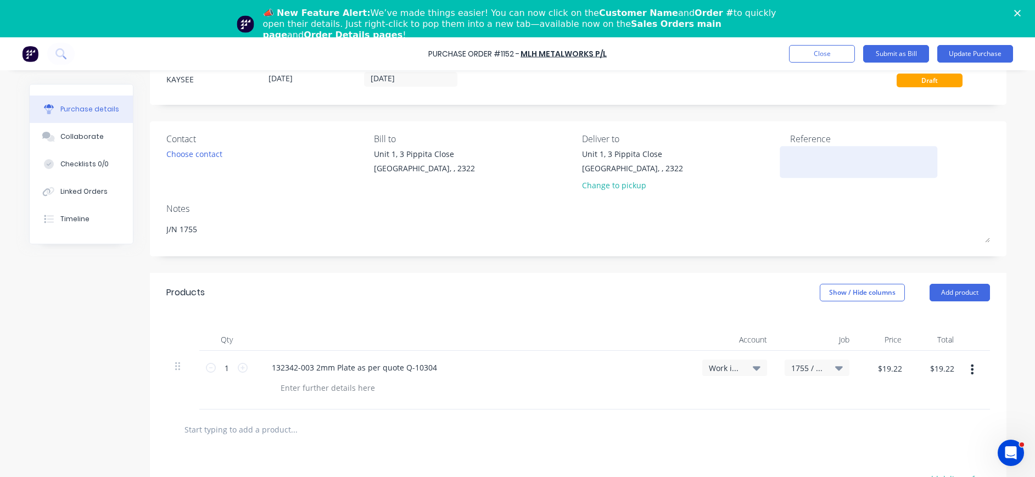
click at [790, 169] on textarea at bounding box center [858, 160] width 137 height 25
type textarea "INV-416"
type textarea "x"
type textarea "INV-416"
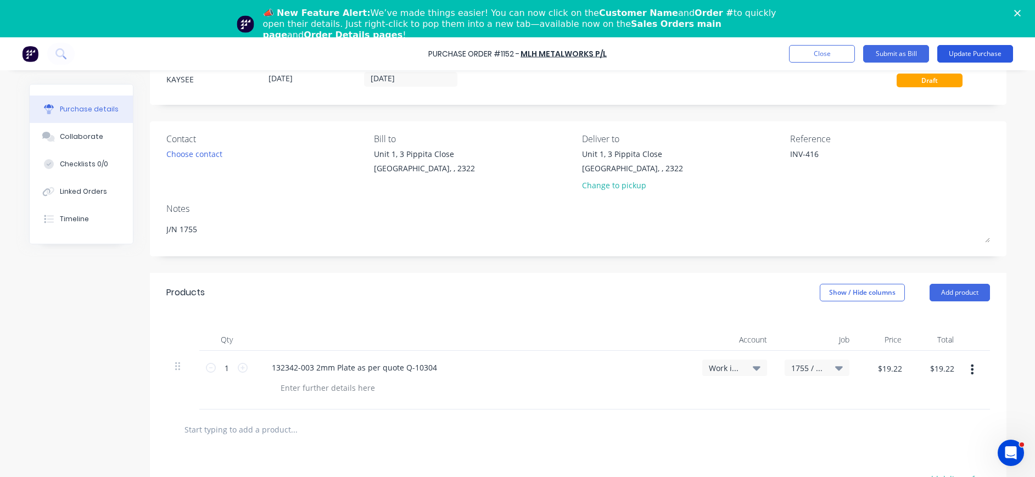
click at [948, 52] on button "Update Purchase" at bounding box center [975, 54] width 76 height 18
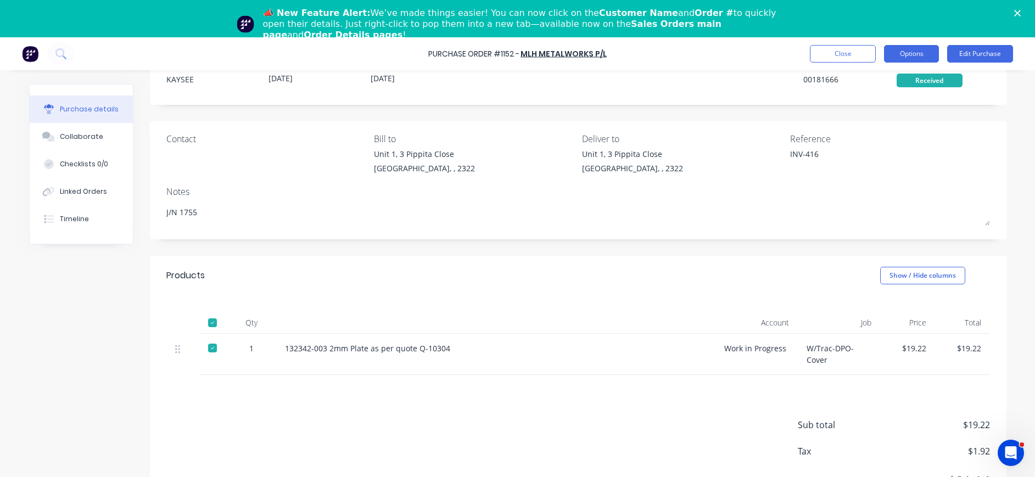
click at [904, 56] on button "Options" at bounding box center [911, 54] width 55 height 18
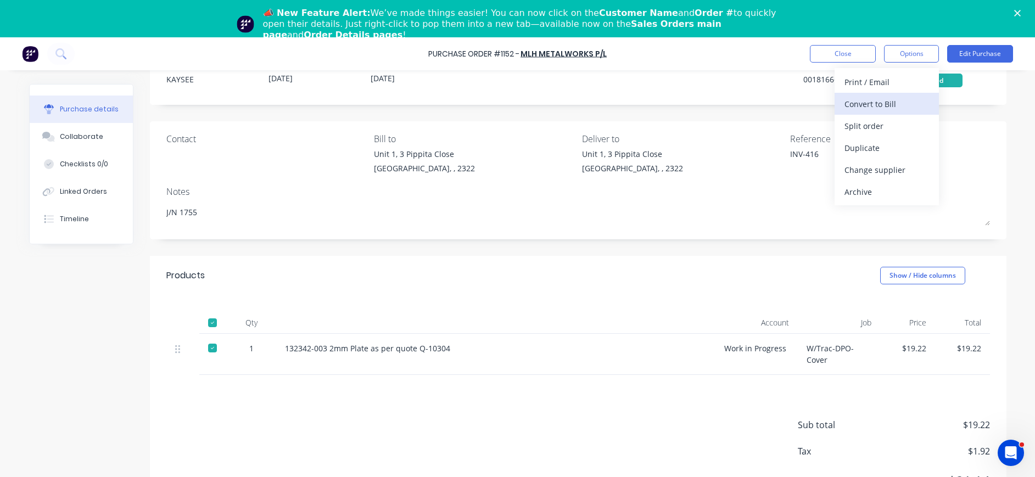
click at [877, 103] on div "Convert to Bill" at bounding box center [886, 104] width 85 height 16
type textarea "x"
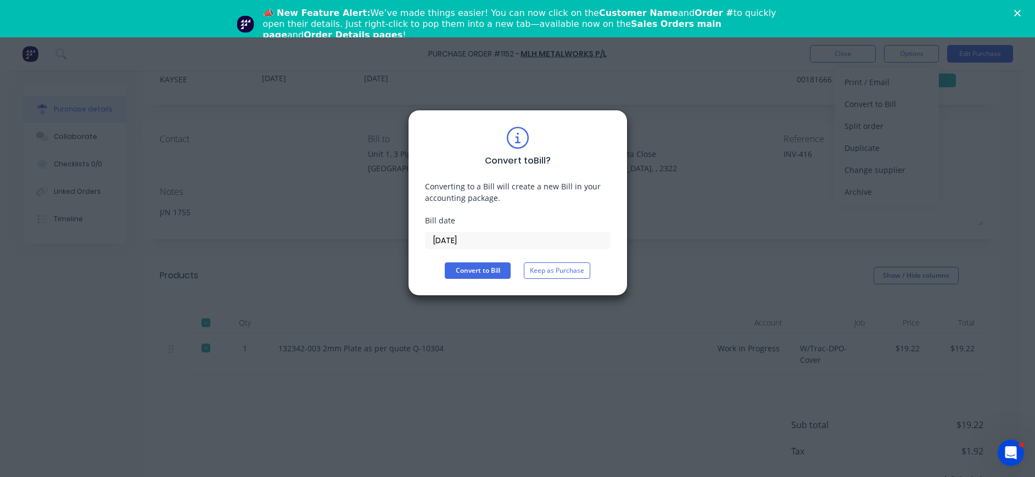
click at [483, 232] on label "[DATE]" at bounding box center [518, 241] width 186 height 18
click at [483, 232] on input "[DATE]" at bounding box center [517, 240] width 184 height 16
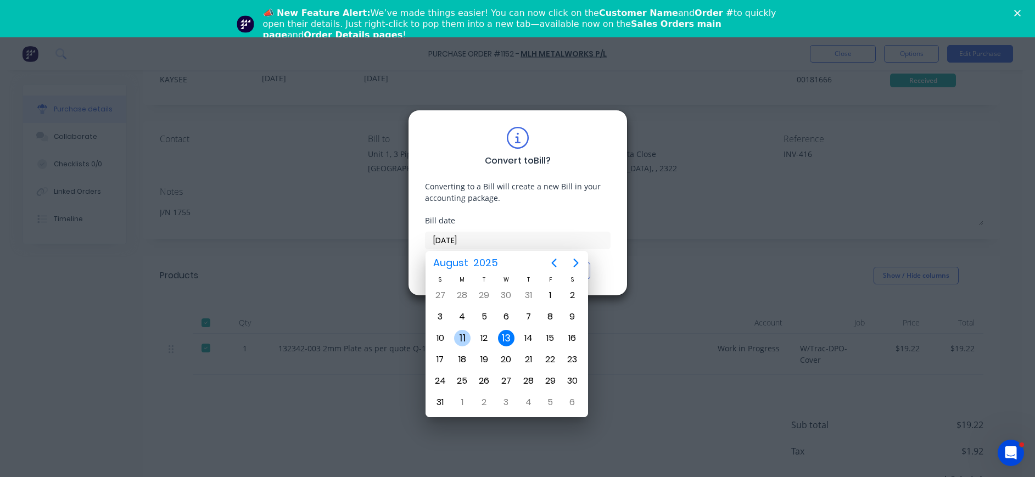
click at [464, 339] on div "11" at bounding box center [462, 338] width 16 height 16
type input "[DATE]"
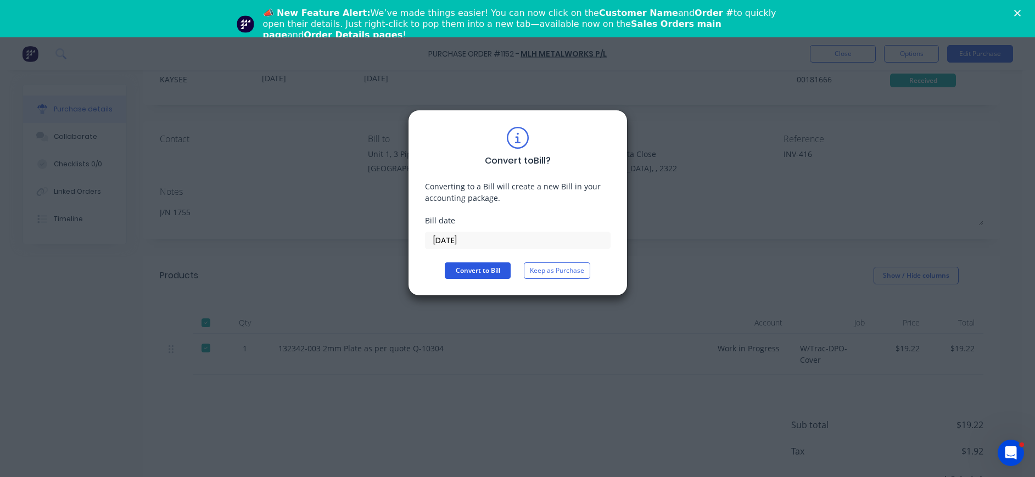
click at [497, 273] on button "Convert to Bill" at bounding box center [478, 270] width 66 height 16
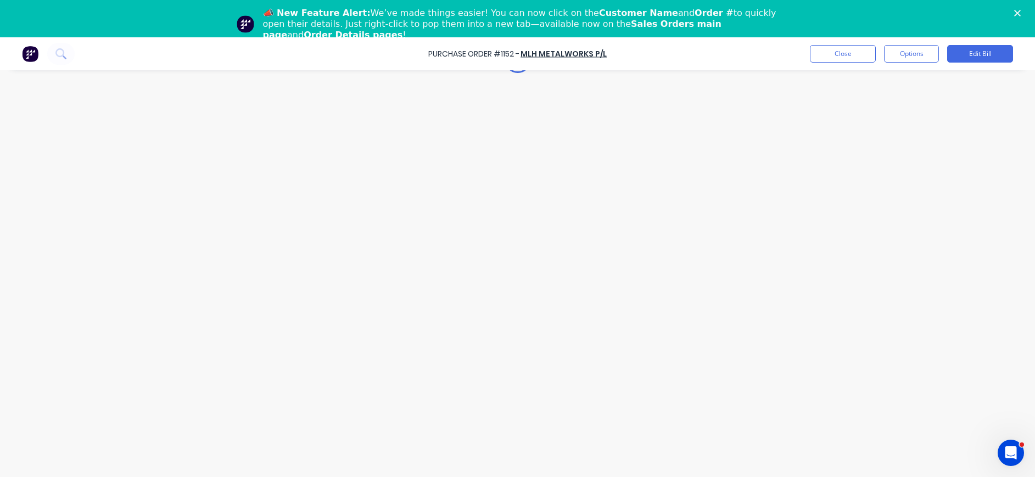
type textarea "x"
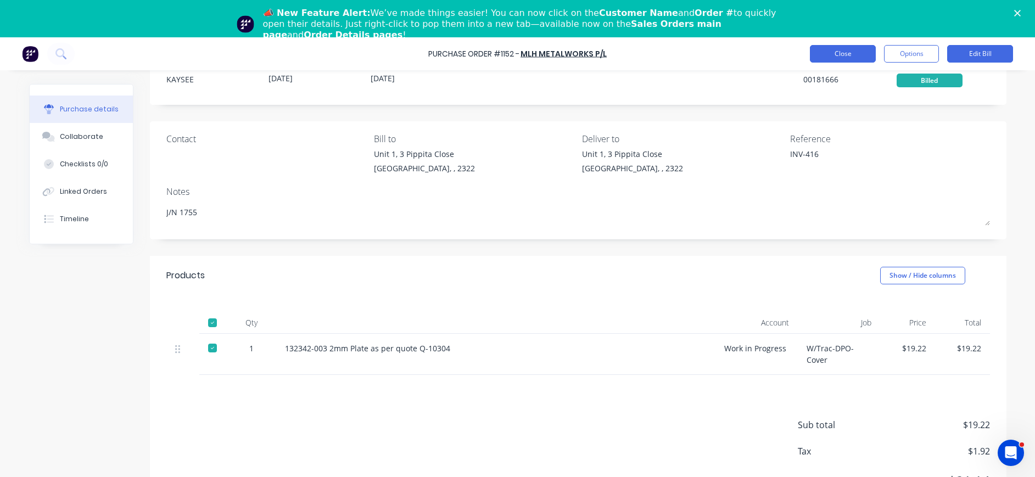
click at [851, 53] on button "Close" at bounding box center [843, 54] width 66 height 18
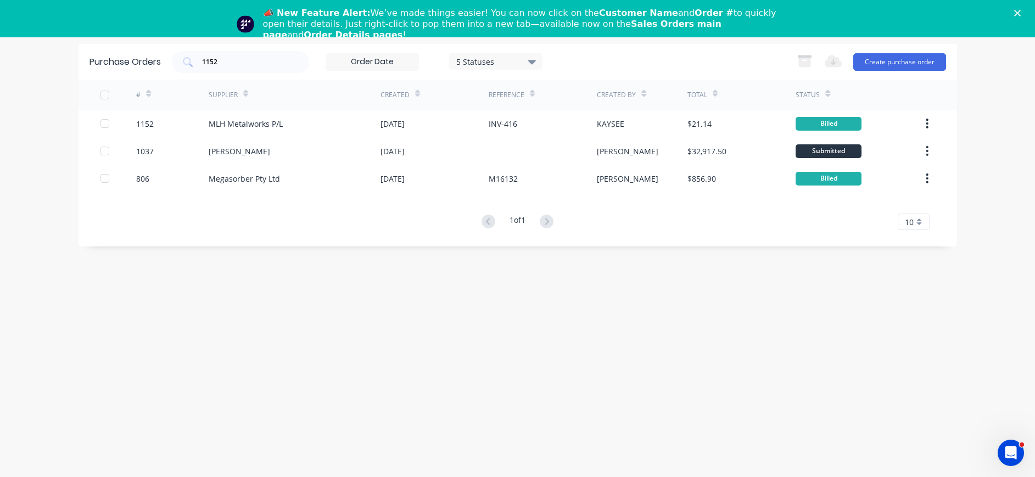
click at [1021, 12] on icon "Close" at bounding box center [1017, 13] width 7 height 7
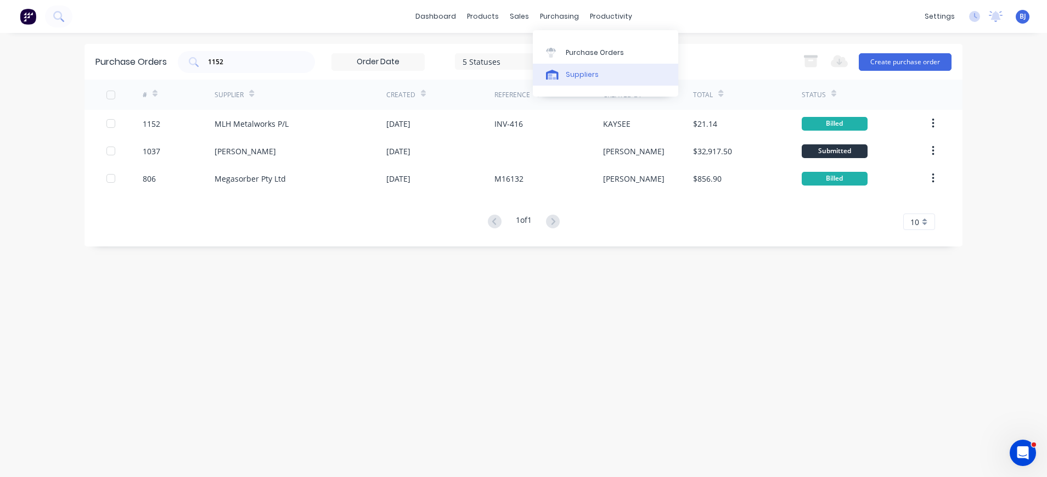
click at [573, 74] on div "Suppliers" at bounding box center [582, 75] width 33 height 10
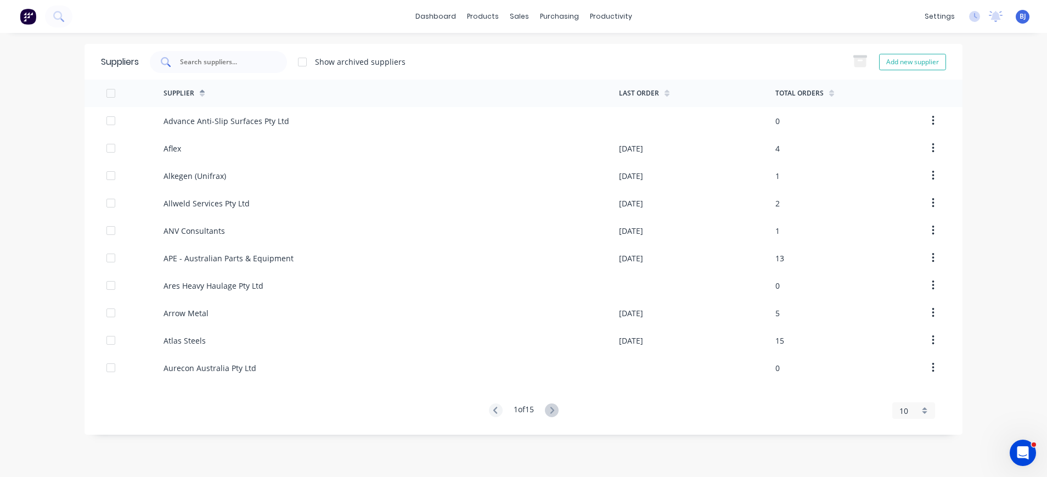
click at [237, 58] on input "text" at bounding box center [224, 62] width 91 height 11
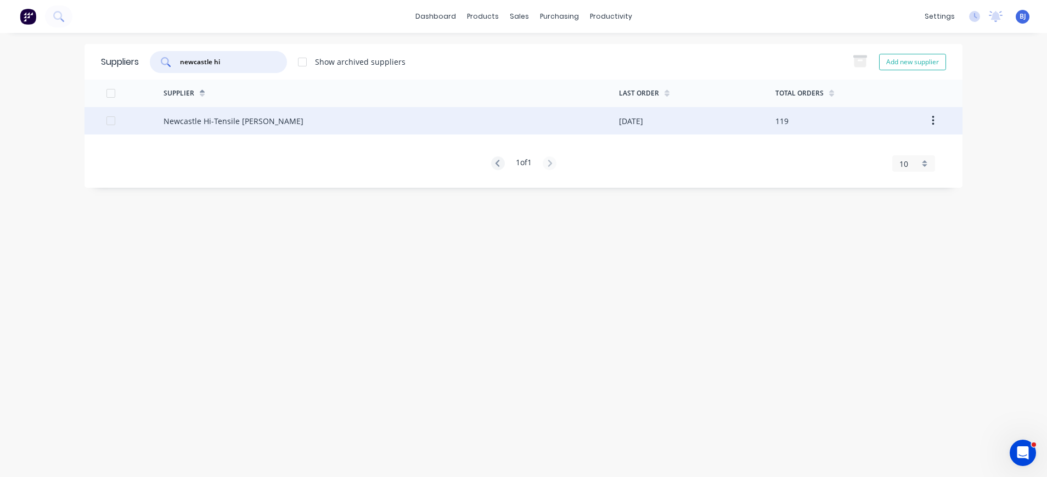
type input "newcastle hi"
drag, startPoint x: 245, startPoint y: 120, endPoint x: 221, endPoint y: 122, distance: 23.7
click at [221, 122] on div "Newcastle Hi-Tensile [PERSON_NAME]" at bounding box center [234, 121] width 140 height 12
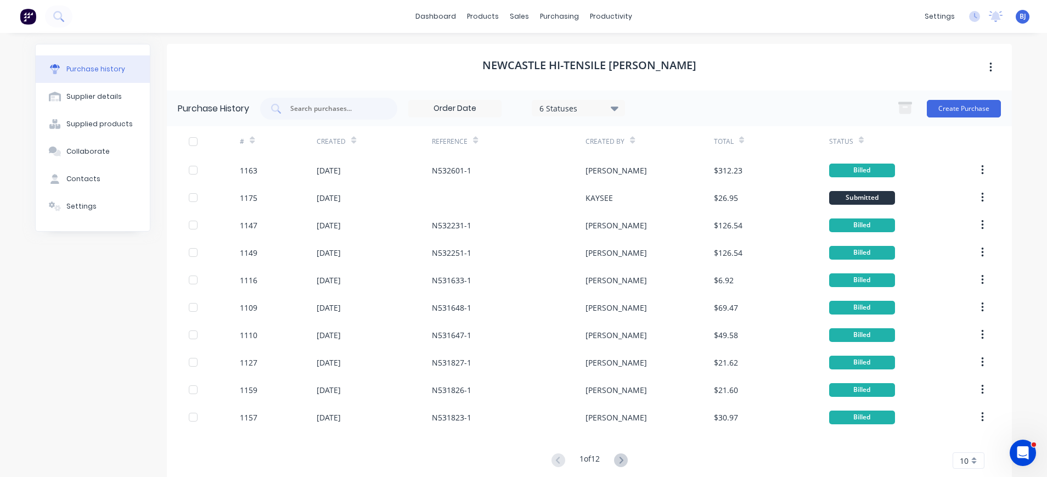
click at [966, 457] on div "10" at bounding box center [969, 460] width 32 height 16
click at [955, 447] on div "35" at bounding box center [969, 442] width 31 height 19
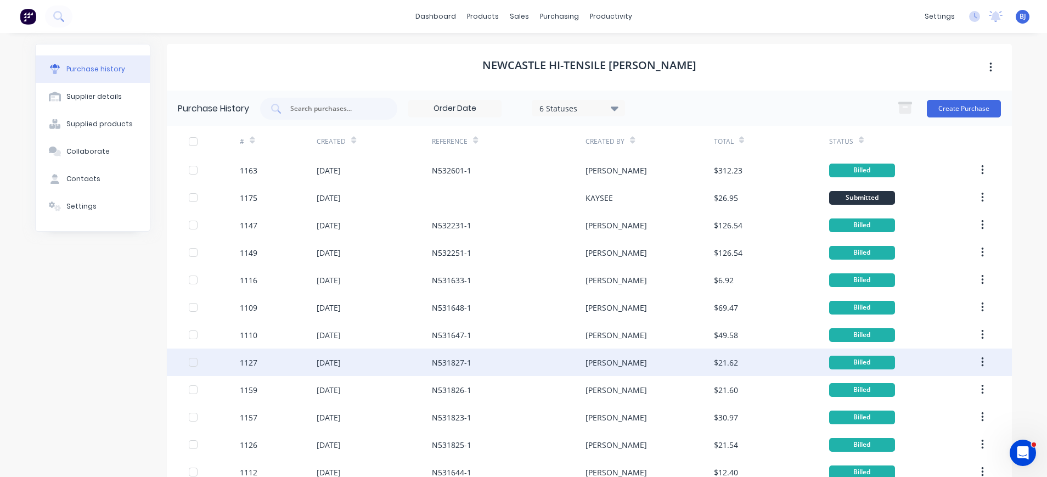
scroll to position [220, 0]
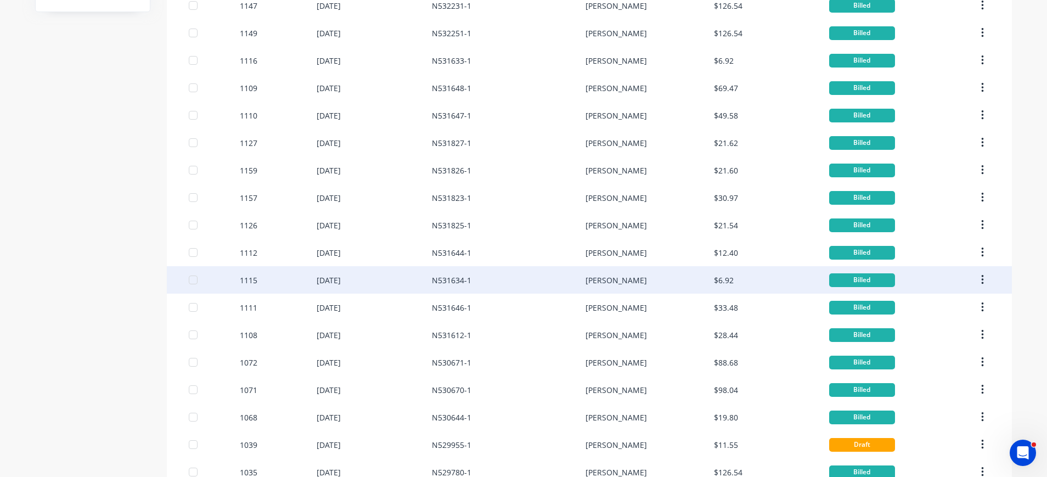
click at [253, 282] on div "1115" at bounding box center [278, 279] width 77 height 27
type textarea "x"
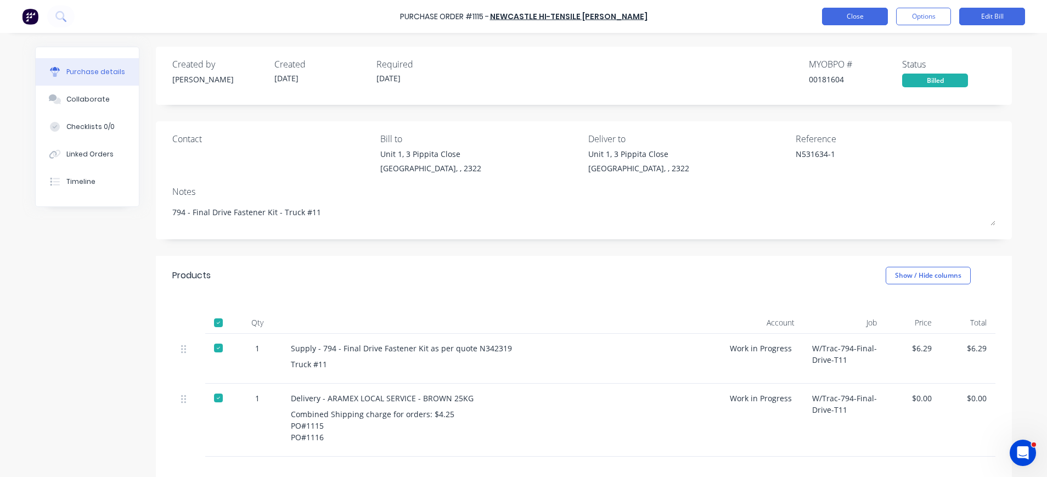
click at [858, 19] on button "Close" at bounding box center [855, 17] width 66 height 18
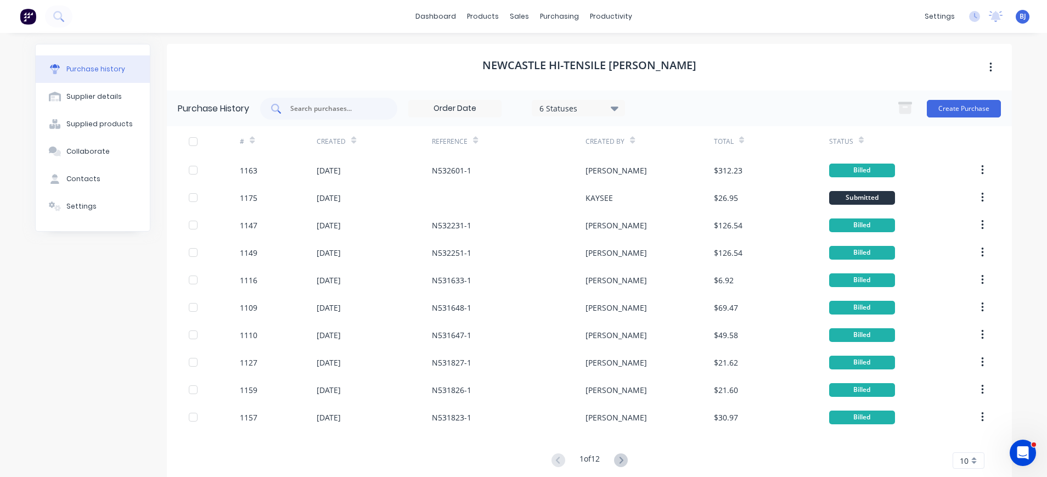
click at [361, 113] on input "text" at bounding box center [334, 108] width 91 height 11
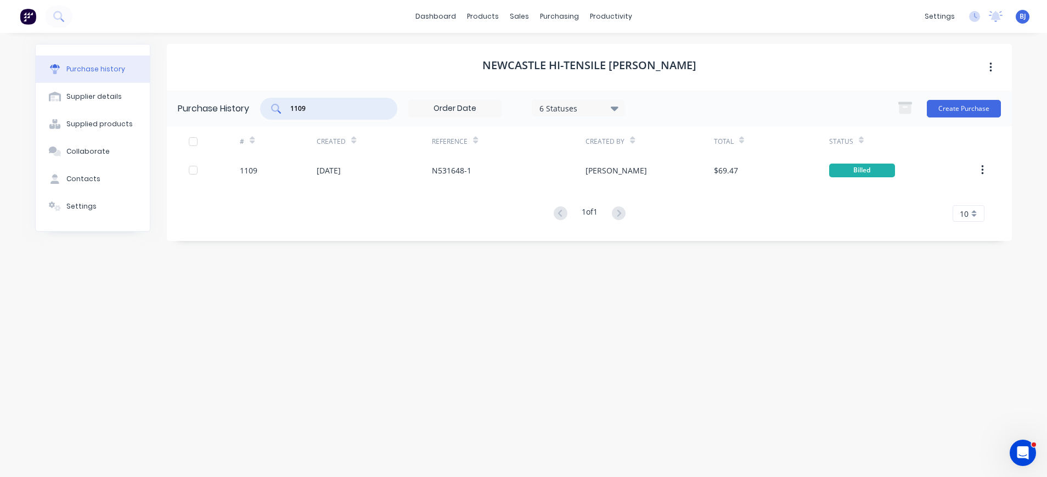
click at [328, 104] on input "1109" at bounding box center [334, 108] width 91 height 11
drag, startPoint x: 296, startPoint y: 107, endPoint x: 276, endPoint y: 108, distance: 19.8
click at [276, 108] on div "1109" at bounding box center [328, 109] width 137 height 22
drag, startPoint x: 334, startPoint y: 113, endPoint x: 277, endPoint y: 111, distance: 56.6
click at [277, 111] on div "1149" at bounding box center [328, 109] width 137 height 22
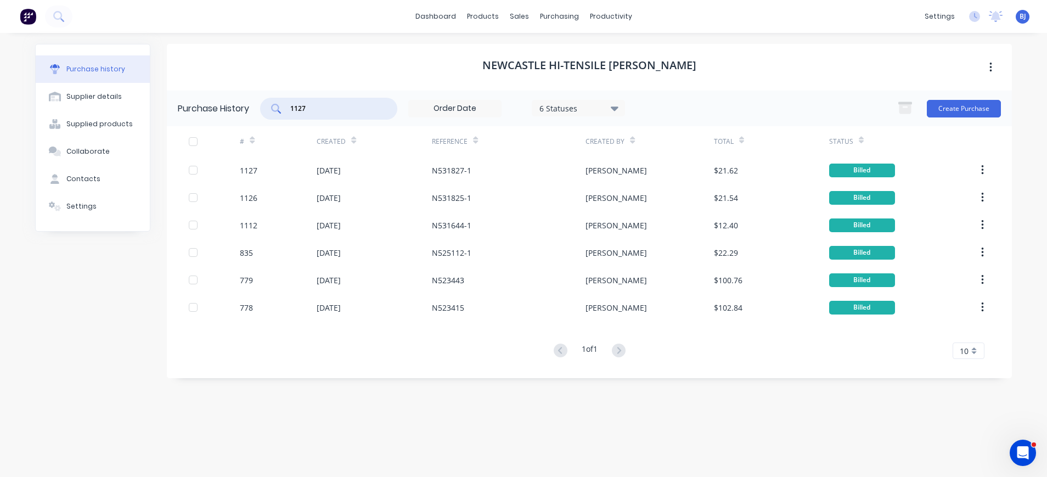
type input "1127"
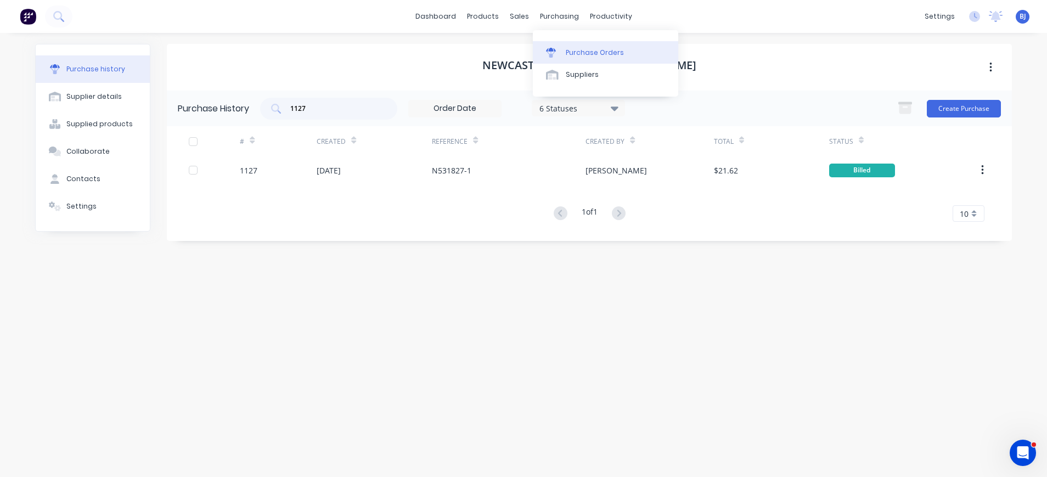
drag, startPoint x: 558, startPoint y: 14, endPoint x: 571, endPoint y: 46, distance: 34.3
click at [559, 16] on div "purchasing" at bounding box center [560, 16] width 50 height 16
click at [570, 51] on div "Purchase Orders" at bounding box center [595, 53] width 58 height 10
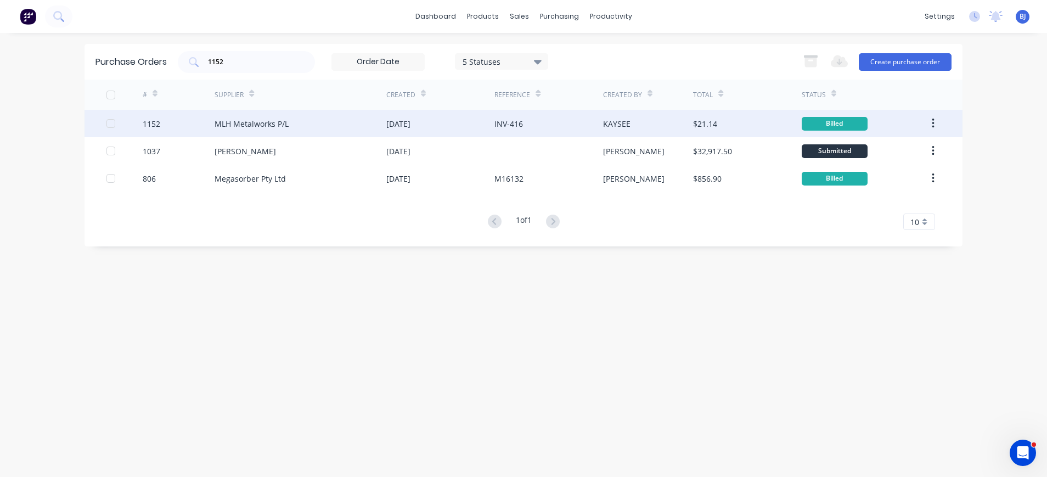
drag, startPoint x: 255, startPoint y: 65, endPoint x: 299, endPoint y: 136, distance: 83.0
click at [254, 65] on input "1152" at bounding box center [252, 62] width 91 height 11
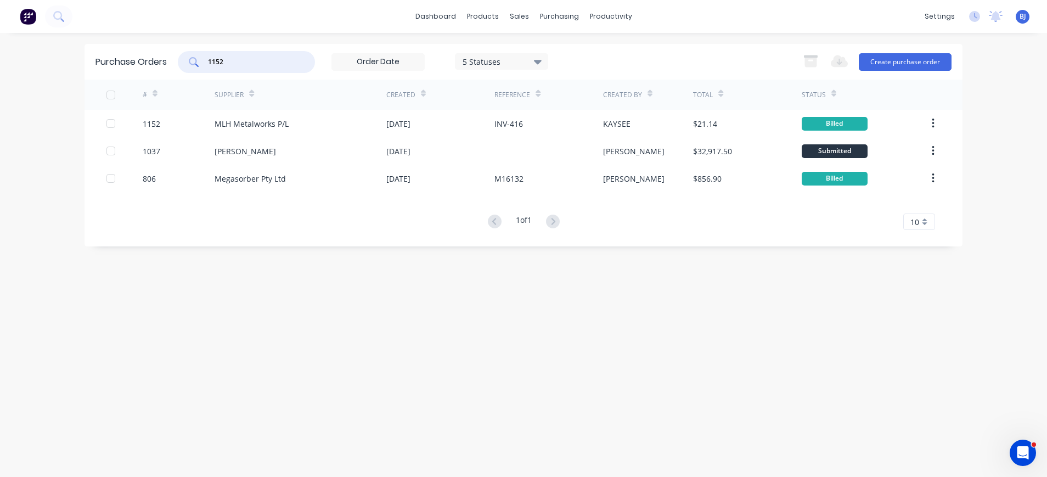
drag, startPoint x: 240, startPoint y: 58, endPoint x: 290, endPoint y: 62, distance: 50.7
click at [190, 59] on div "1152" at bounding box center [246, 62] width 137 height 22
type input "1050"
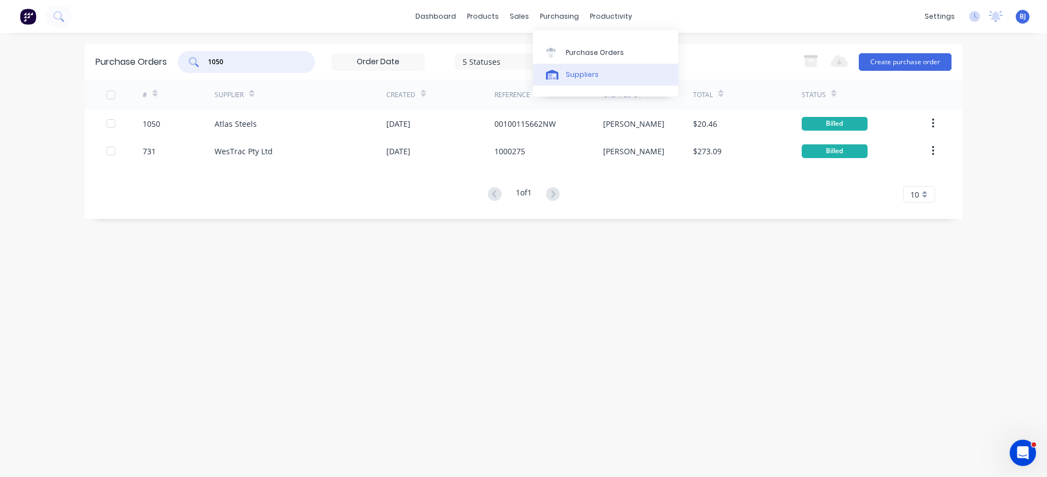
click at [564, 73] on link "Suppliers" at bounding box center [605, 75] width 145 height 22
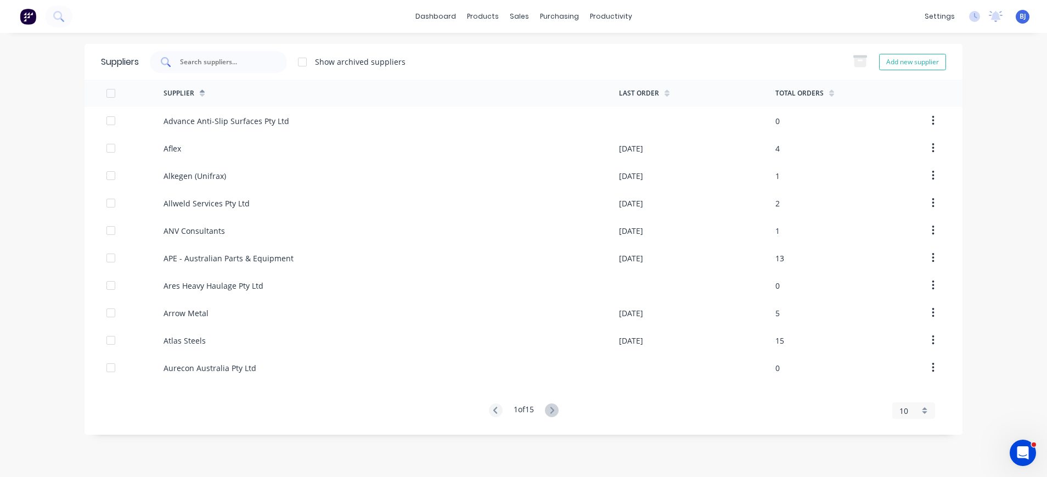
click at [195, 60] on input "text" at bounding box center [224, 62] width 91 height 11
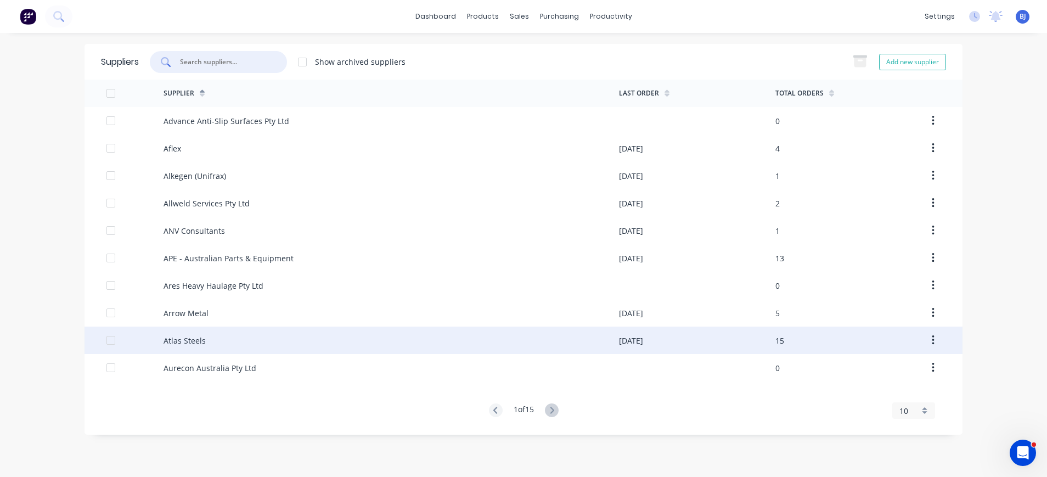
click at [200, 340] on div "Atlas Steels" at bounding box center [185, 341] width 42 height 12
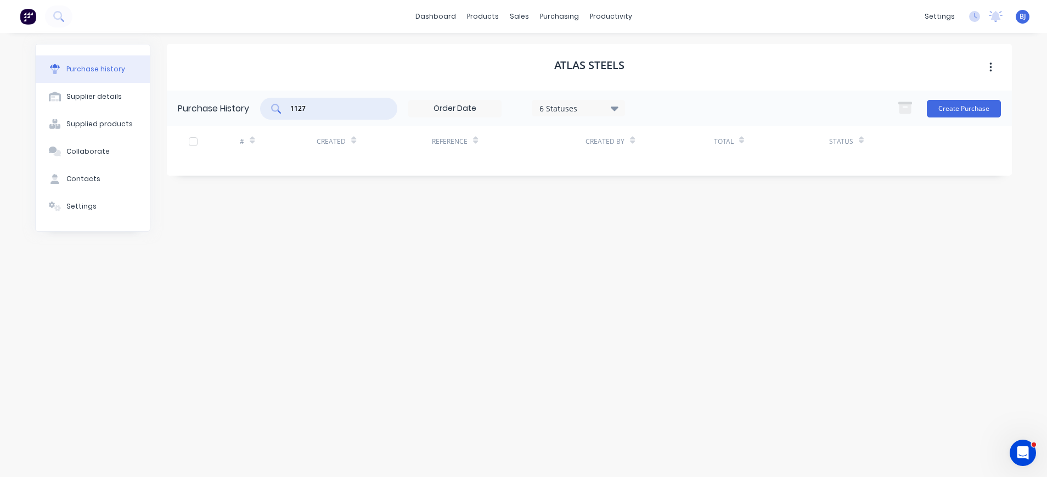
drag, startPoint x: 360, startPoint y: 113, endPoint x: 255, endPoint y: 110, distance: 104.9
click at [255, 110] on div "Purchase History 1127 6 Statuses 6 Statuses Create Purchase" at bounding box center [589, 109] width 845 height 36
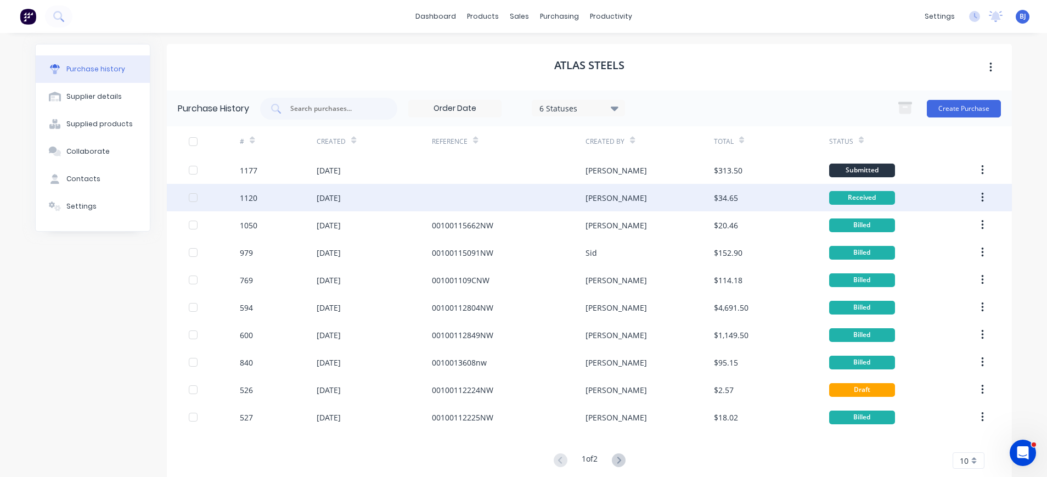
click at [335, 200] on div "[DATE]" at bounding box center [329, 198] width 24 height 12
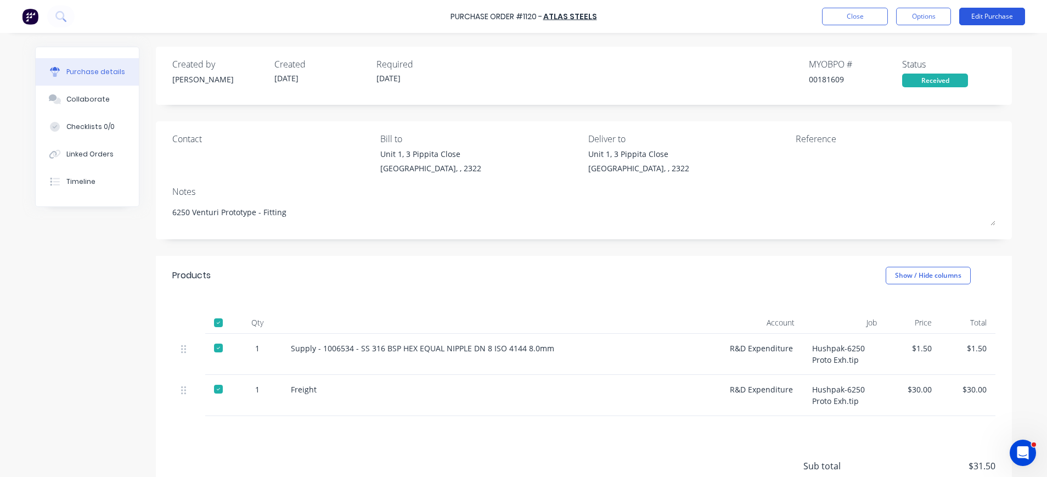
click at [982, 14] on button "Edit Purchase" at bounding box center [993, 17] width 66 height 18
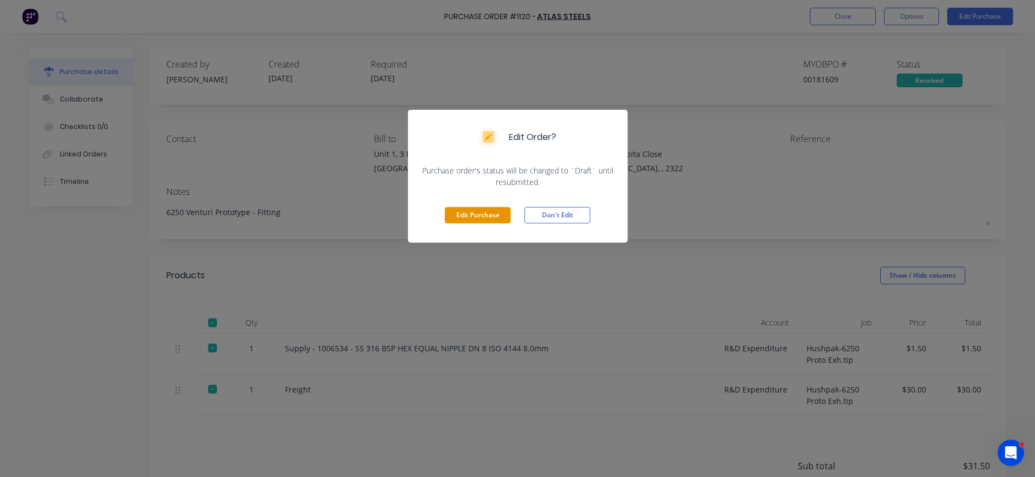
drag, startPoint x: 446, startPoint y: 215, endPoint x: 460, endPoint y: 216, distance: 13.2
click at [447, 215] on button "Edit Purchase" at bounding box center [478, 215] width 66 height 16
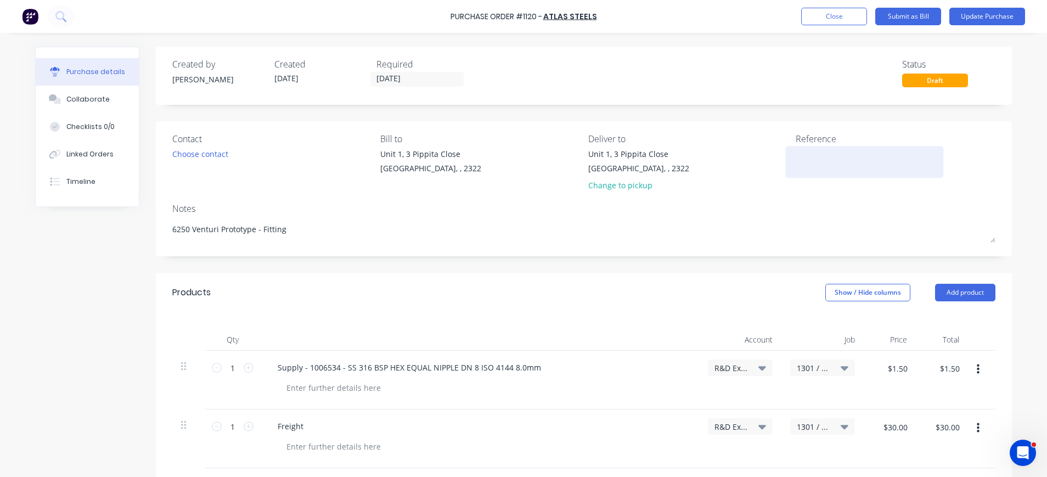
click at [799, 151] on textarea at bounding box center [864, 160] width 137 height 25
click at [799, 154] on textarea at bounding box center [864, 160] width 137 height 25
type textarea "x"
paste textarea "00100116127NW"
type textarea "00100116127NW"
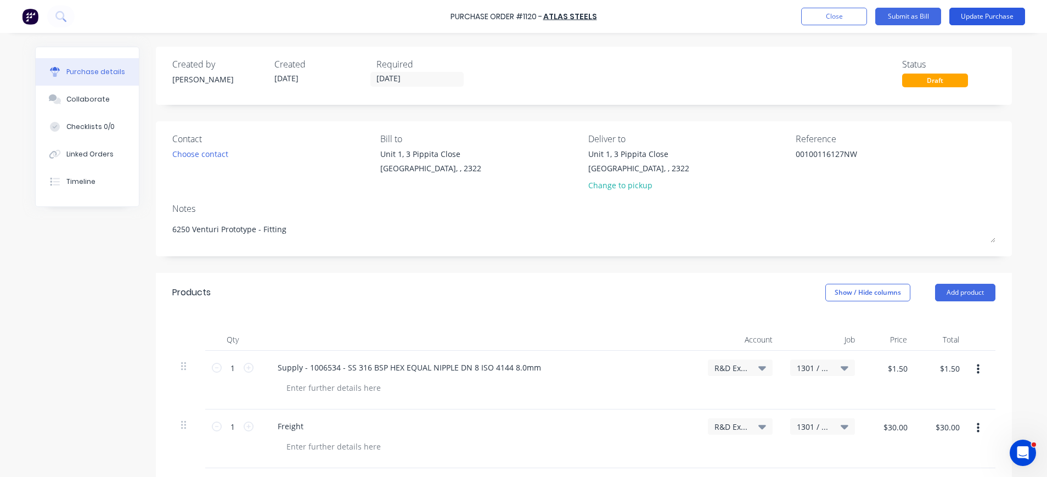
type textarea "x"
type textarea "00100116127NW"
click at [998, 12] on button "Update Purchase" at bounding box center [988, 17] width 76 height 18
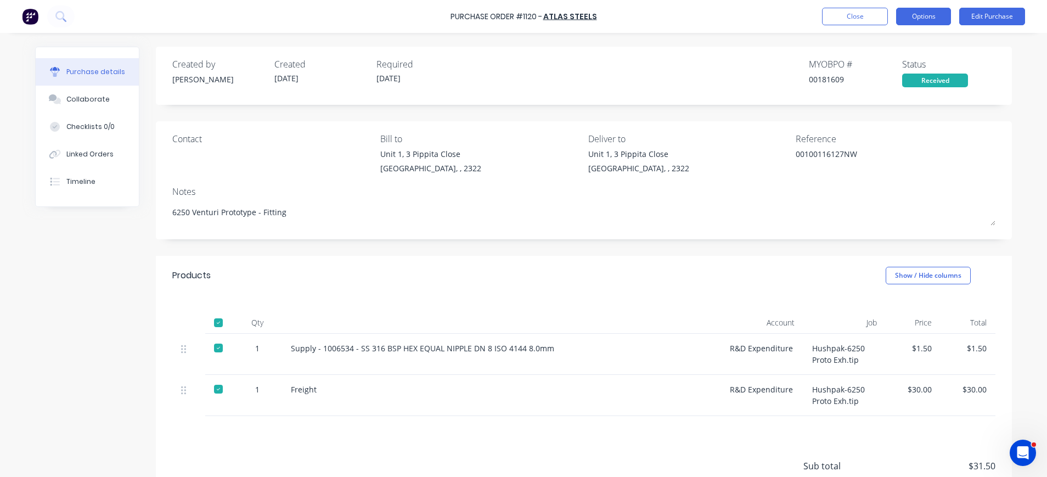
click at [920, 15] on button "Options" at bounding box center [923, 17] width 55 height 18
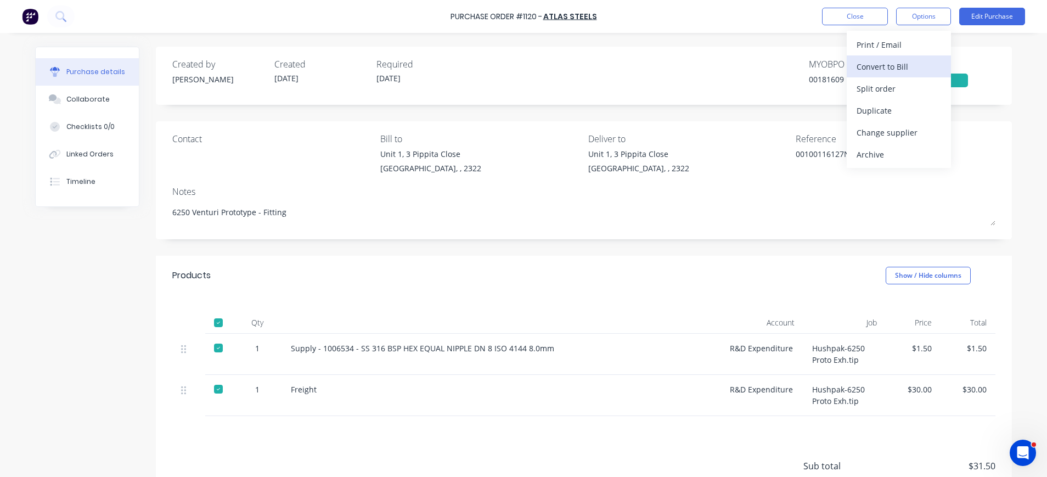
click at [890, 65] on div "Convert to Bill" at bounding box center [899, 67] width 85 height 16
type textarea "x"
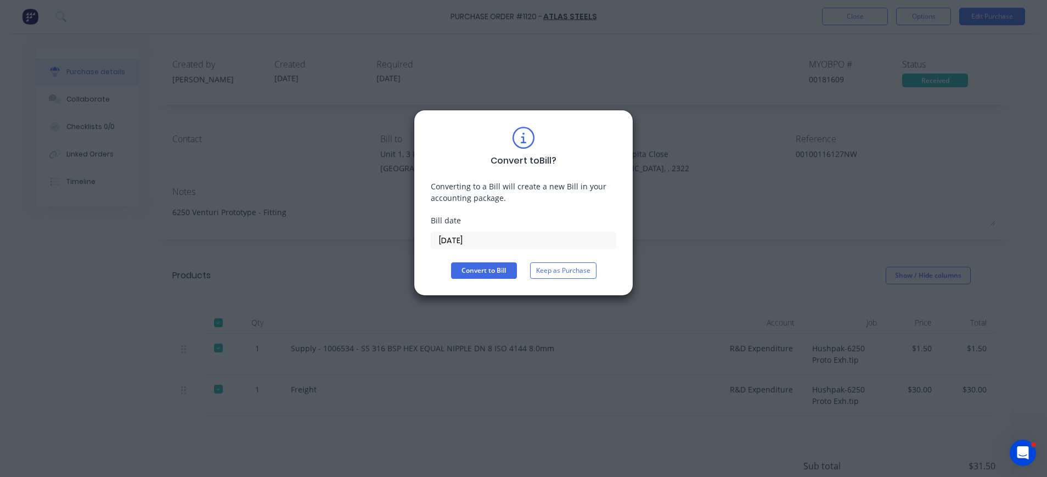
click at [468, 240] on input "[DATE]" at bounding box center [524, 240] width 184 height 16
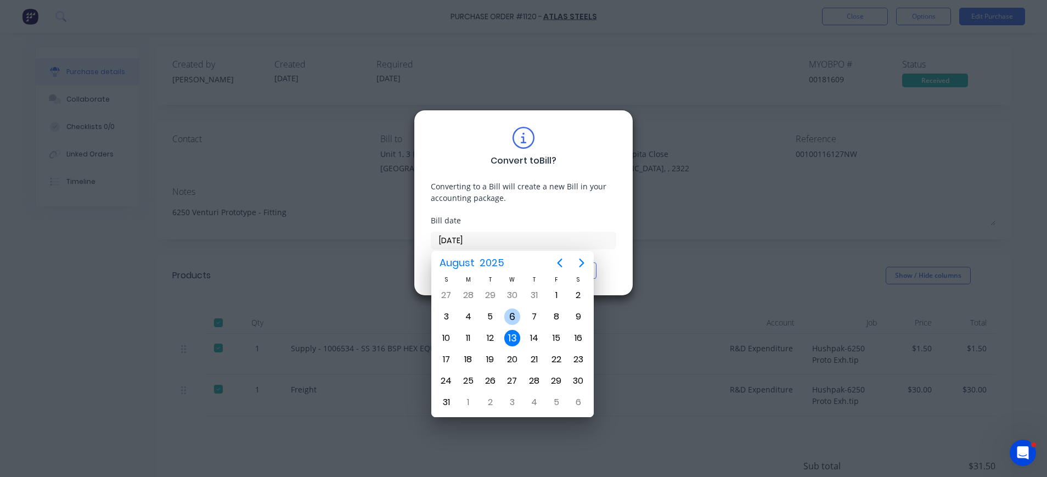
click at [514, 316] on div "6" at bounding box center [513, 317] width 16 height 16
type input "[DATE]"
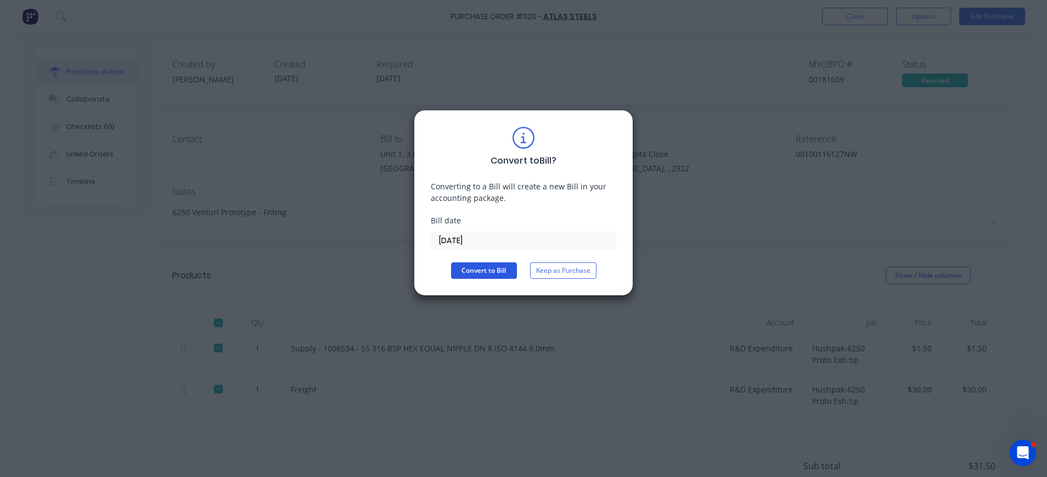
click at [495, 268] on button "Convert to Bill" at bounding box center [484, 270] width 66 height 16
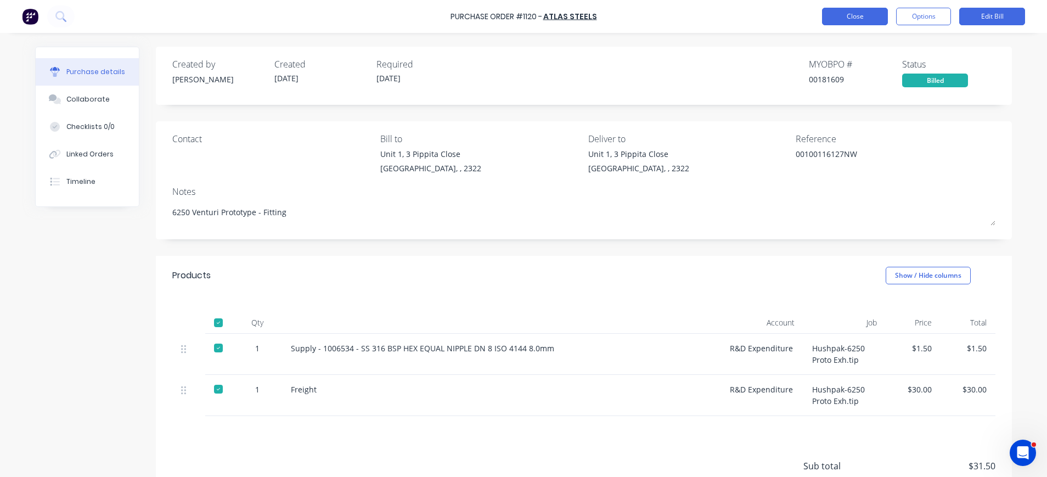
click at [849, 20] on button "Close" at bounding box center [855, 17] width 66 height 18
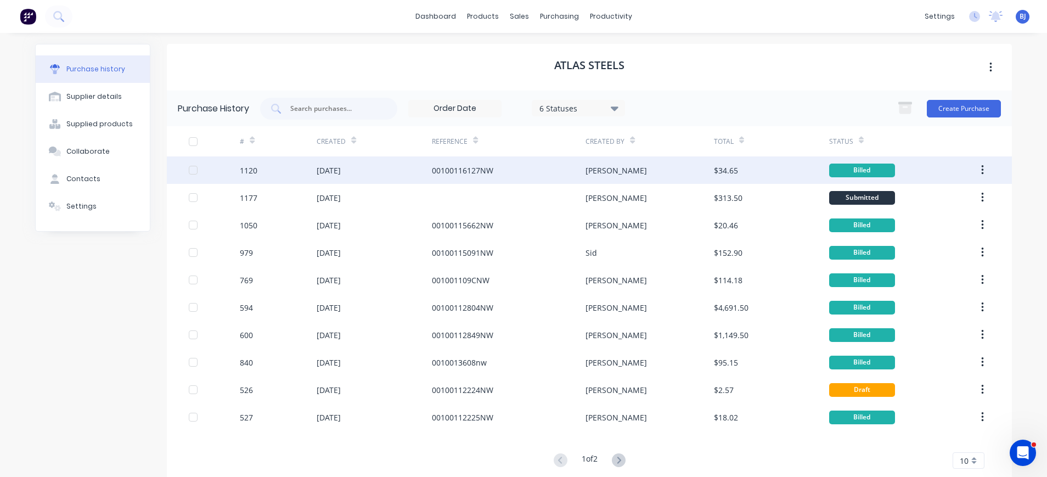
click at [341, 169] on div "[DATE]" at bounding box center [329, 171] width 24 height 12
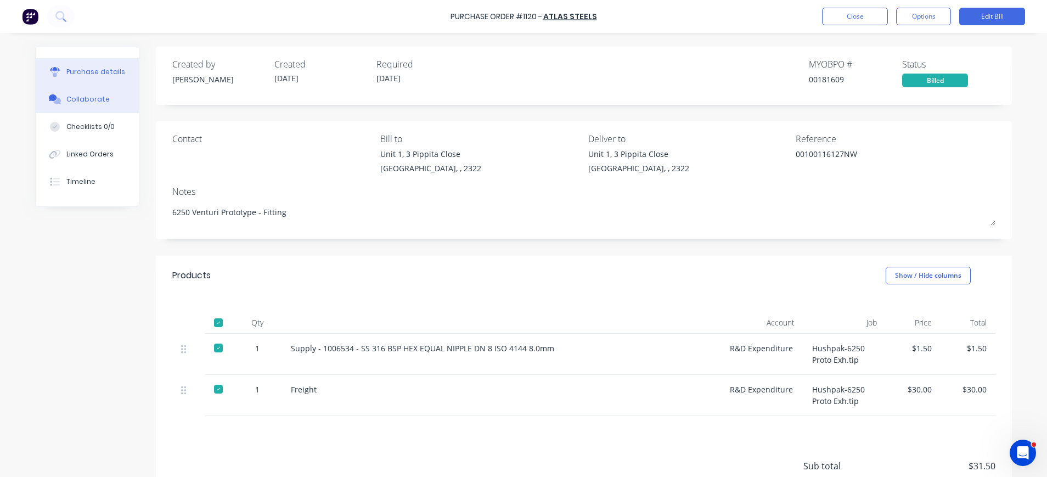
drag, startPoint x: 108, startPoint y: 99, endPoint x: 129, endPoint y: 107, distance: 22.9
click at [107, 99] on button "Collaborate" at bounding box center [87, 99] width 103 height 27
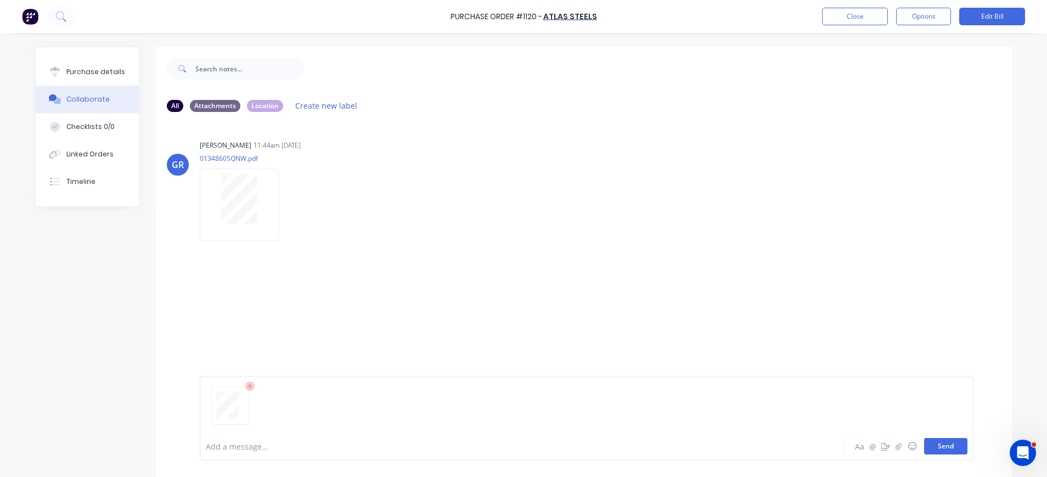
click at [943, 447] on button "Send" at bounding box center [945, 446] width 43 height 16
click at [853, 17] on button "Close" at bounding box center [855, 17] width 66 height 18
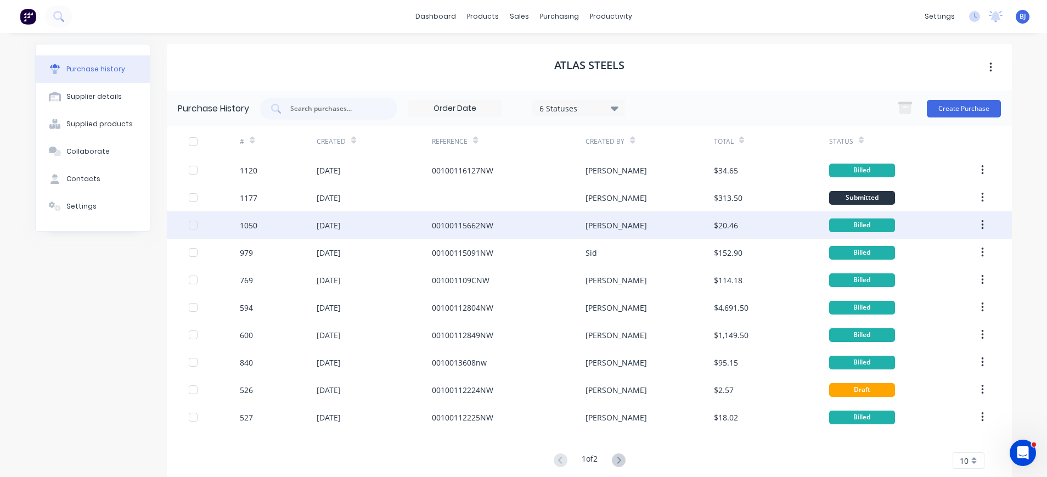
click at [457, 226] on div "00100115662NW" at bounding box center [462, 226] width 61 height 12
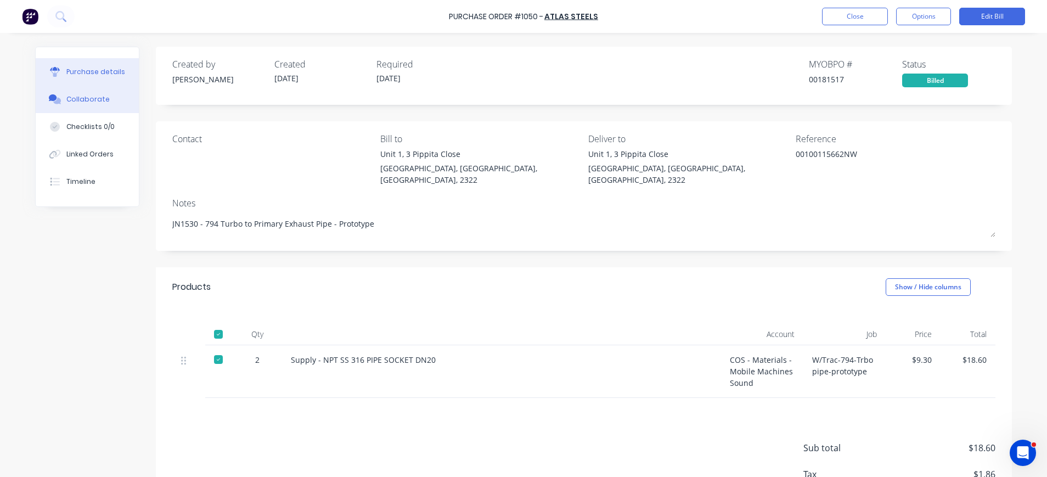
click at [75, 93] on button "Collaborate" at bounding box center [87, 99] width 103 height 27
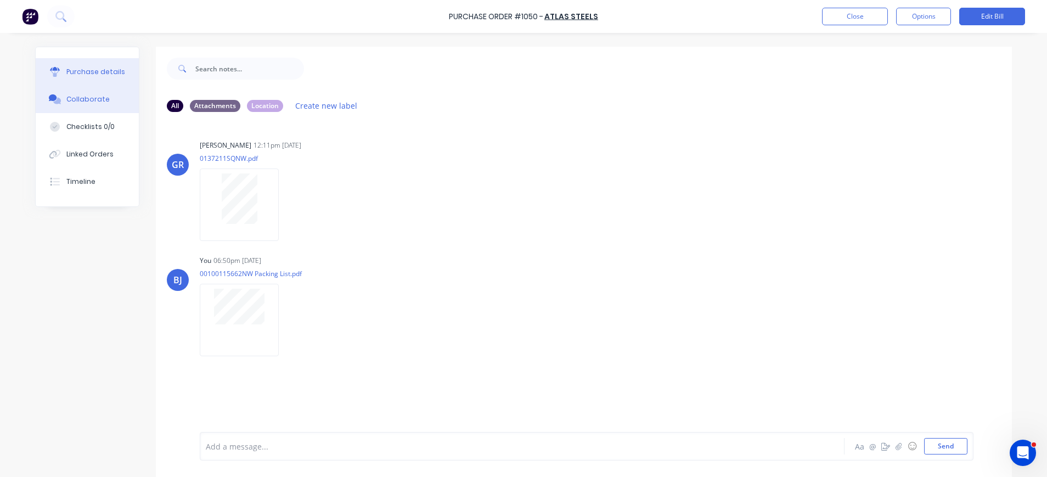
click at [85, 70] on div "Purchase details" at bounding box center [95, 72] width 59 height 10
type textarea "x"
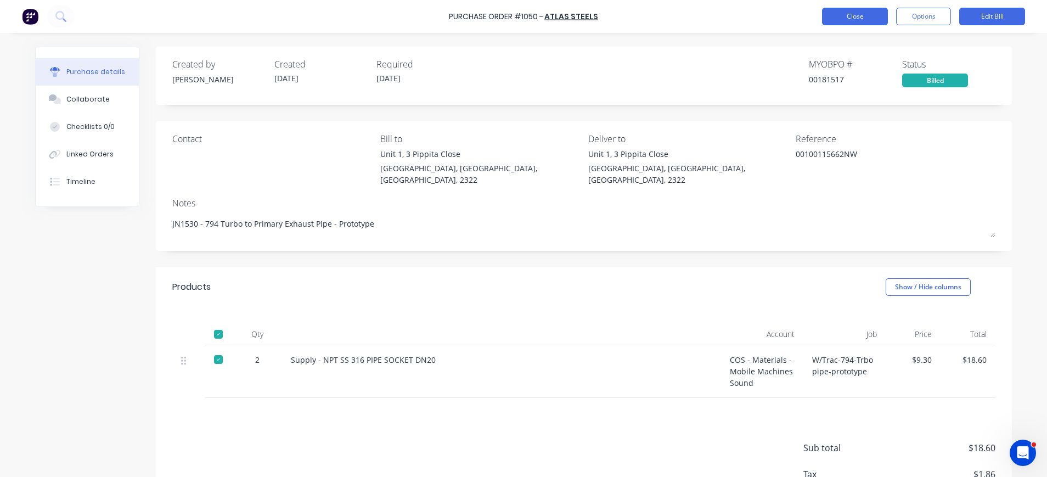
click at [858, 17] on button "Close" at bounding box center [855, 17] width 66 height 18
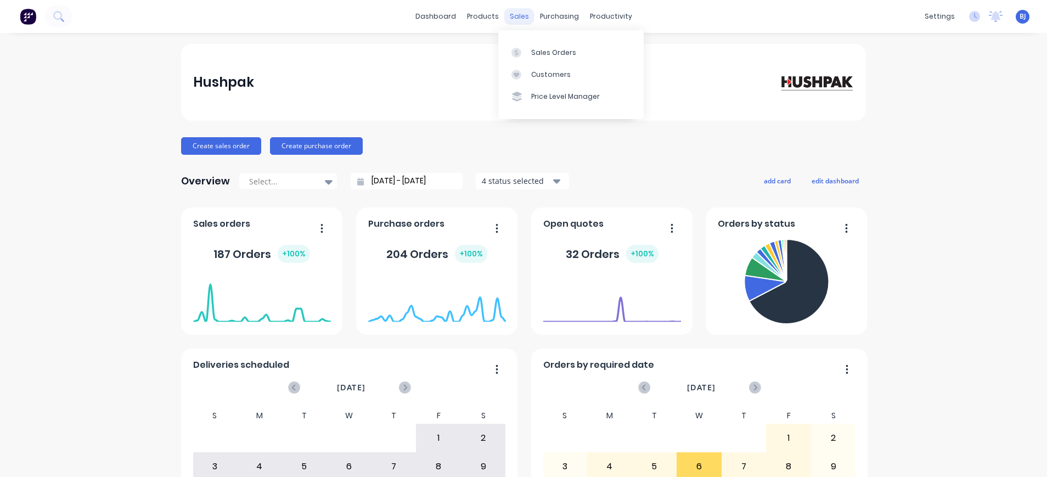
click at [511, 14] on div "sales" at bounding box center [520, 16] width 30 height 16
click at [536, 52] on div "Sales Orders" at bounding box center [553, 53] width 45 height 10
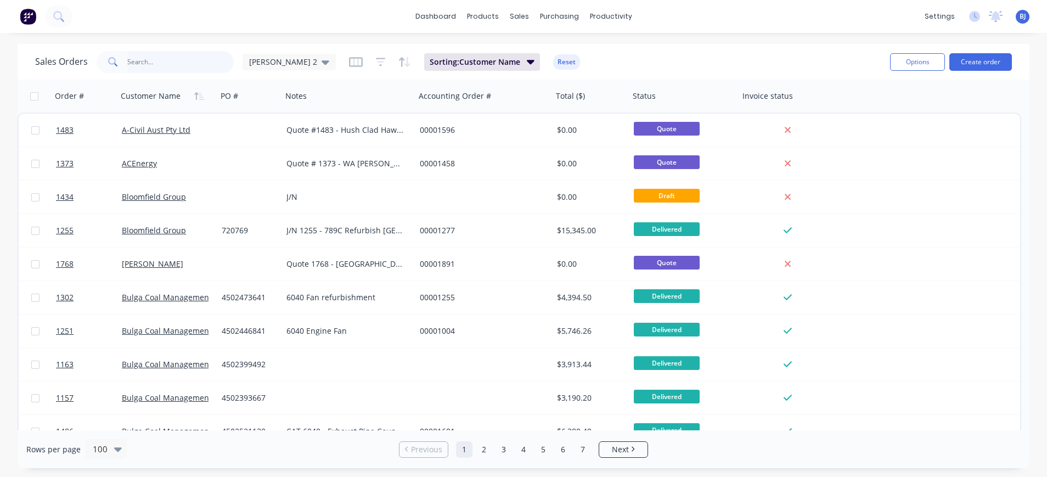
click at [170, 65] on input "text" at bounding box center [180, 62] width 107 height 22
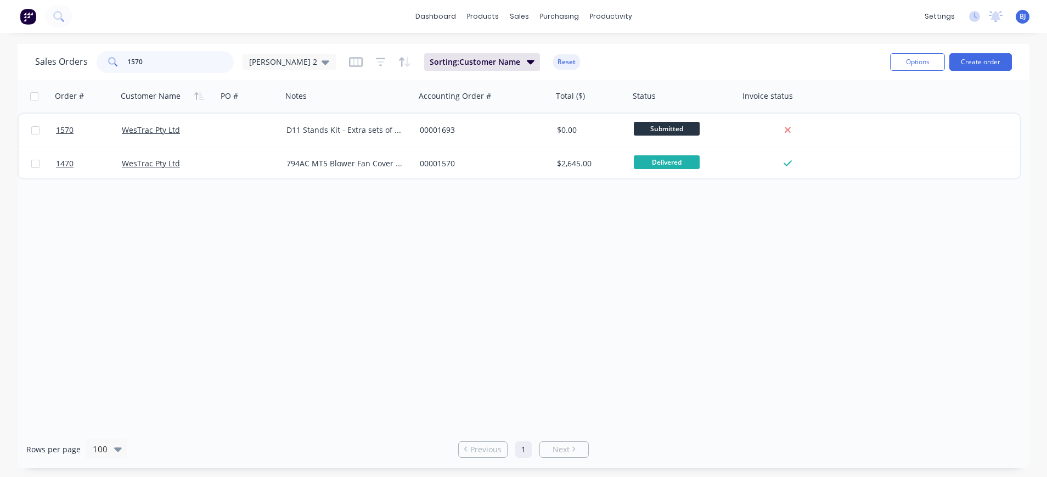
click at [186, 64] on input "1570" at bounding box center [180, 62] width 107 height 22
drag, startPoint x: 186, startPoint y: 64, endPoint x: 118, endPoint y: 64, distance: 67.5
click at [118, 64] on div "1570" at bounding box center [165, 62] width 137 height 22
click at [193, 57] on input "1507" at bounding box center [180, 62] width 107 height 22
drag, startPoint x: 164, startPoint y: 61, endPoint x: 104, endPoint y: 60, distance: 59.8
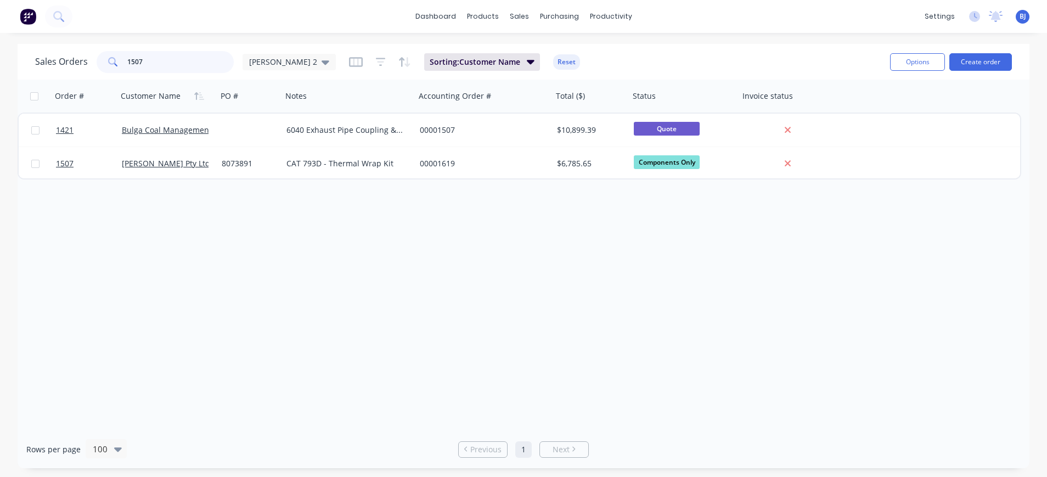
click at [104, 60] on div "1507" at bounding box center [165, 62] width 137 height 22
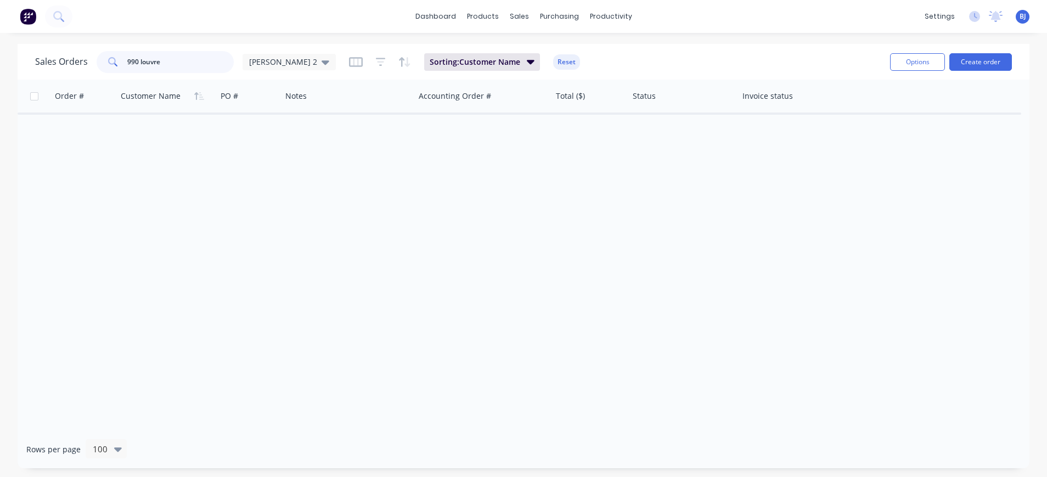
click at [192, 66] on input "990 louvre" at bounding box center [180, 62] width 107 height 22
type input "9"
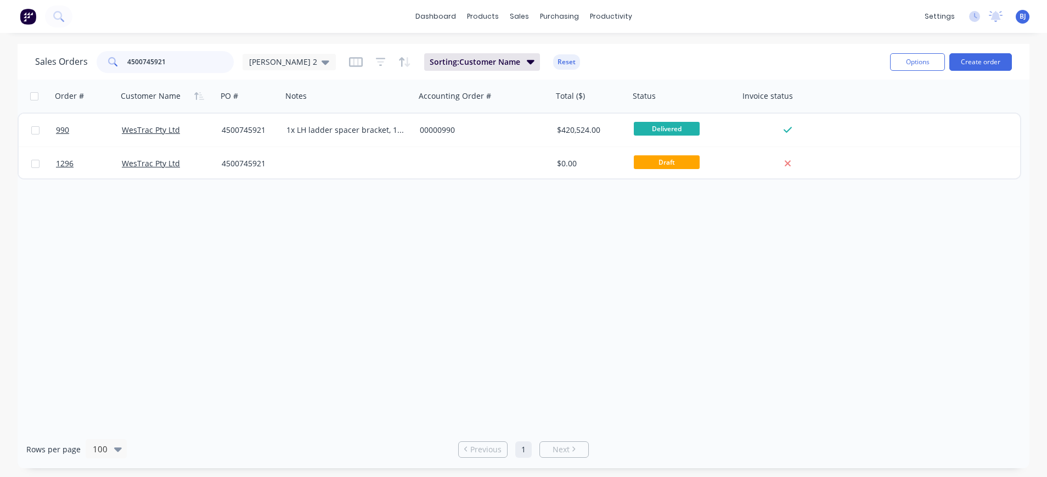
drag, startPoint x: 150, startPoint y: 61, endPoint x: 91, endPoint y: 61, distance: 59.8
click at [91, 61] on div "Sales Orders 4500745921 beth 2" at bounding box center [185, 62] width 301 height 22
type input "4500745921"
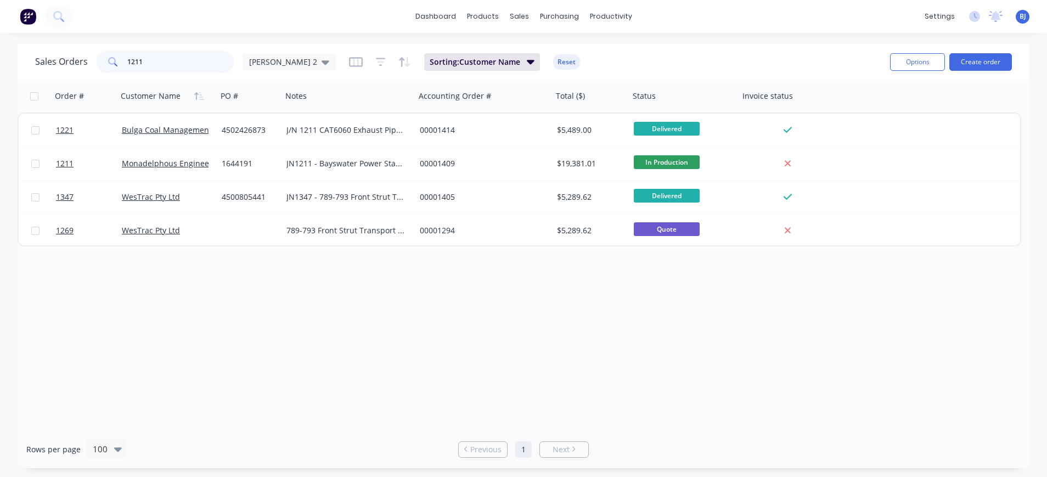
click at [175, 62] on input "1211" at bounding box center [180, 62] width 107 height 22
drag, startPoint x: 148, startPoint y: 61, endPoint x: 96, endPoint y: 60, distance: 52.2
click at [97, 60] on div "1211" at bounding box center [165, 62] width 137 height 22
type input "1755"
